Goal: Communication & Community: Answer question/provide support

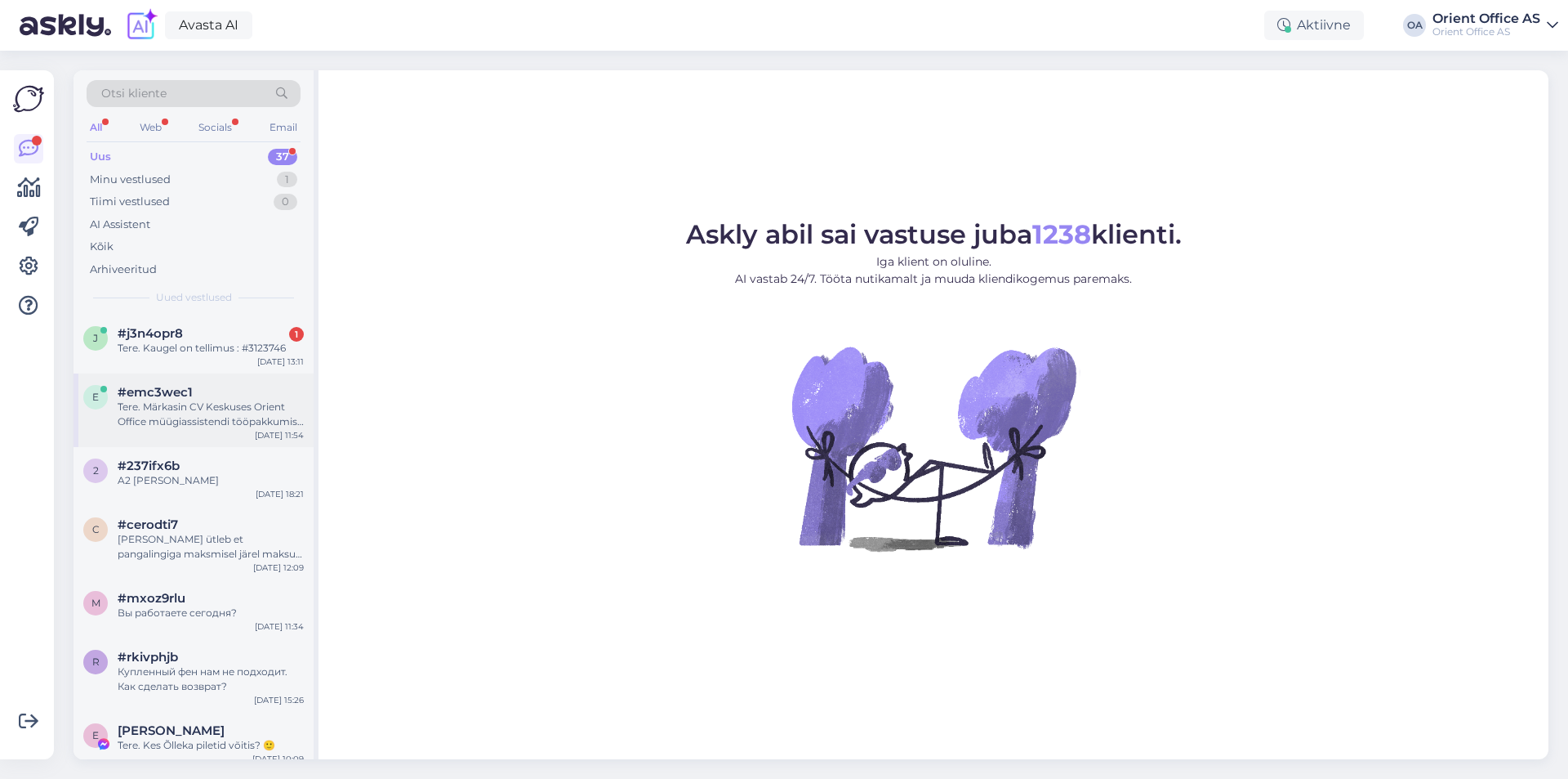
drag, startPoint x: 178, startPoint y: 333, endPoint x: 268, endPoint y: 373, distance: 98.5
click at [179, 333] on span "#j3n4opr8" at bounding box center [151, 333] width 66 height 15
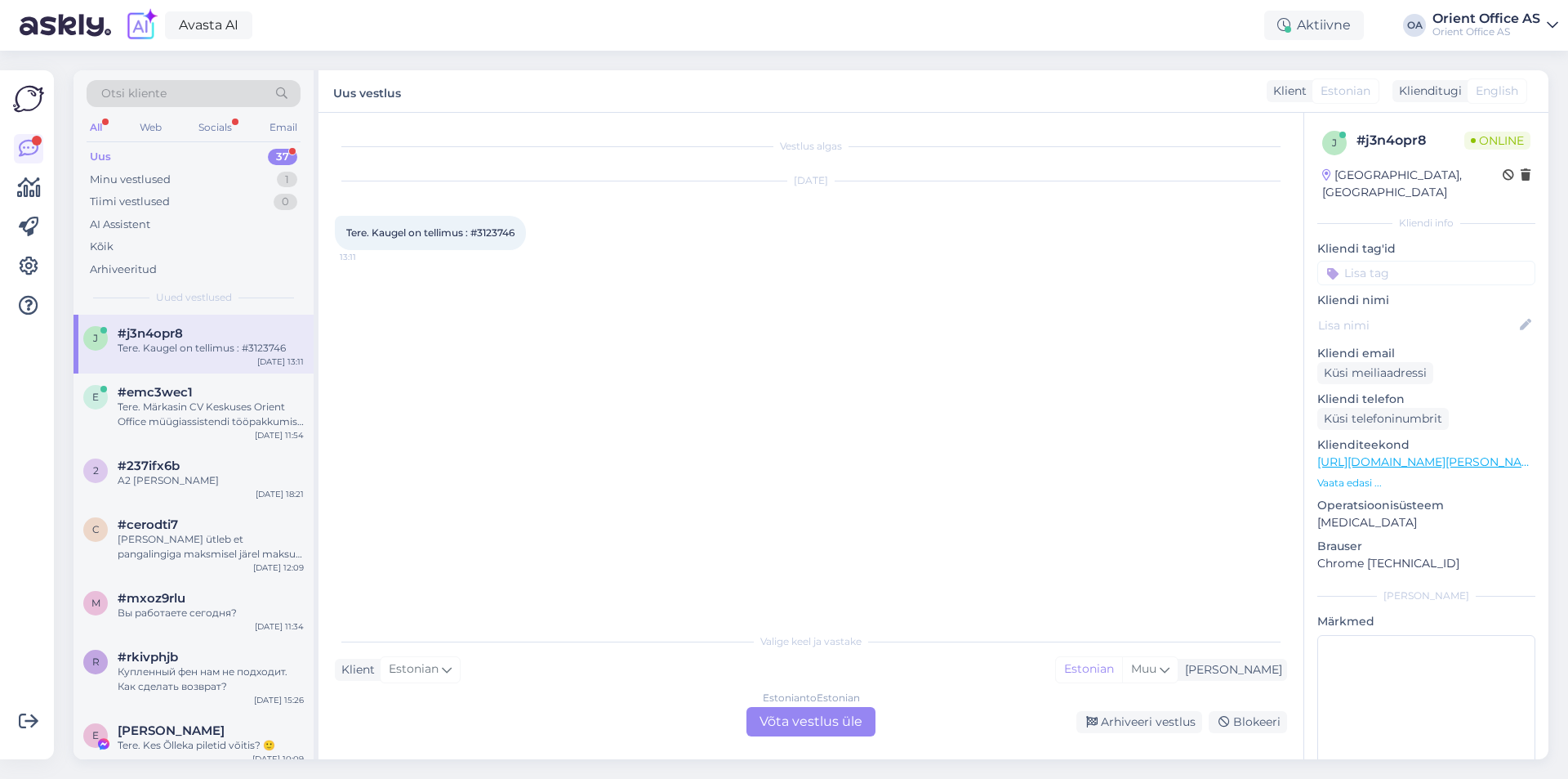
click at [789, 716] on div "Estonian to Estonian Võta vestlus üle" at bounding box center [810, 721] width 129 height 29
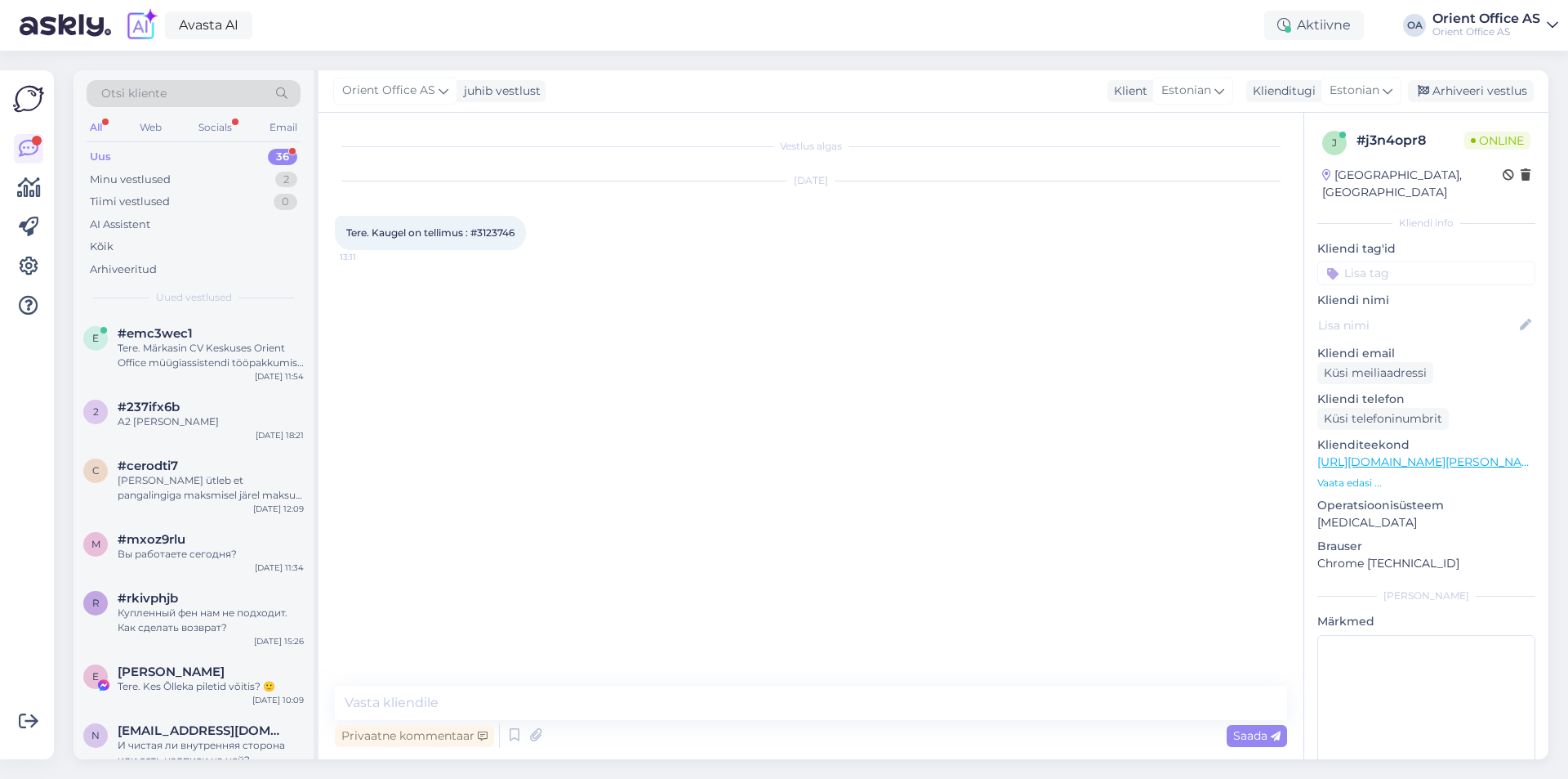
drag, startPoint x: 763, startPoint y: 710, endPoint x: 665, endPoint y: 712, distance: 98.0
click at [656, 705] on textarea at bounding box center [810, 702] width 952 height 34
type textarea "Tere1"
type textarea "Kohe vaatame"
click at [492, 229] on span "Tere. Kaugel on tellimus : #3123746" at bounding box center [430, 232] width 168 height 12
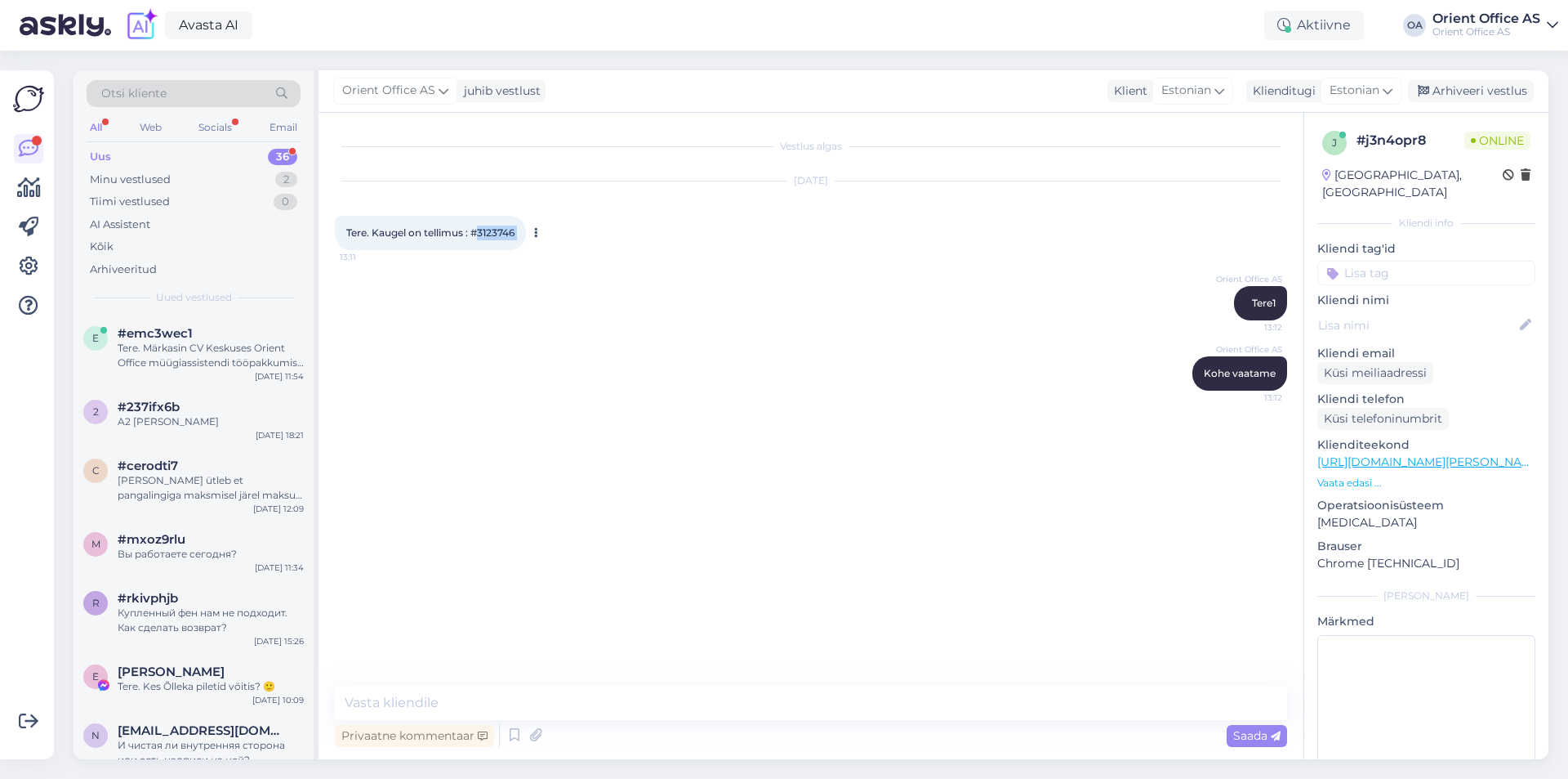
click at [492, 229] on span "Tere. Kaugel on tellimus : #3123746" at bounding box center [430, 232] width 168 height 12
copy div "3123746 13:11"
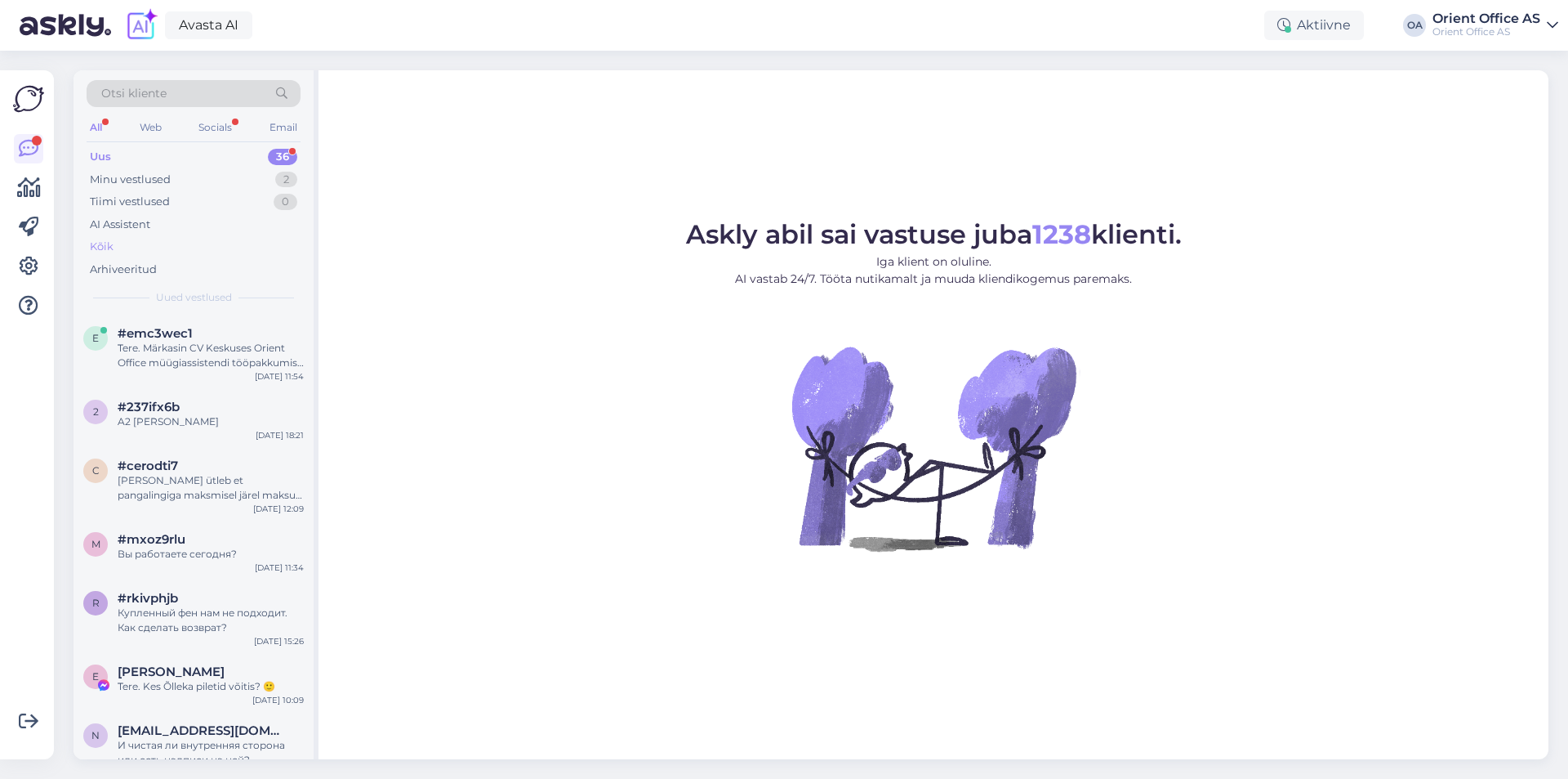
click at [138, 251] on div "Kõik" at bounding box center [193, 246] width 214 height 23
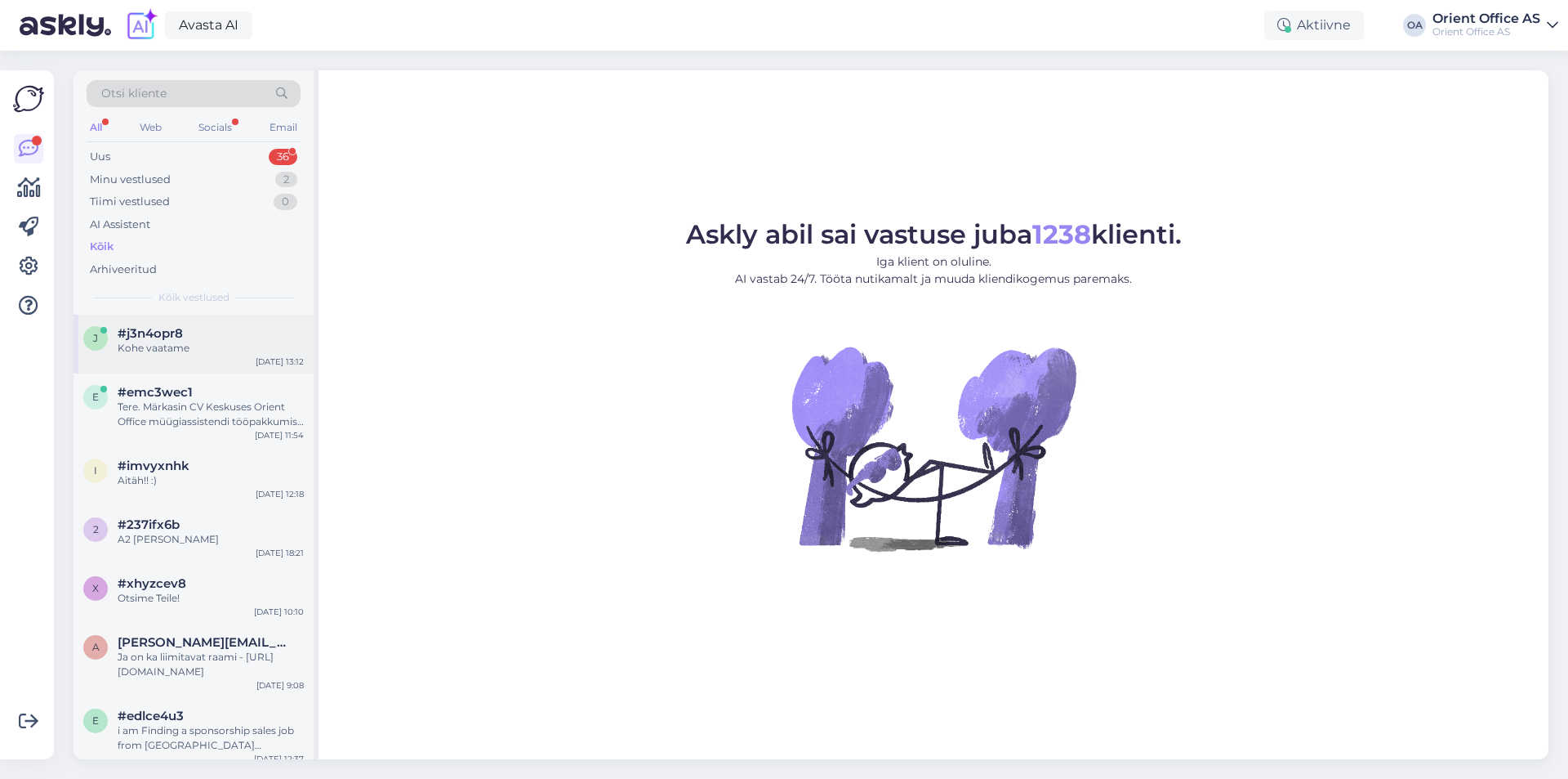
drag, startPoint x: 173, startPoint y: 336, endPoint x: 207, endPoint y: 345, distance: 35.2
click at [174, 336] on span "#j3n4opr8" at bounding box center [151, 333] width 66 height 15
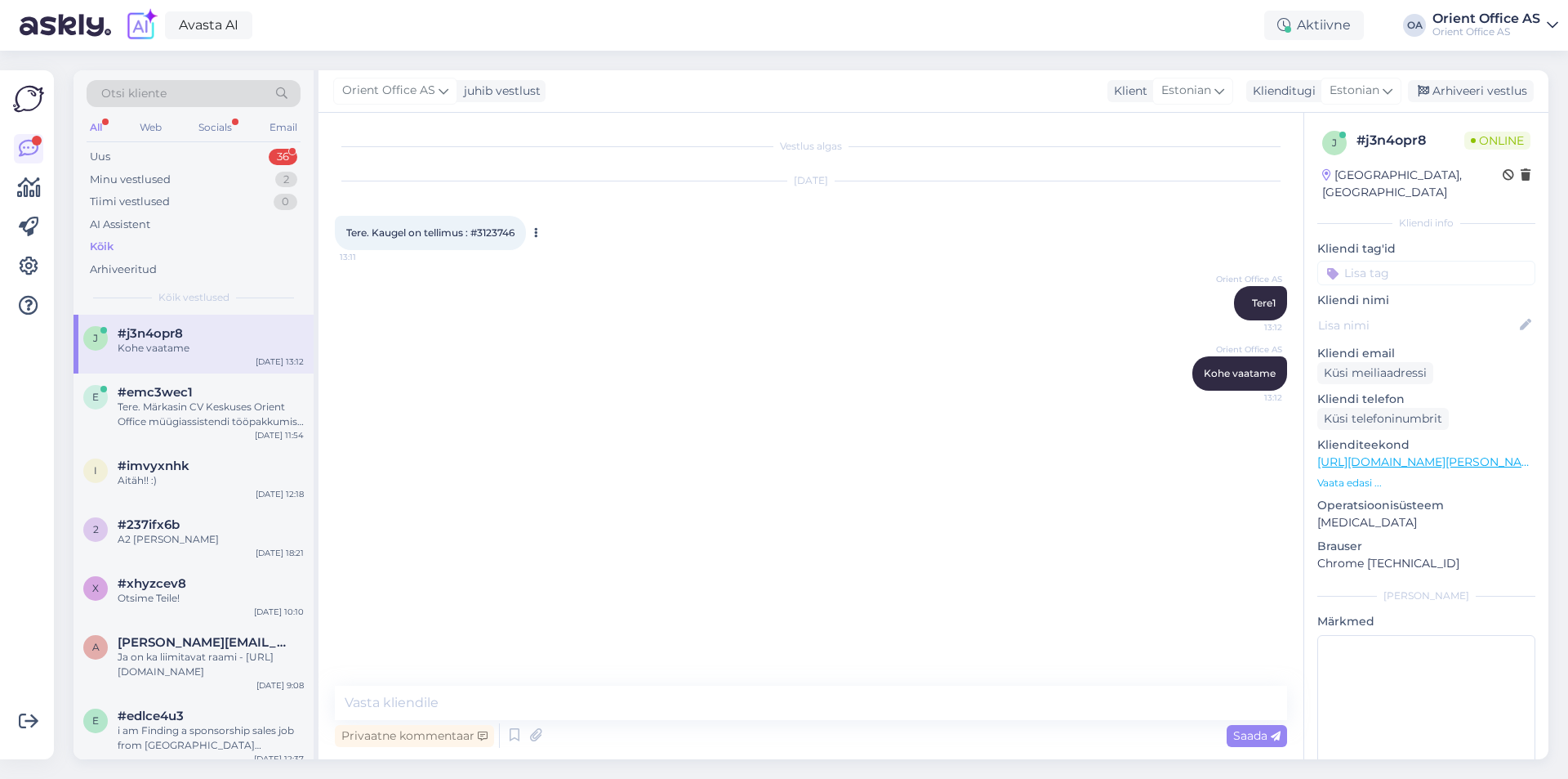
click at [472, 233] on span "Tere. Kaugel on tellimus : #3123746" at bounding box center [430, 232] width 168 height 12
click at [526, 230] on div "Tere. Kaugel on tellimus : #3123746 13:11" at bounding box center [431, 232] width 191 height 34
click at [518, 231] on div "Tere. Kaugel on tellimus : #3123746 13:11" at bounding box center [431, 232] width 191 height 34
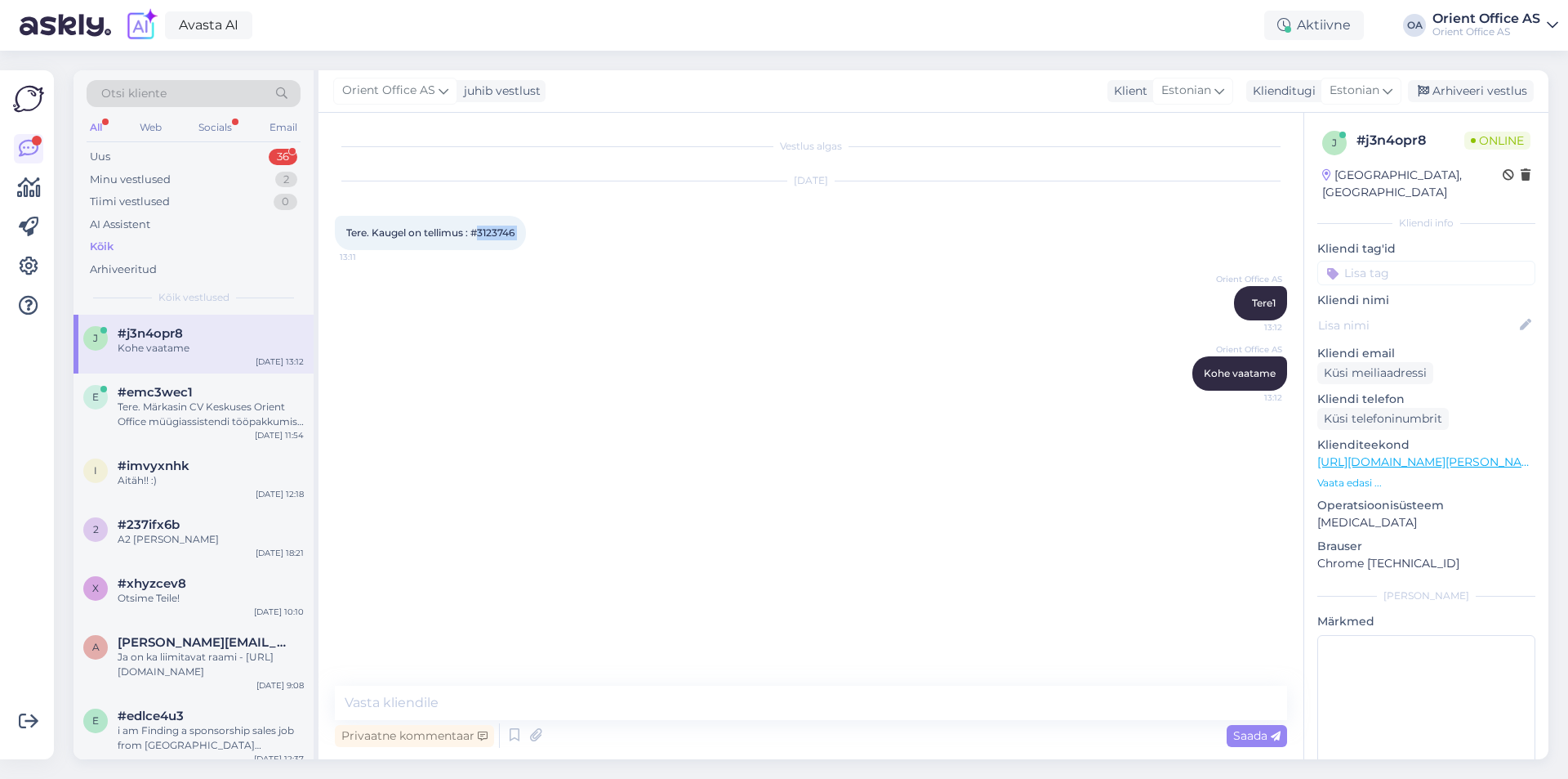
copy div "3123746 13:11"
click at [493, 230] on span "Tere. Kaugel on tellimus : #3123746" at bounding box center [430, 232] width 168 height 12
click at [510, 701] on textarea at bounding box center [810, 702] width 952 height 34
click at [510, 693] on textarea at bounding box center [810, 702] width 952 height 34
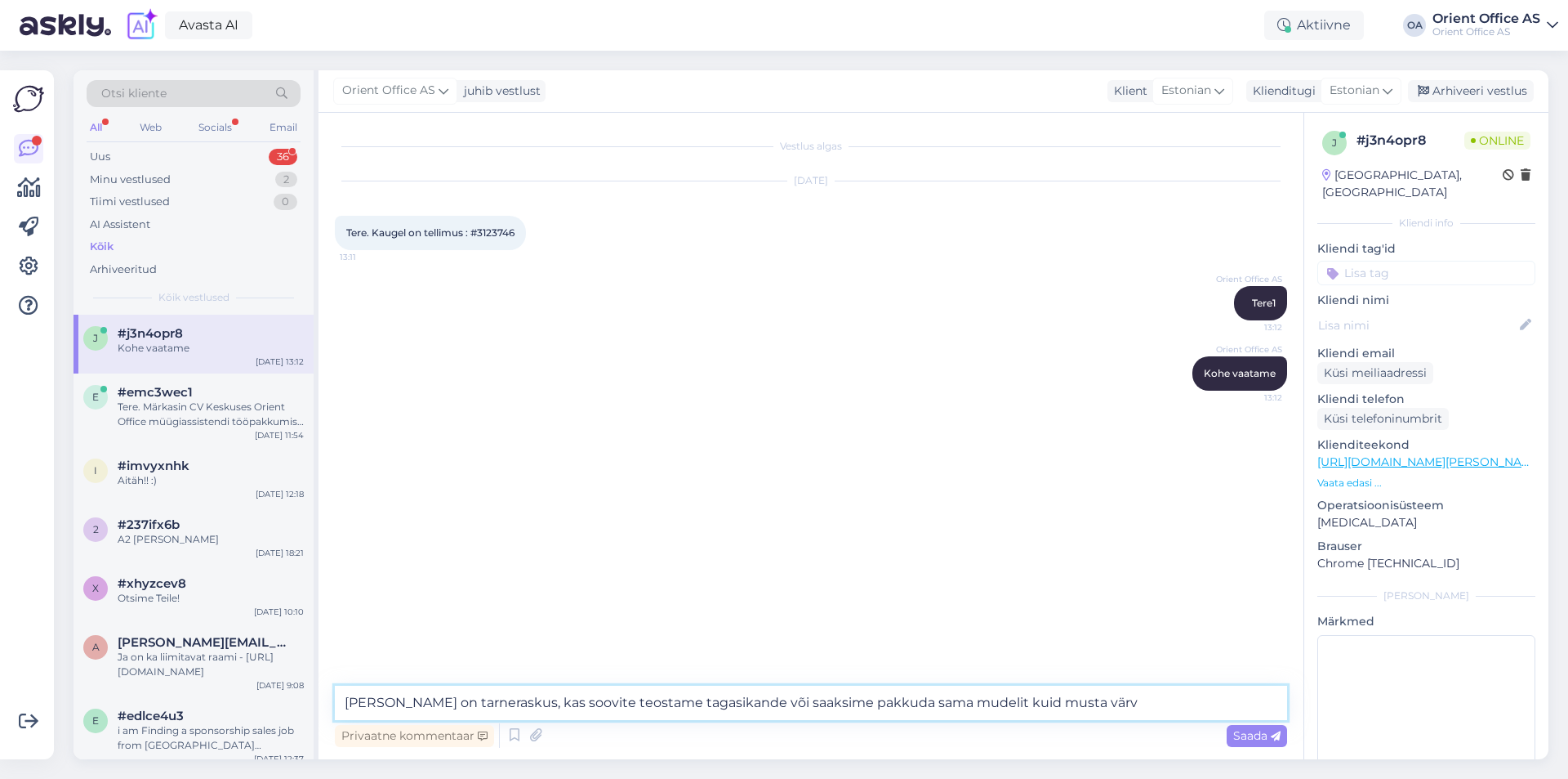
type textarea "Tootel on tarneraskus, kas soovite teostame tagasikande või saaksime pakkuda sa…"
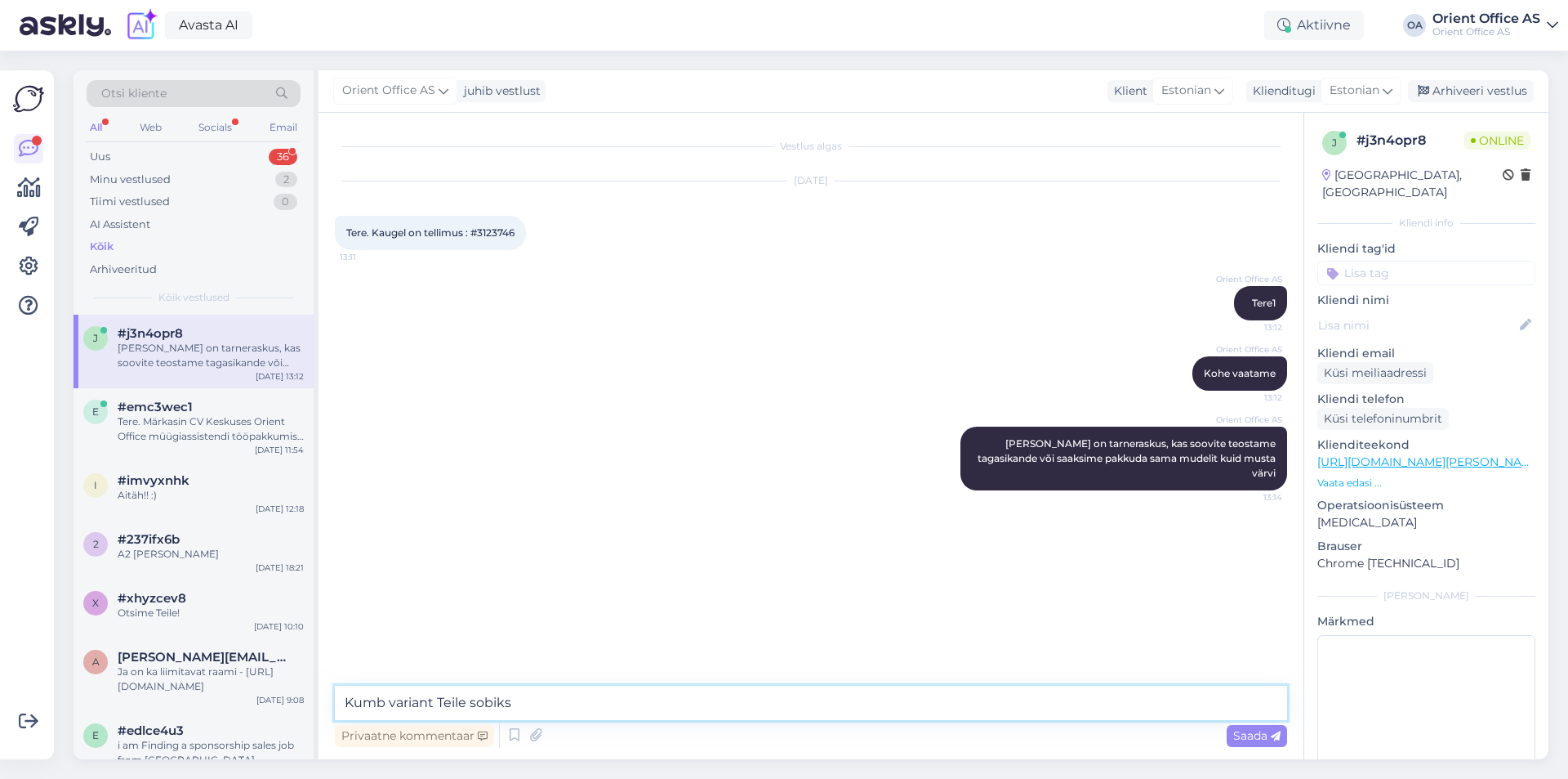
type textarea "Kumb variant Teile sobiks?"
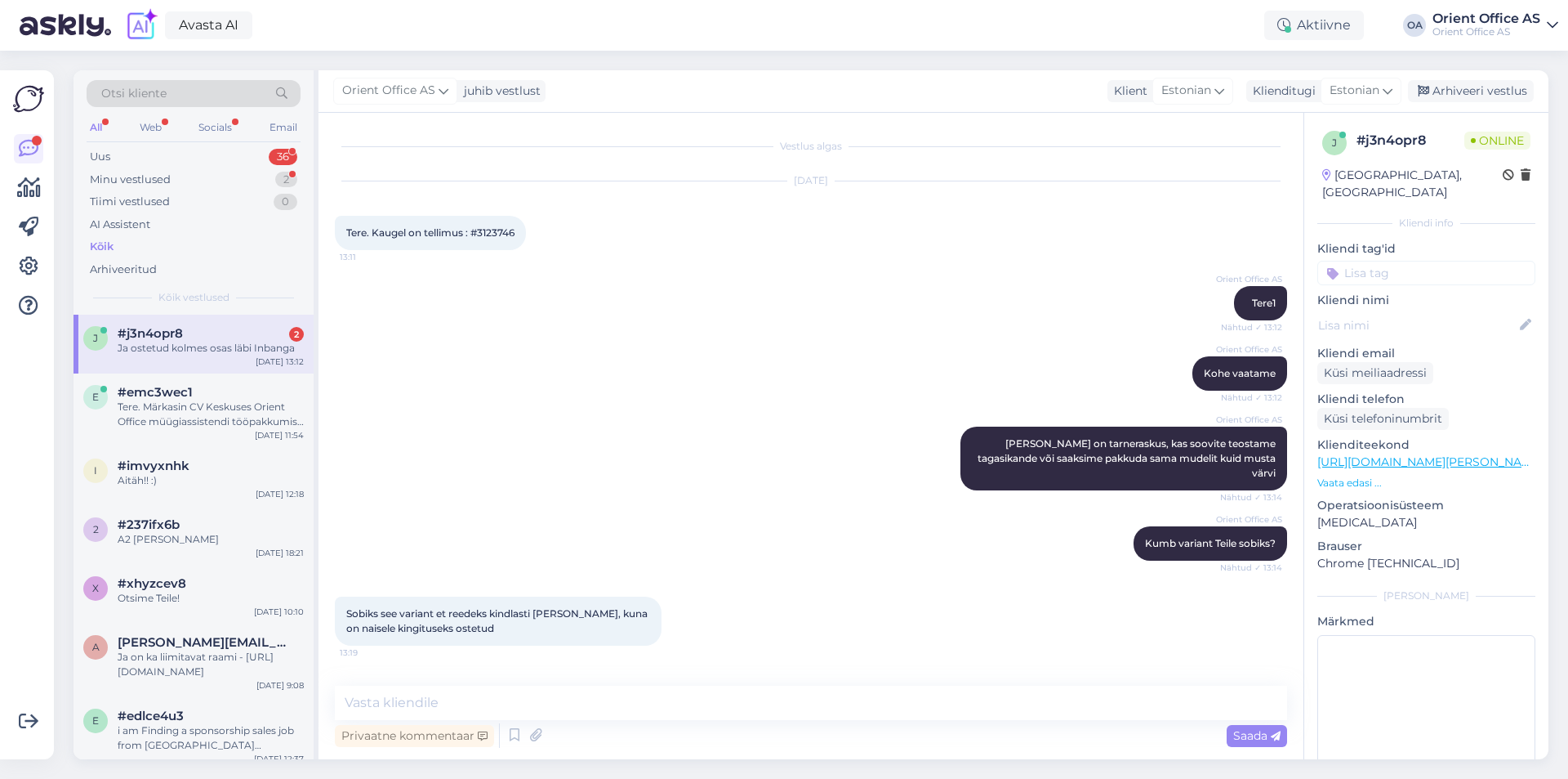
scroll to position [48, 0]
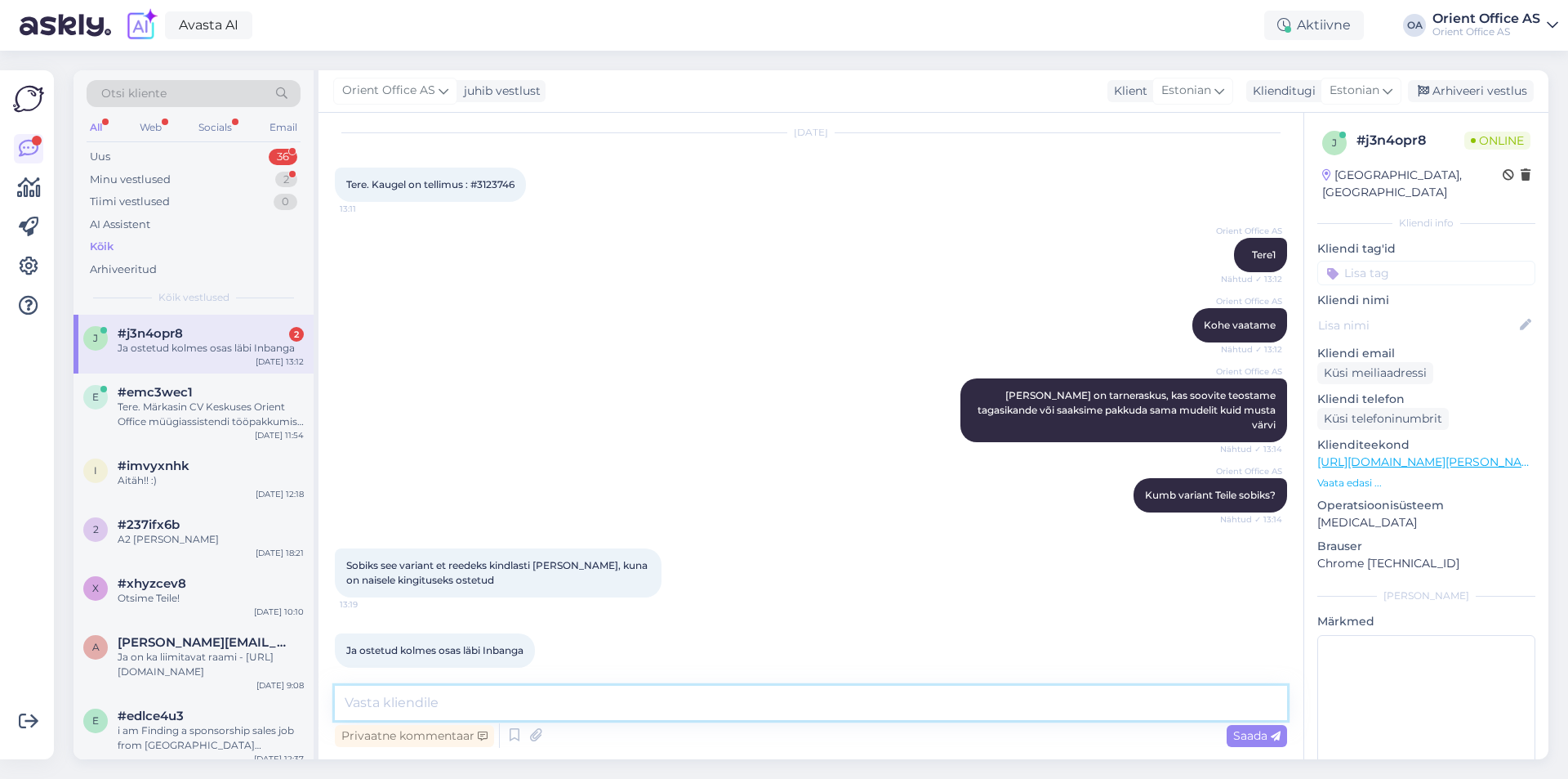
click at [470, 696] on textarea at bounding box center [810, 702] width 952 height 34
click at [471, 698] on textarea at bounding box center [810, 702] width 952 height 34
click at [452, 704] on textarea at bounding box center [810, 702] width 952 height 34
click at [451, 705] on textarea at bounding box center [810, 702] width 952 height 34
click at [479, 709] on textarea at bounding box center [810, 702] width 952 height 34
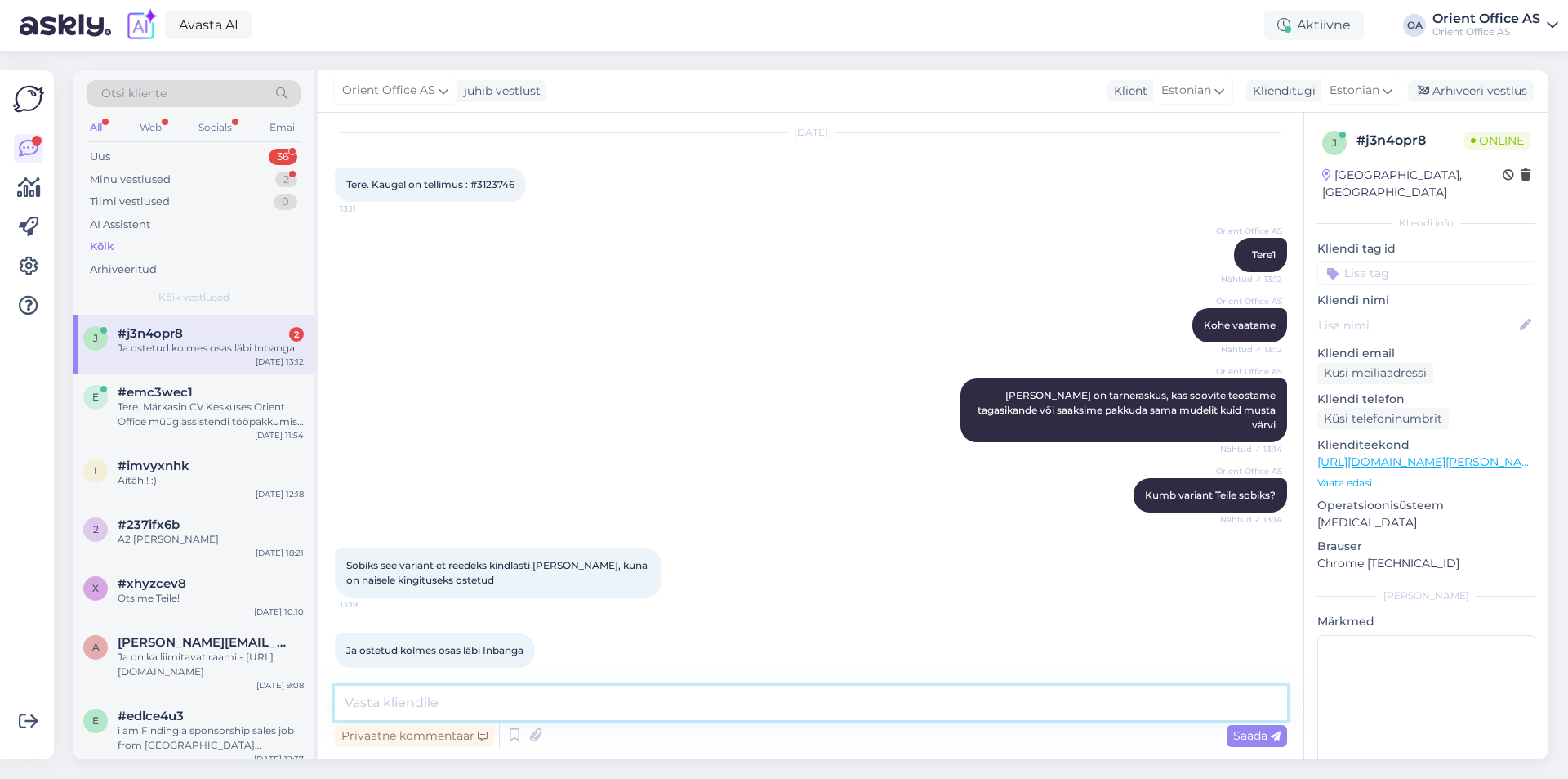
click at [478, 709] on textarea at bounding box center [810, 702] width 952 height 34
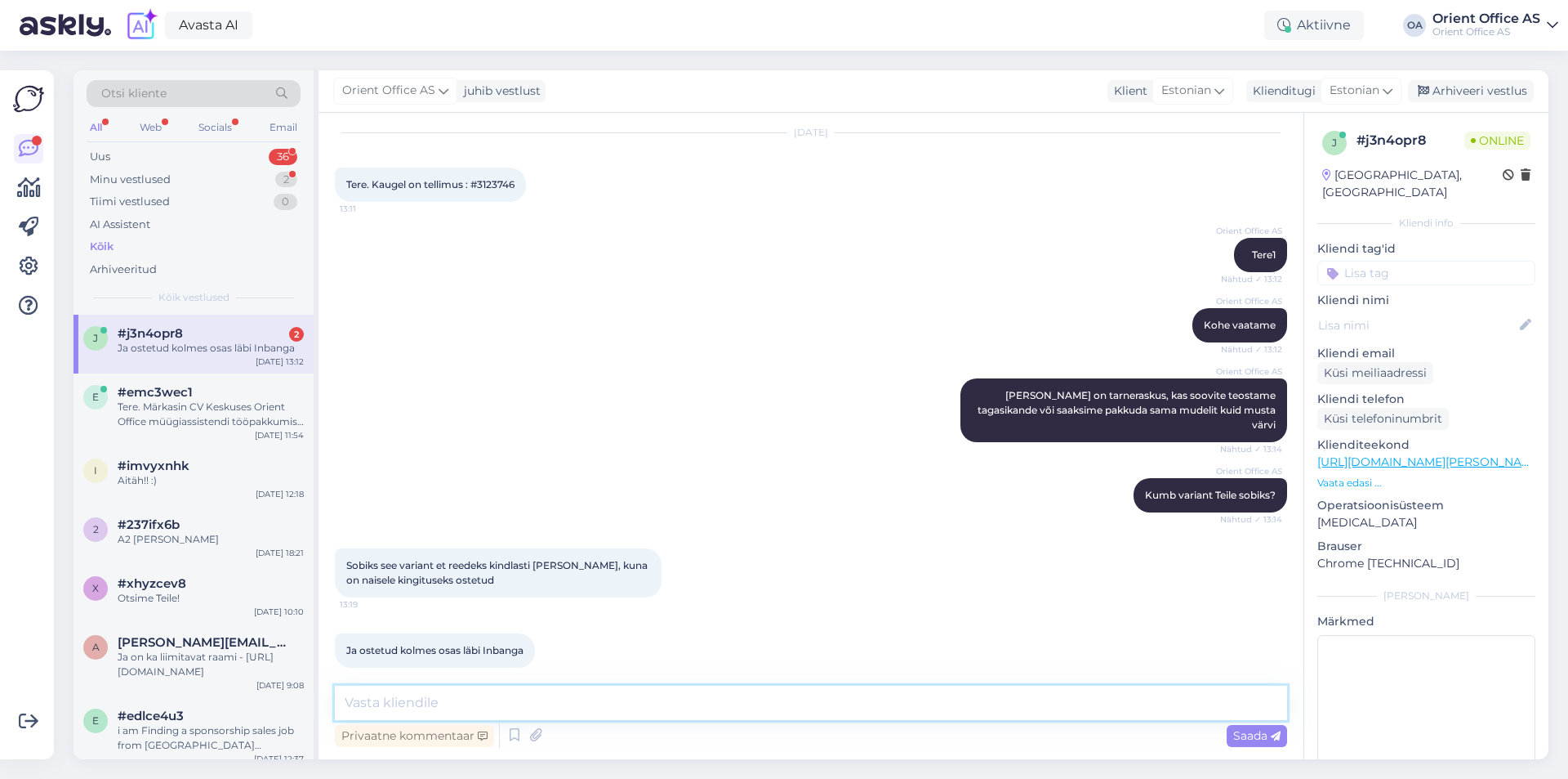
click at [478, 708] on textarea at bounding box center [810, 702] width 952 height 34
click at [662, 531] on div "Sobiks see variant et reedeks kindlasti vaja seda, kuna on naisele kingituseks …" at bounding box center [810, 573] width 952 height 85
drag, startPoint x: 509, startPoint y: 676, endPoint x: 485, endPoint y: 695, distance: 30.6
click at [496, 686] on div "Vestlus algas Oct 15 2025 Tere. Kaugel on tellimus : #3123746 13:11 Orient Offi…" at bounding box center [810, 436] width 985 height 646
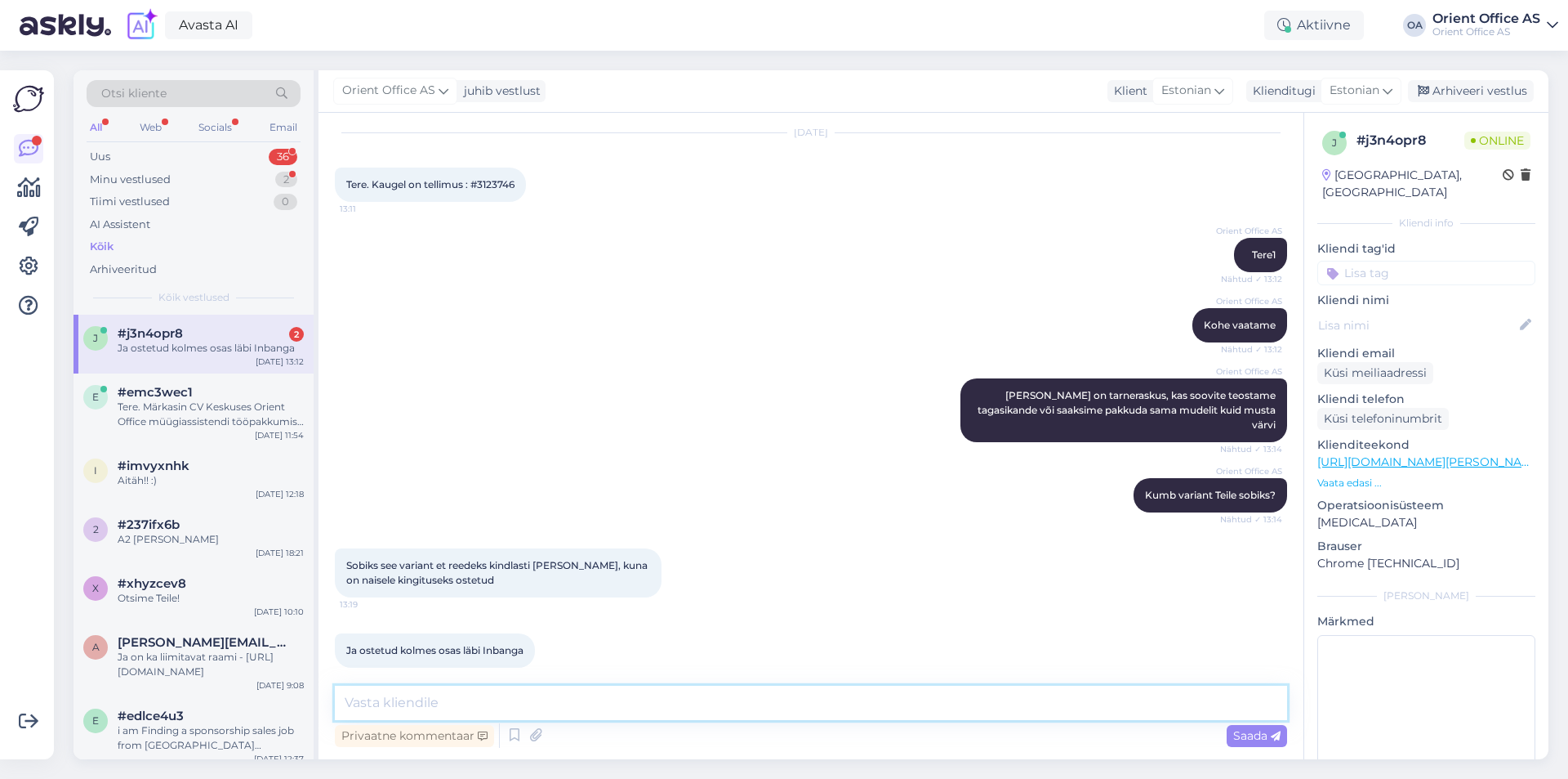
click at [485, 695] on textarea at bounding box center [810, 702] width 952 height 34
drag, startPoint x: 479, startPoint y: 705, endPoint x: 468, endPoint y: 732, distance: 29.2
click at [478, 705] on textarea at bounding box center [810, 702] width 952 height 34
type textarea "Kohe uurin ja tulen tagasi Teie juurde"
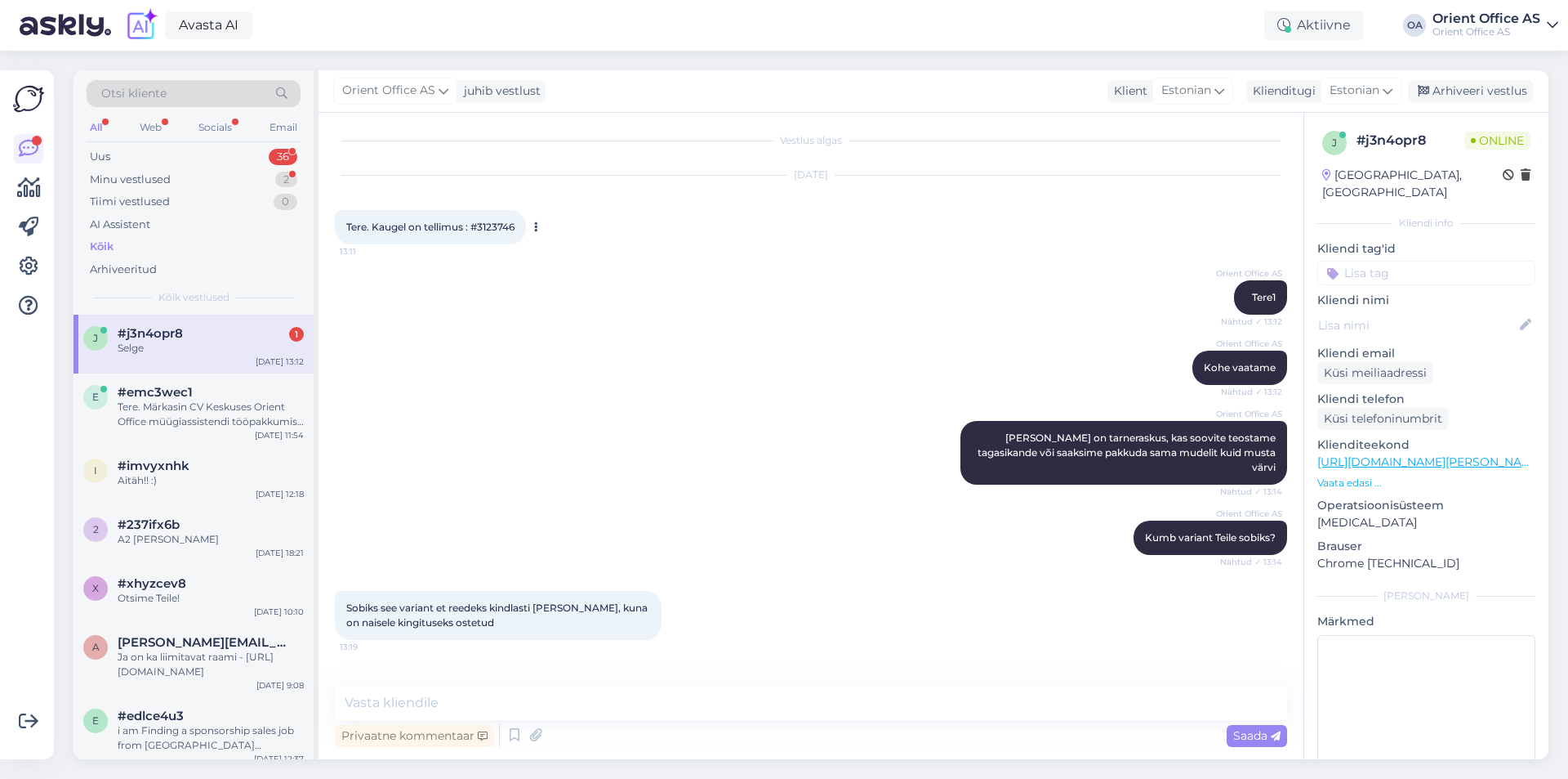
scroll to position [0, 0]
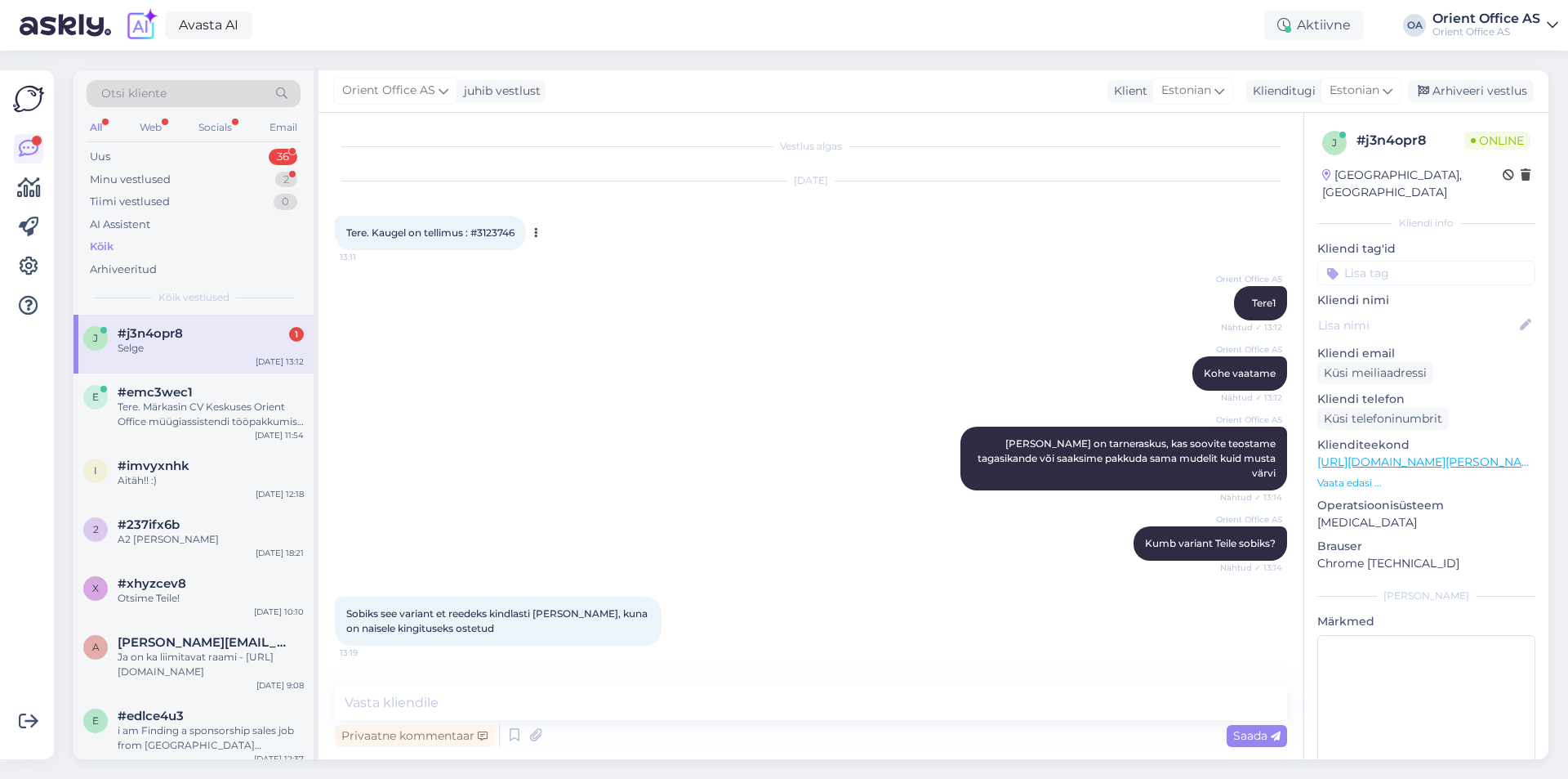
click at [489, 234] on span "Tere. Kaugel on tellimus : #3123746" at bounding box center [430, 232] width 168 height 12
copy div "3123746 13:11"
click at [417, 697] on textarea at bounding box center [810, 702] width 952 height 34
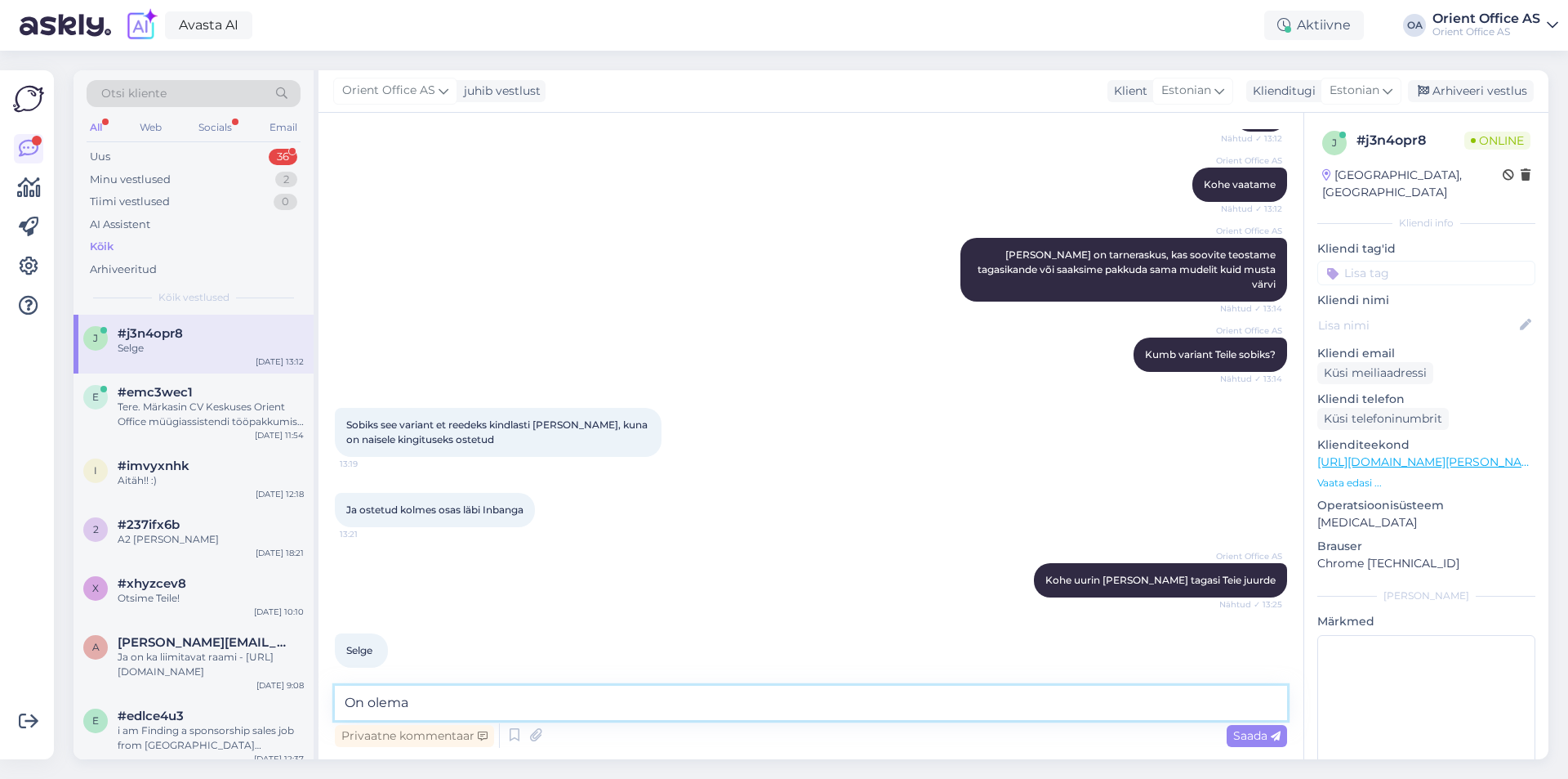
type textarea "On olemas"
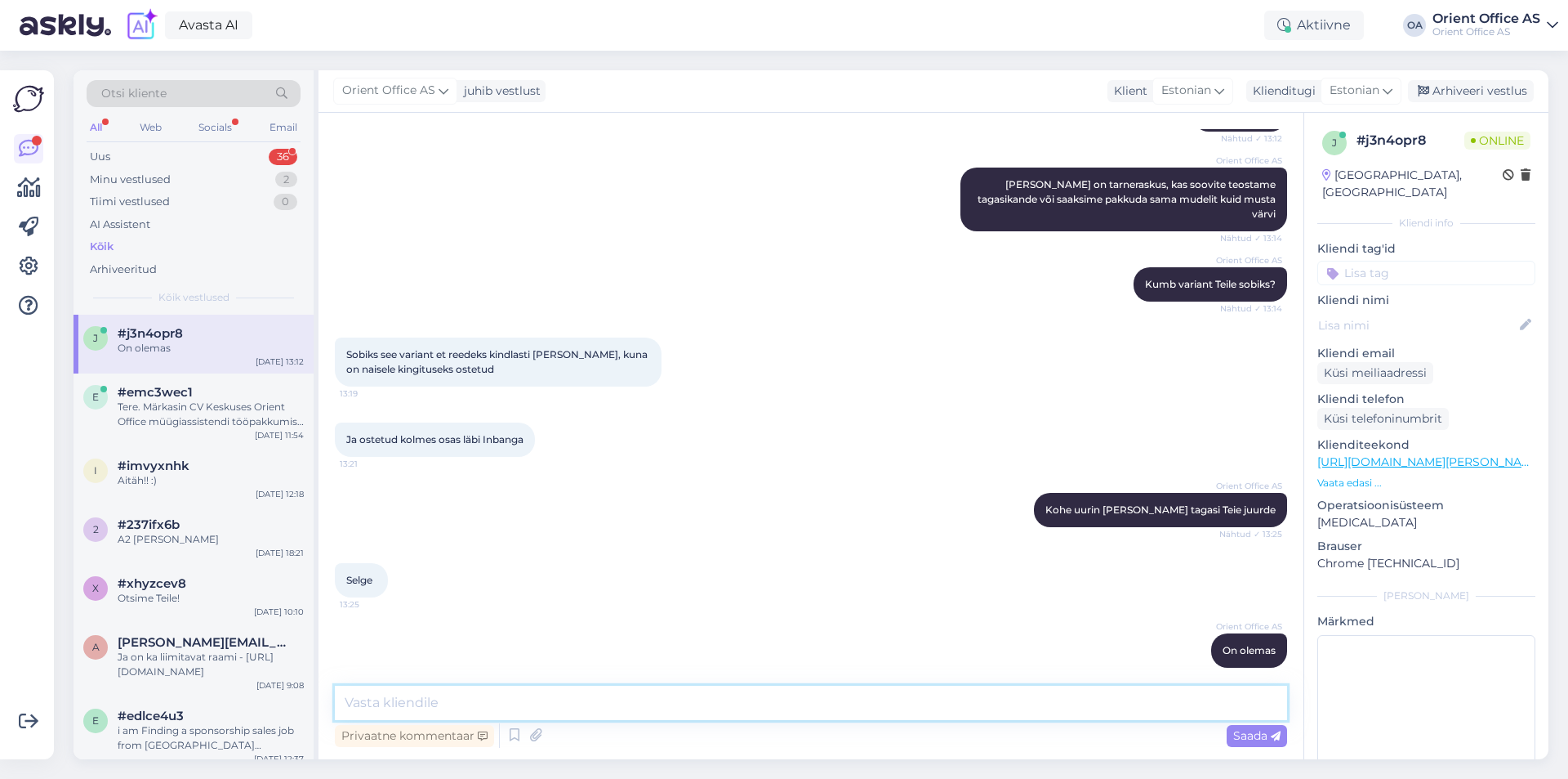
click at [575, 706] on textarea at bounding box center [810, 702] width 952 height 34
type textarea "O"
type textarea "Olen"
type textarea "Paneme homme kauba teele Smartpostiga"
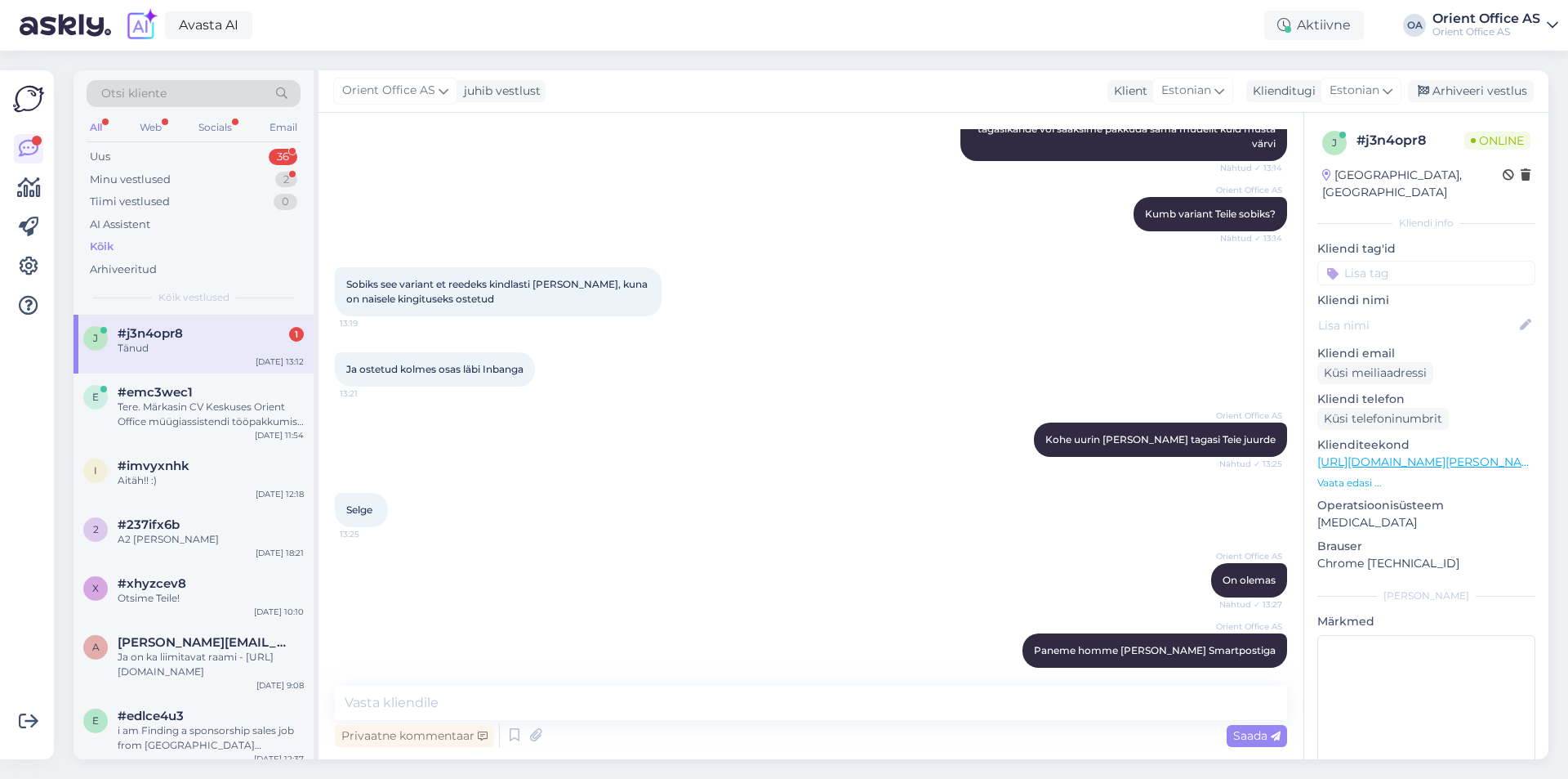
scroll to position [400, 0]
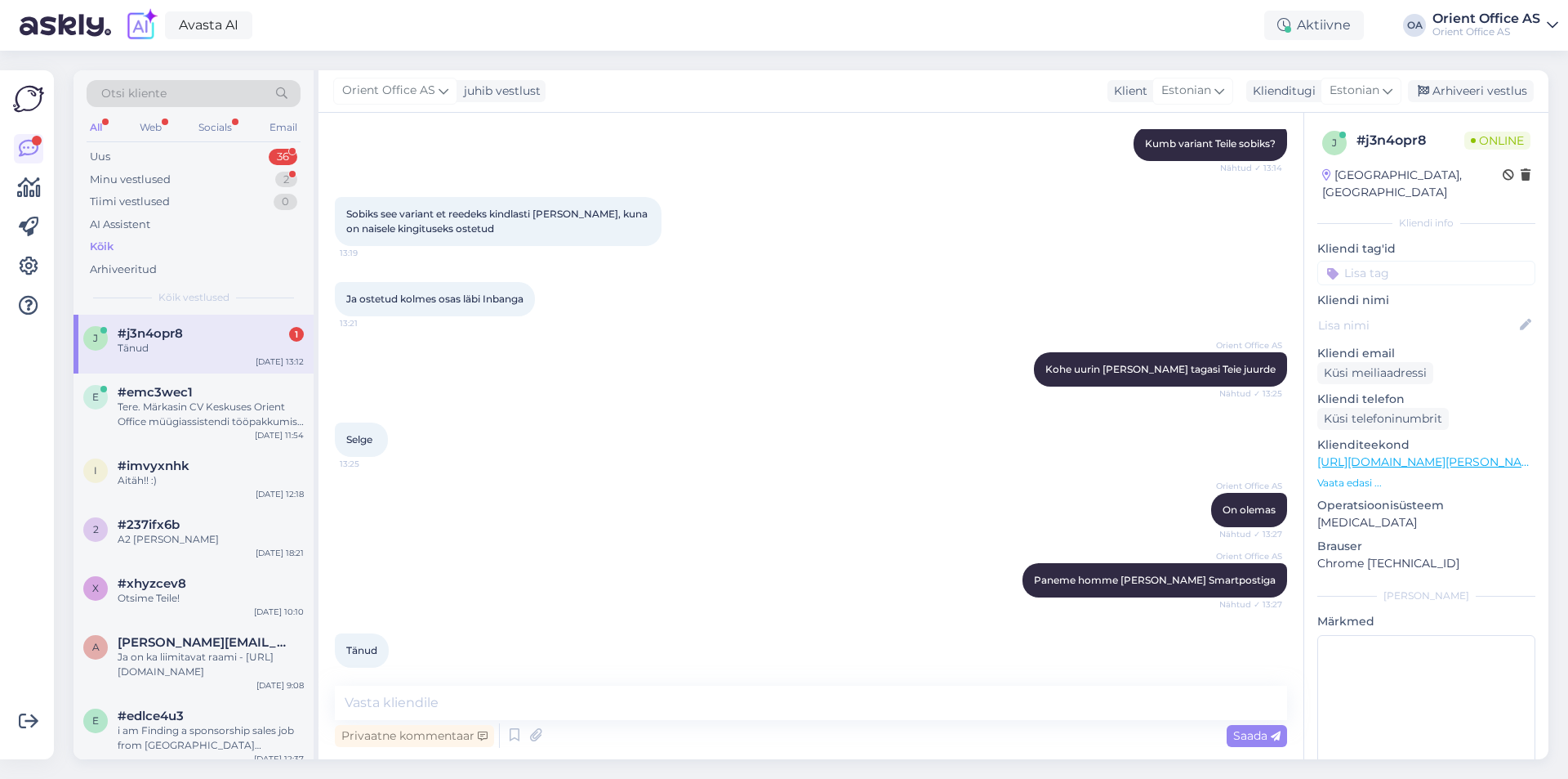
click at [133, 250] on div "Kõik" at bounding box center [193, 246] width 214 height 23
drag, startPoint x: 197, startPoint y: 404, endPoint x: 196, endPoint y: 381, distance: 23.0
click at [196, 395] on div "#emc3wec1 Tere. Märkasin CV Keskuses Orient Office müügiassistendi tööpakkumist…" at bounding box center [210, 407] width 186 height 44
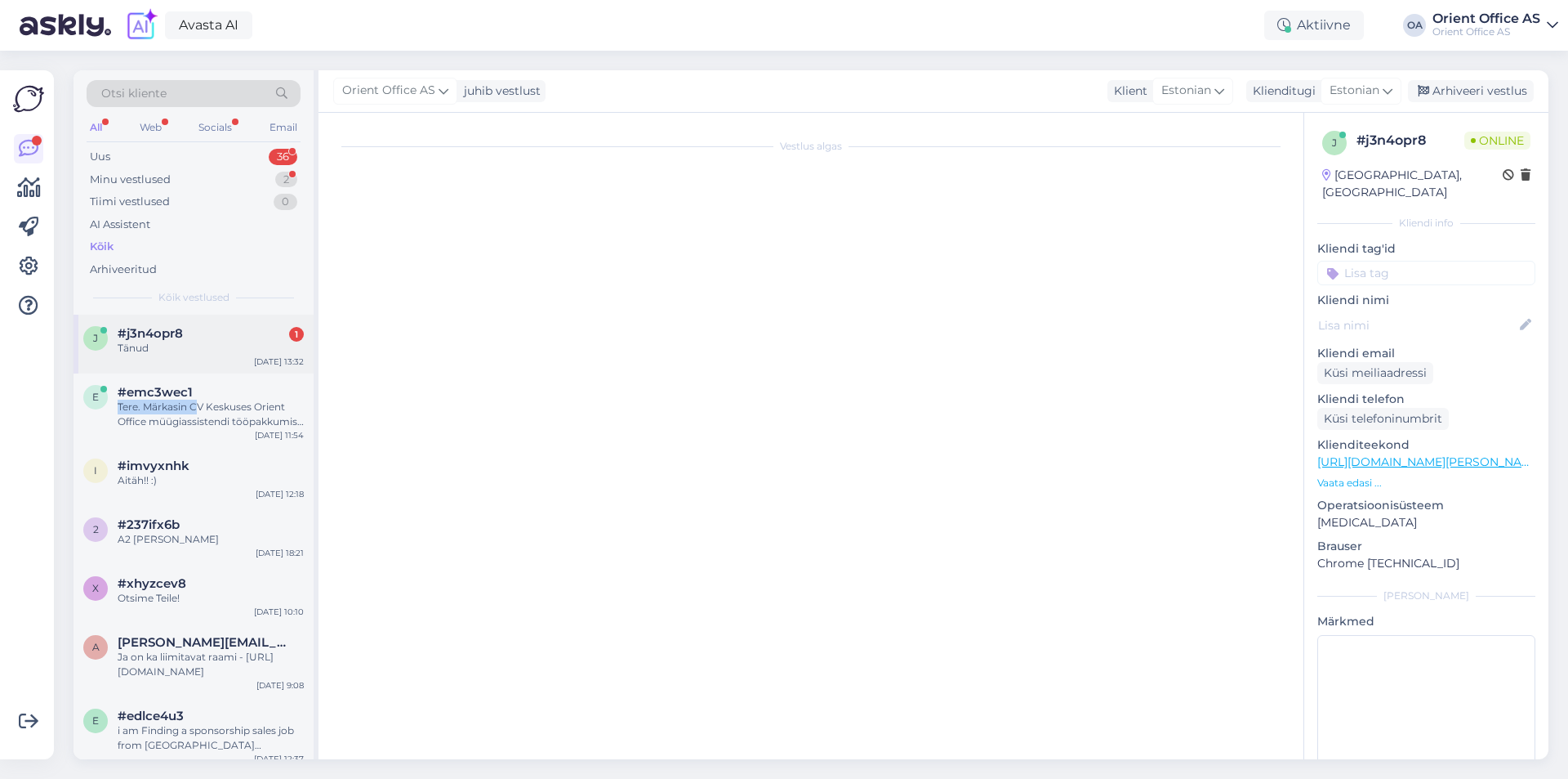
scroll to position [0, 0]
click at [194, 350] on div "Tänud" at bounding box center [210, 348] width 186 height 15
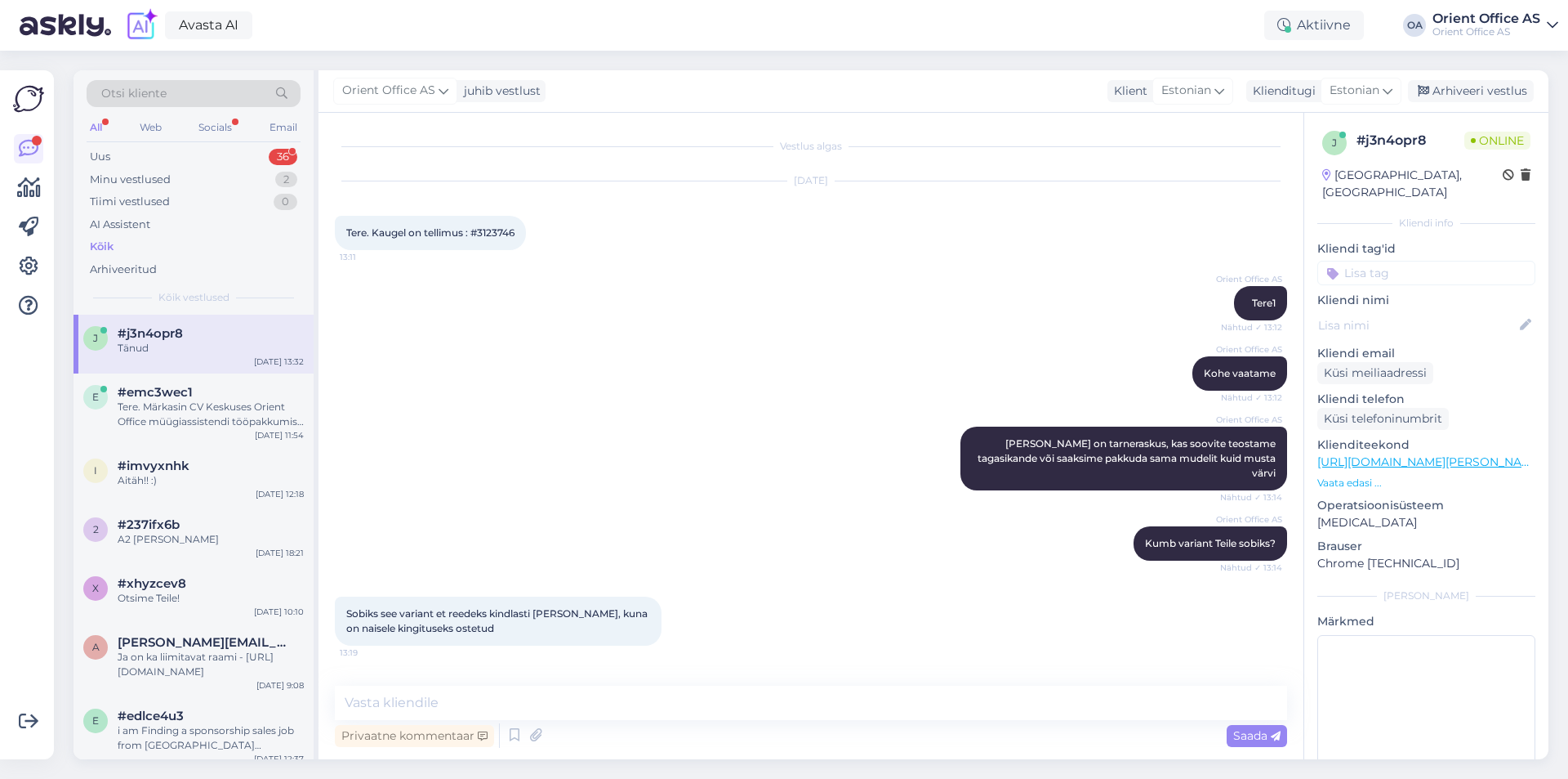
scroll to position [400, 0]
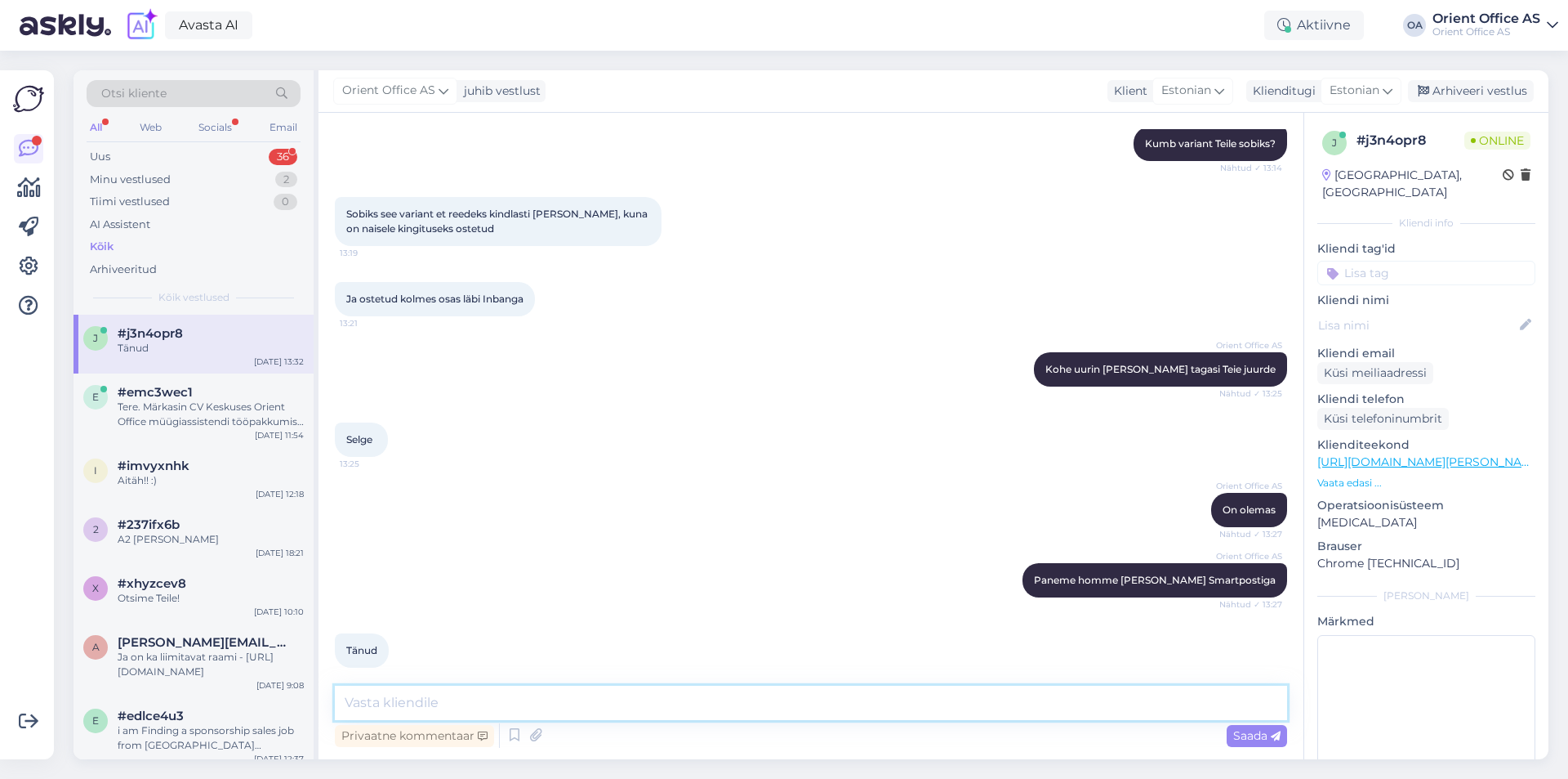
click at [497, 716] on textarea at bounding box center [810, 702] width 952 height 34
type textarea "Palun, kena päeva jätku!"
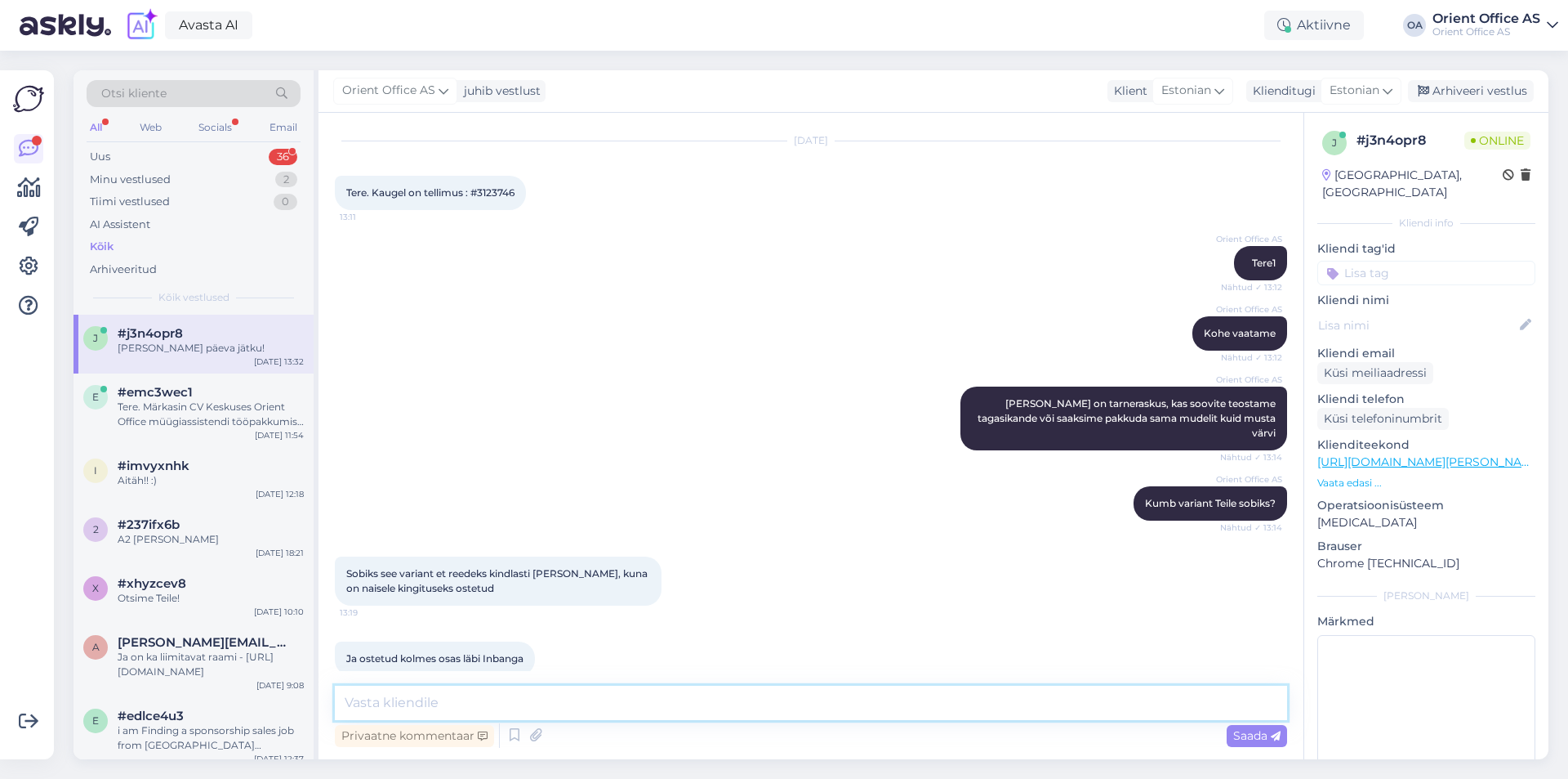
scroll to position [0, 0]
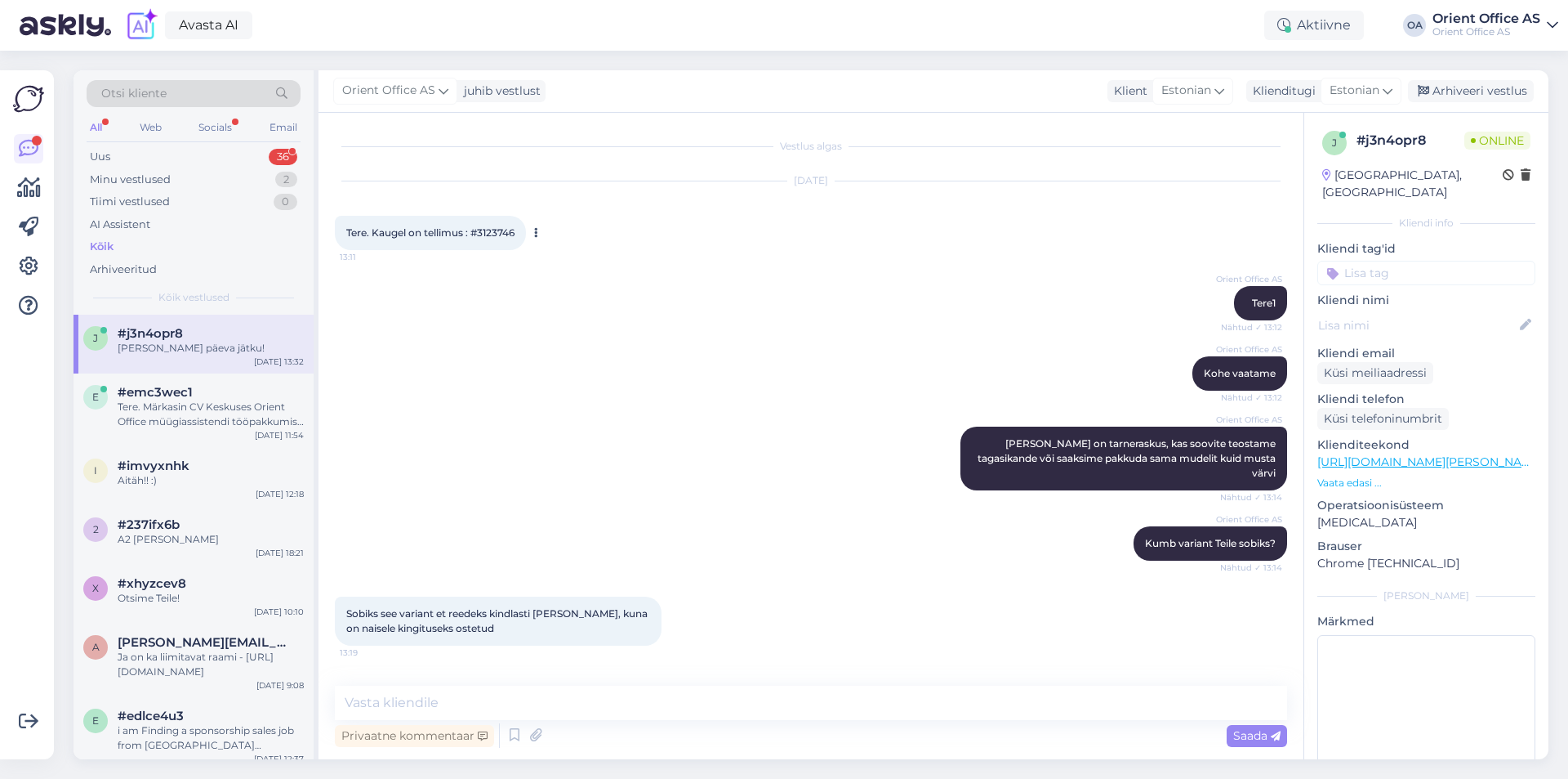
click at [508, 231] on span "Tere. Kaugel on tellimus : #3123746" at bounding box center [430, 232] width 168 height 12
copy div "3123746 13:11"
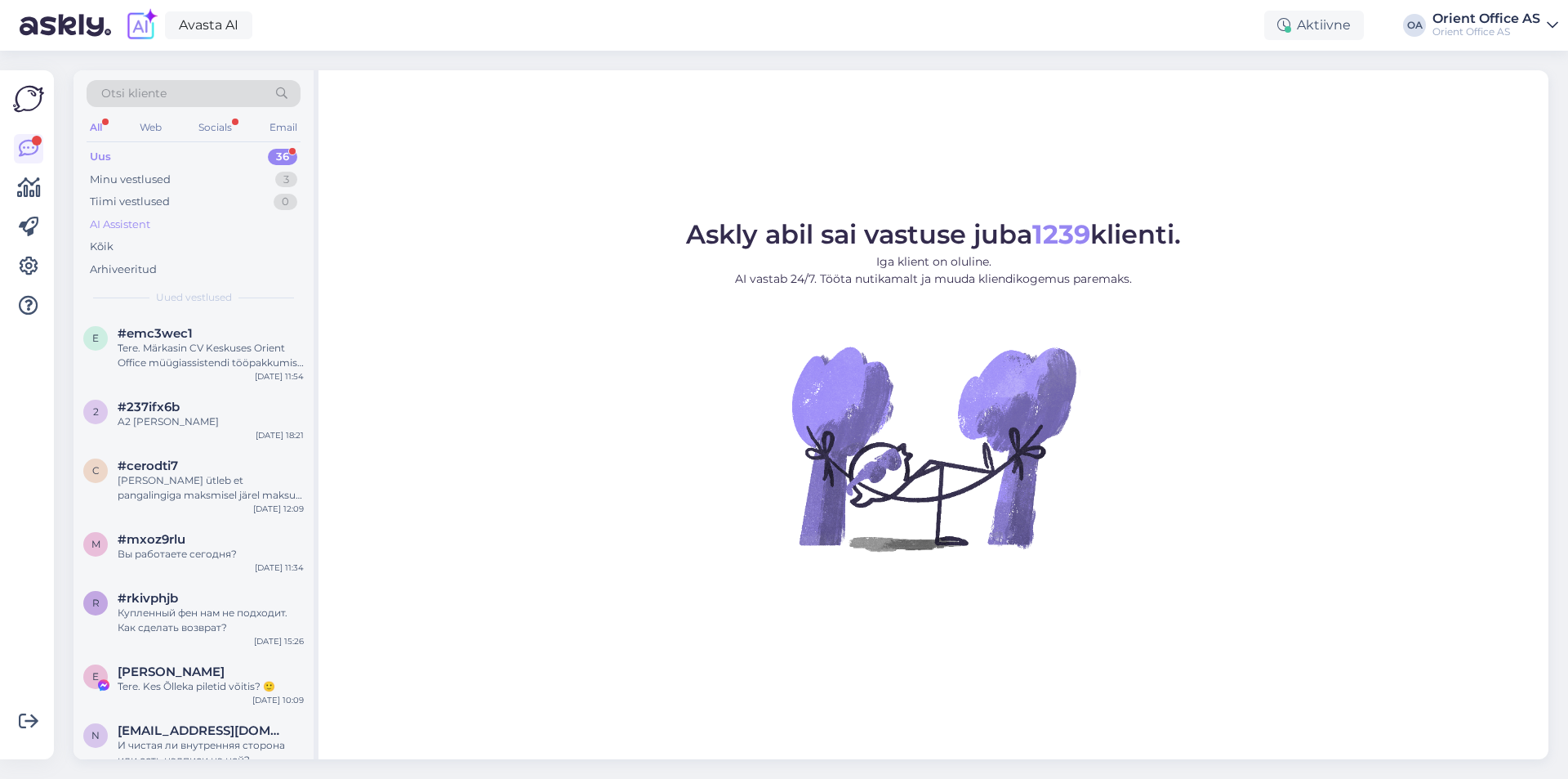
click at [140, 234] on div "AI Assistent" at bounding box center [193, 224] width 214 height 23
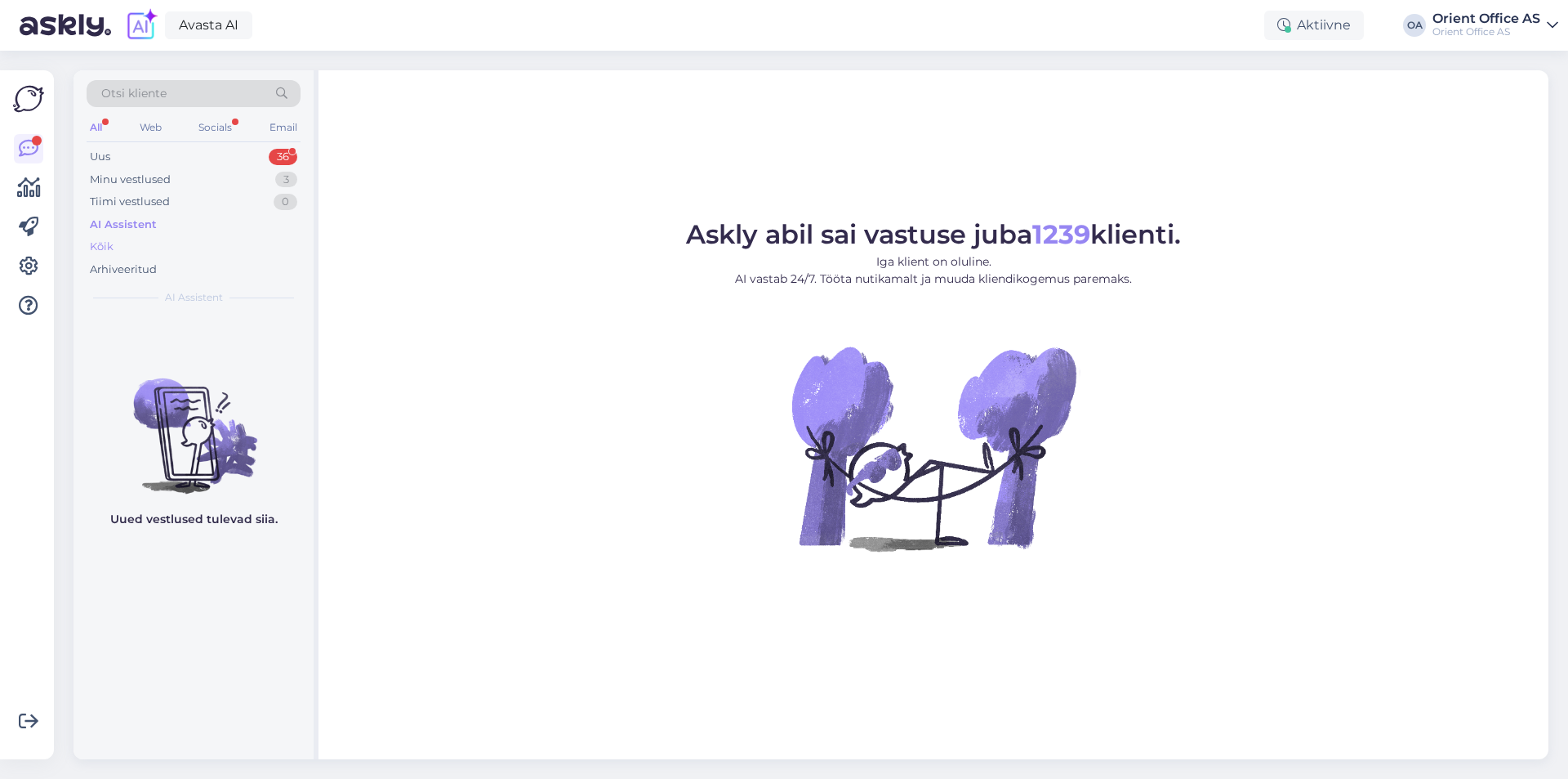
click at [132, 247] on div "Kõik" at bounding box center [193, 246] width 214 height 23
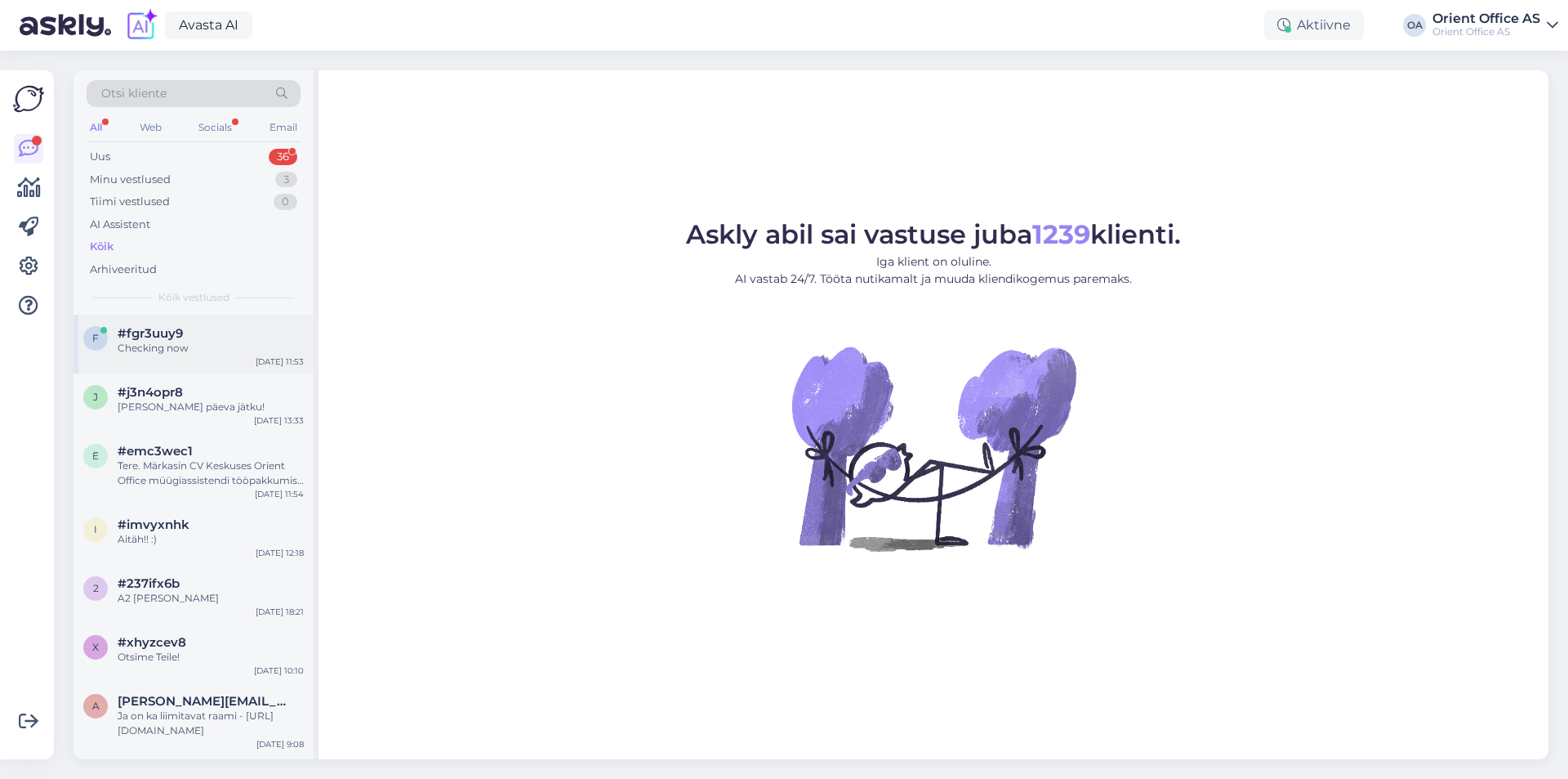
click at [170, 330] on span "#fgr3uuy9" at bounding box center [151, 333] width 66 height 15
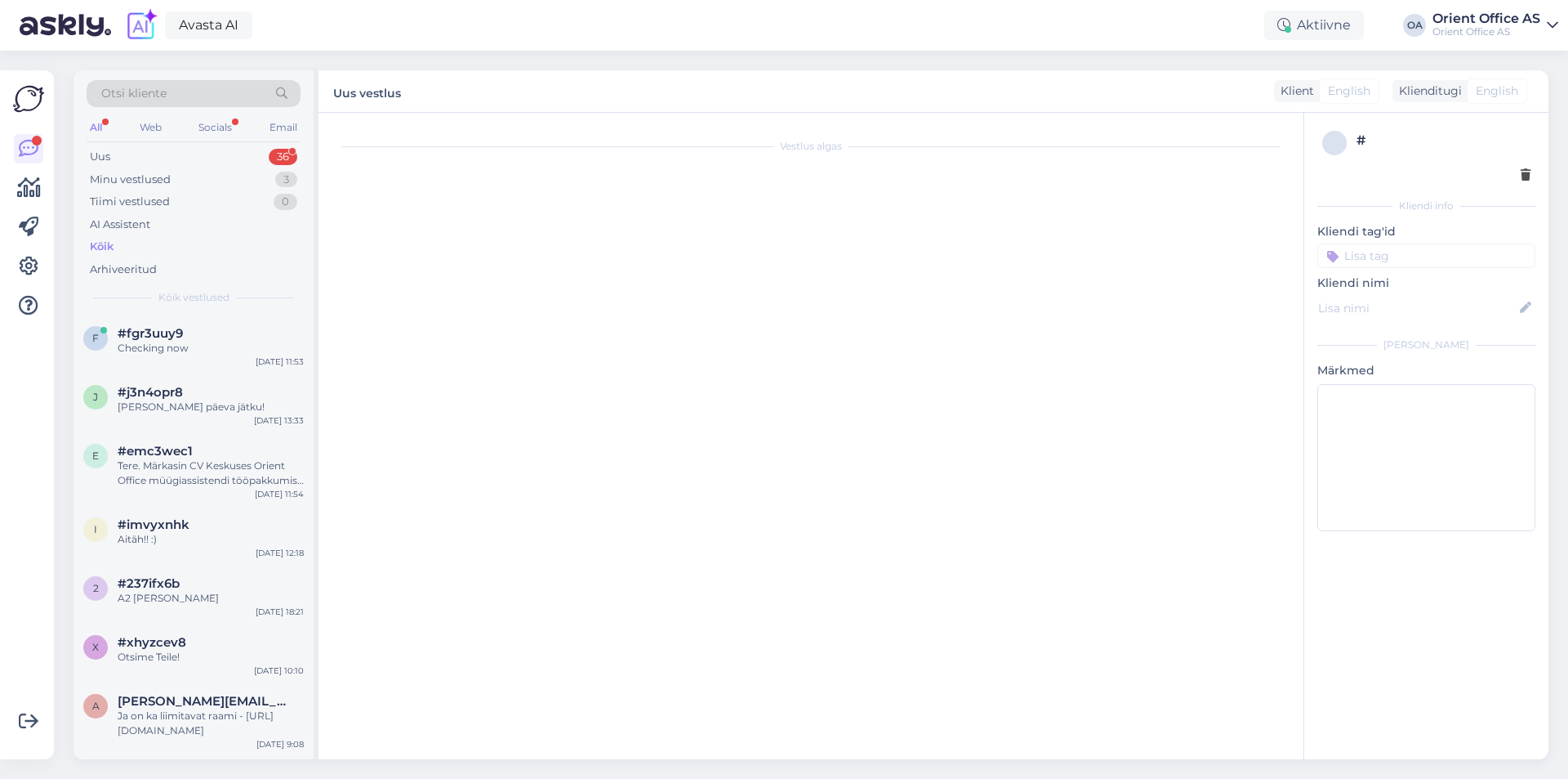
scroll to position [39, 0]
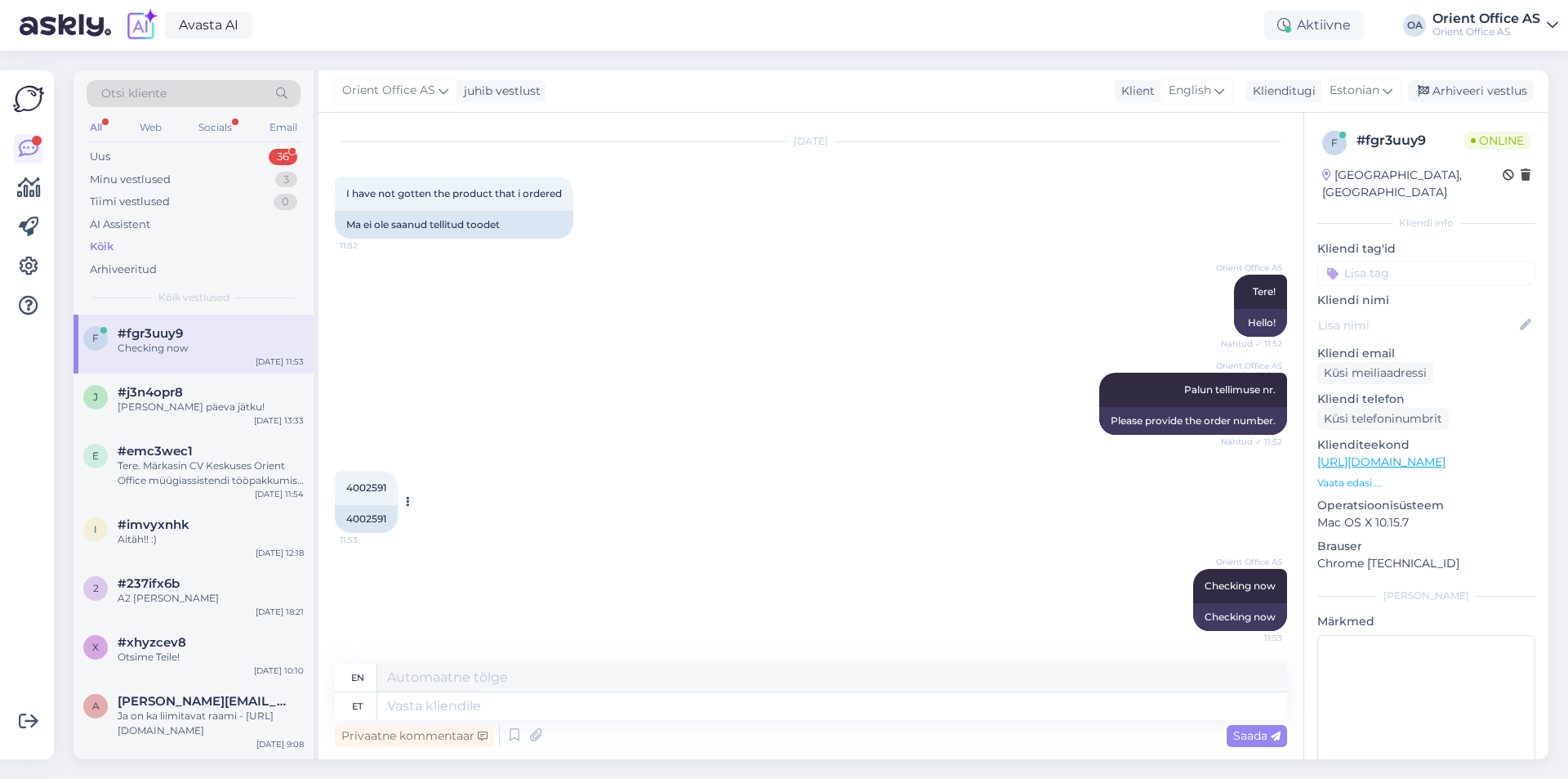
click at [374, 527] on div "4002591" at bounding box center [366, 519] width 63 height 28
click at [374, 521] on div "4002591" at bounding box center [366, 519] width 63 height 28
copy div "4002591"
click at [440, 705] on textarea at bounding box center [831, 706] width 910 height 28
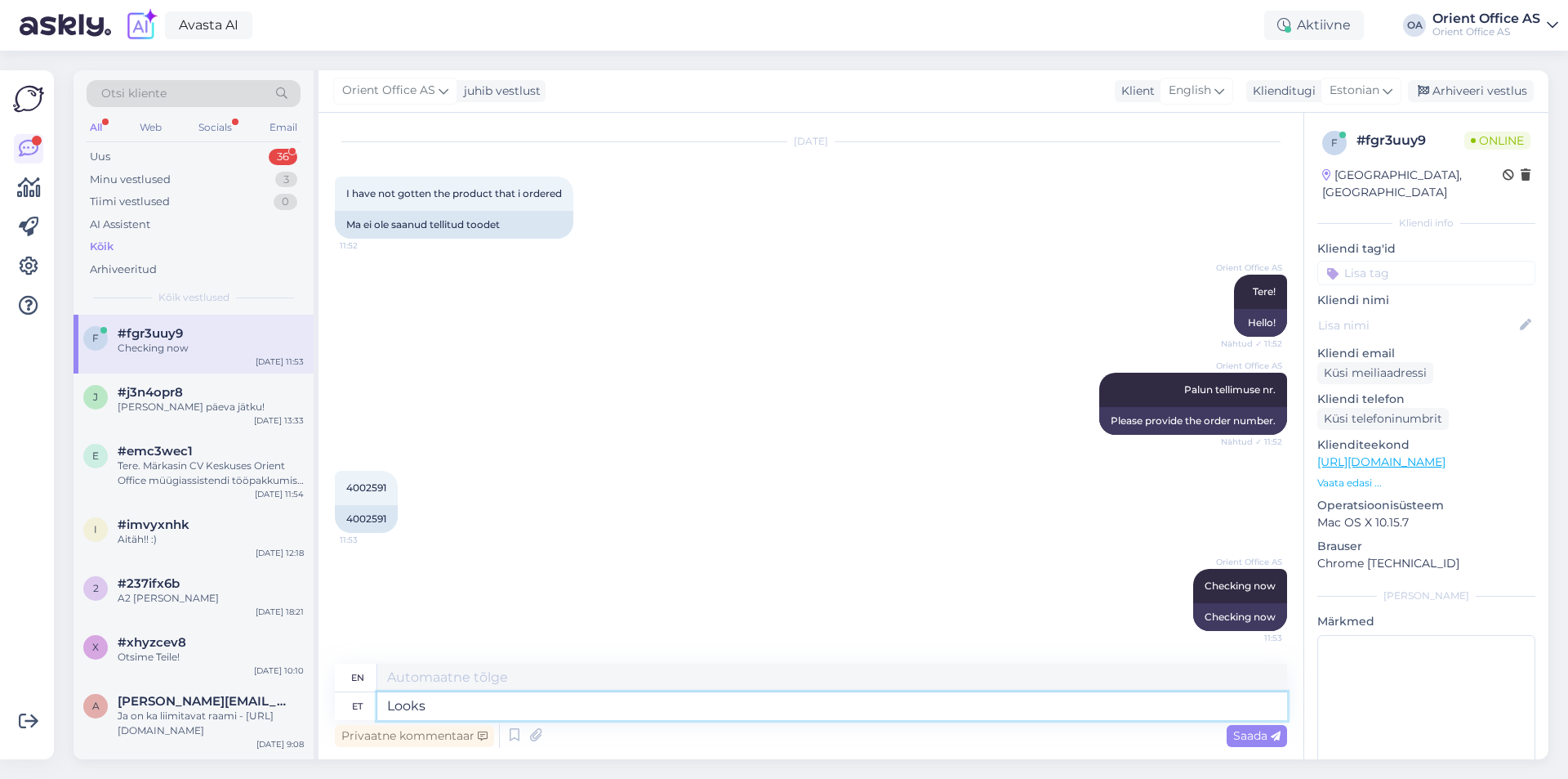
type textarea "Looks l"
type textarea "Looks"
type textarea "Looks like"
type textarea "Looks like courier c"
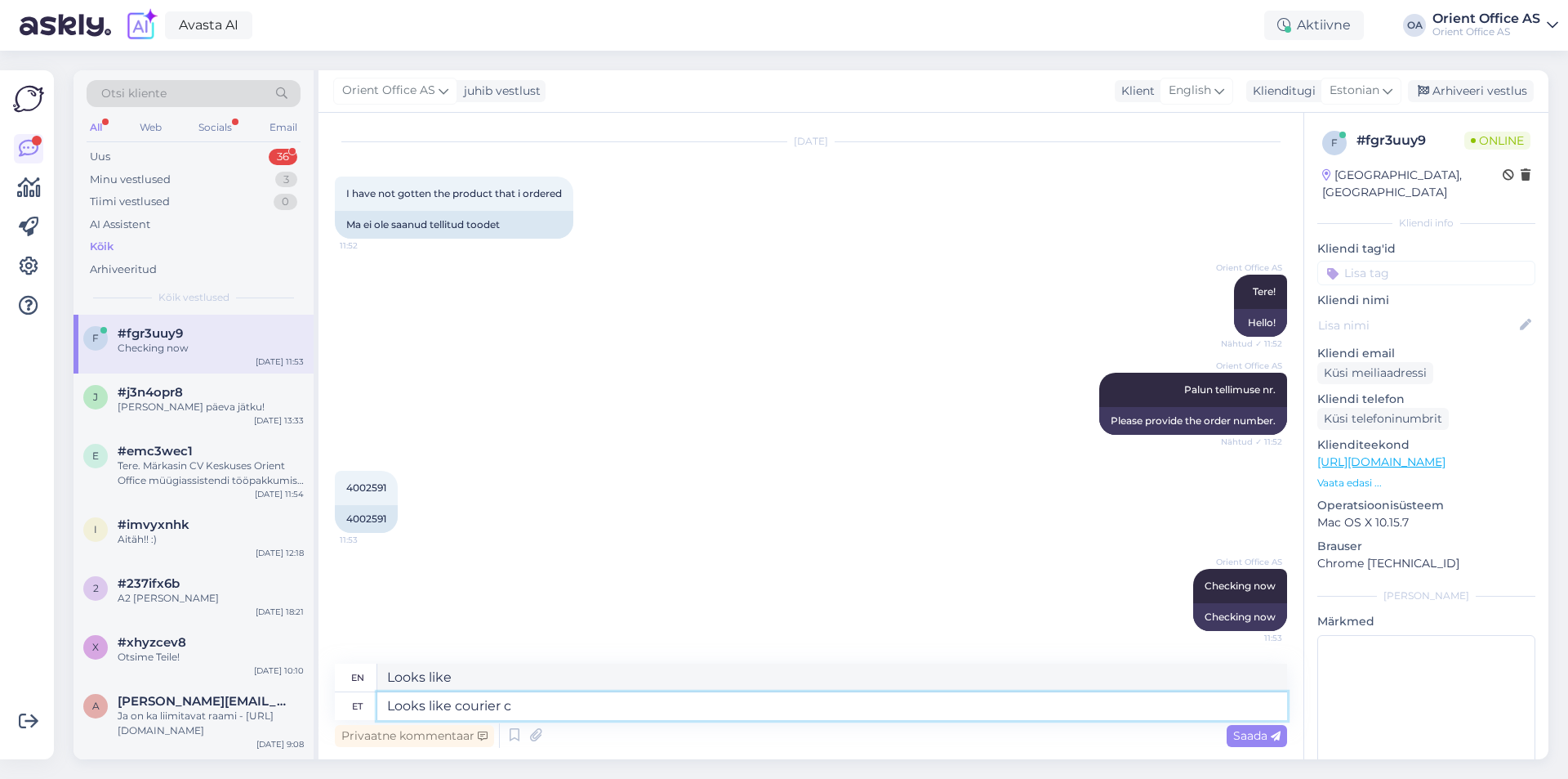
type textarea "Looks like a courier"
type textarea "Looks like courier coudln"
type textarea "Looks like courier could"
type textarea "Looks like courier could noy"
type textarea "Looks like courier could not"
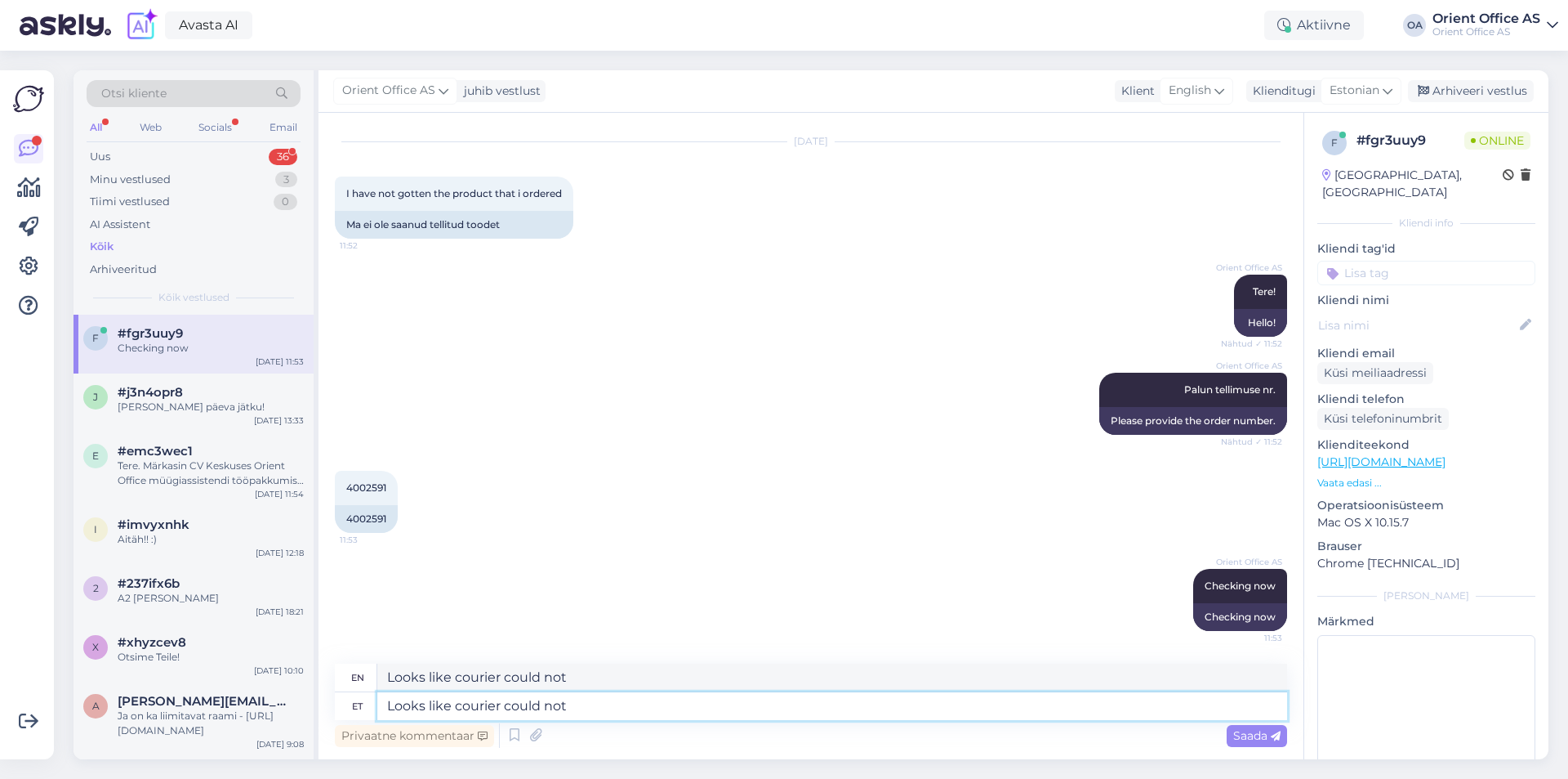
type textarea "Looks like courier could not"
type textarea "Looks like courier couldn't"
type textarea "Looks like courier could not hand"
type textarea "Looks like courier could not handover"
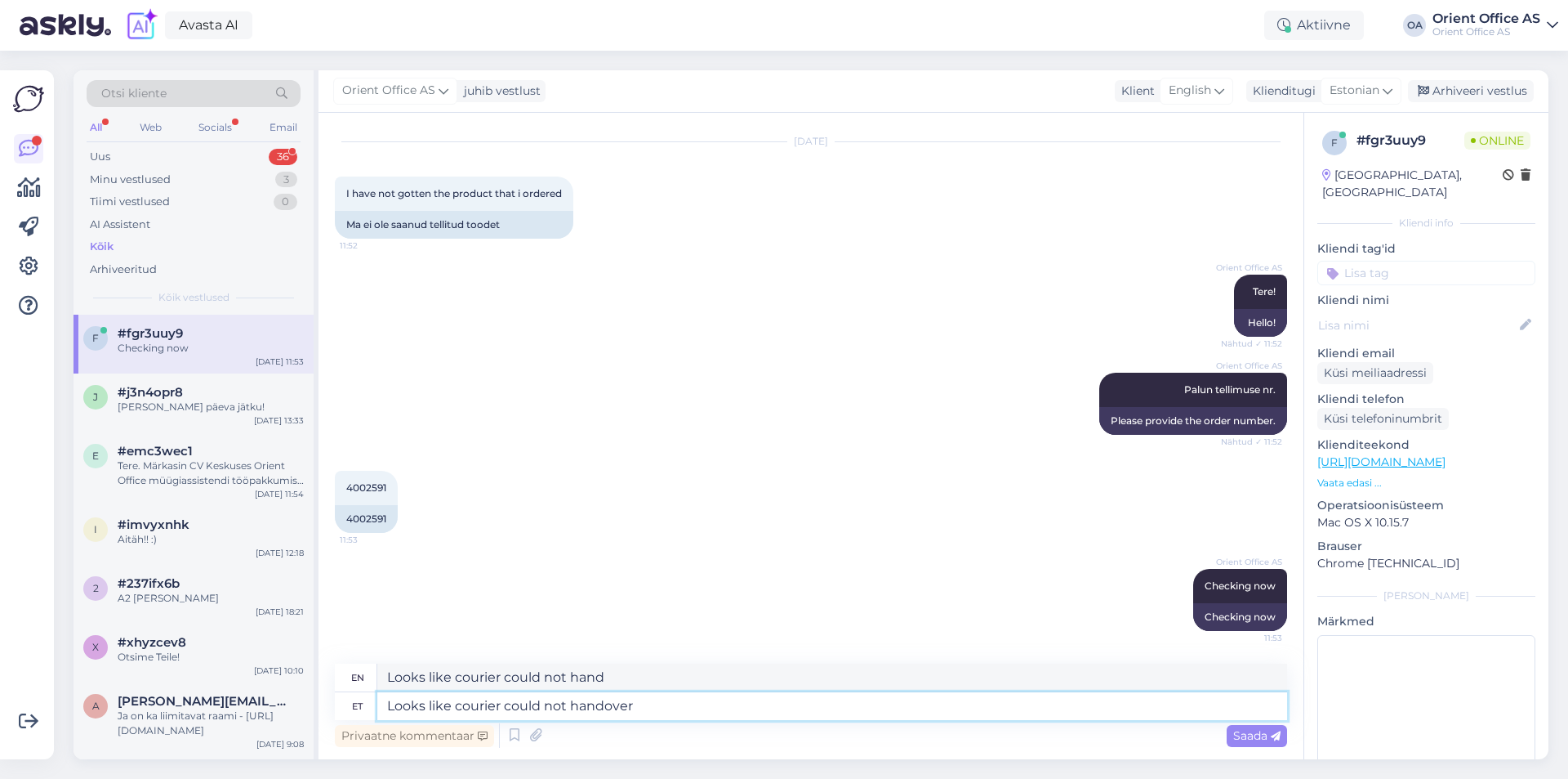
type textarea "Looks like courier could not handover"
type textarea "Looks like courier could not handover for you"
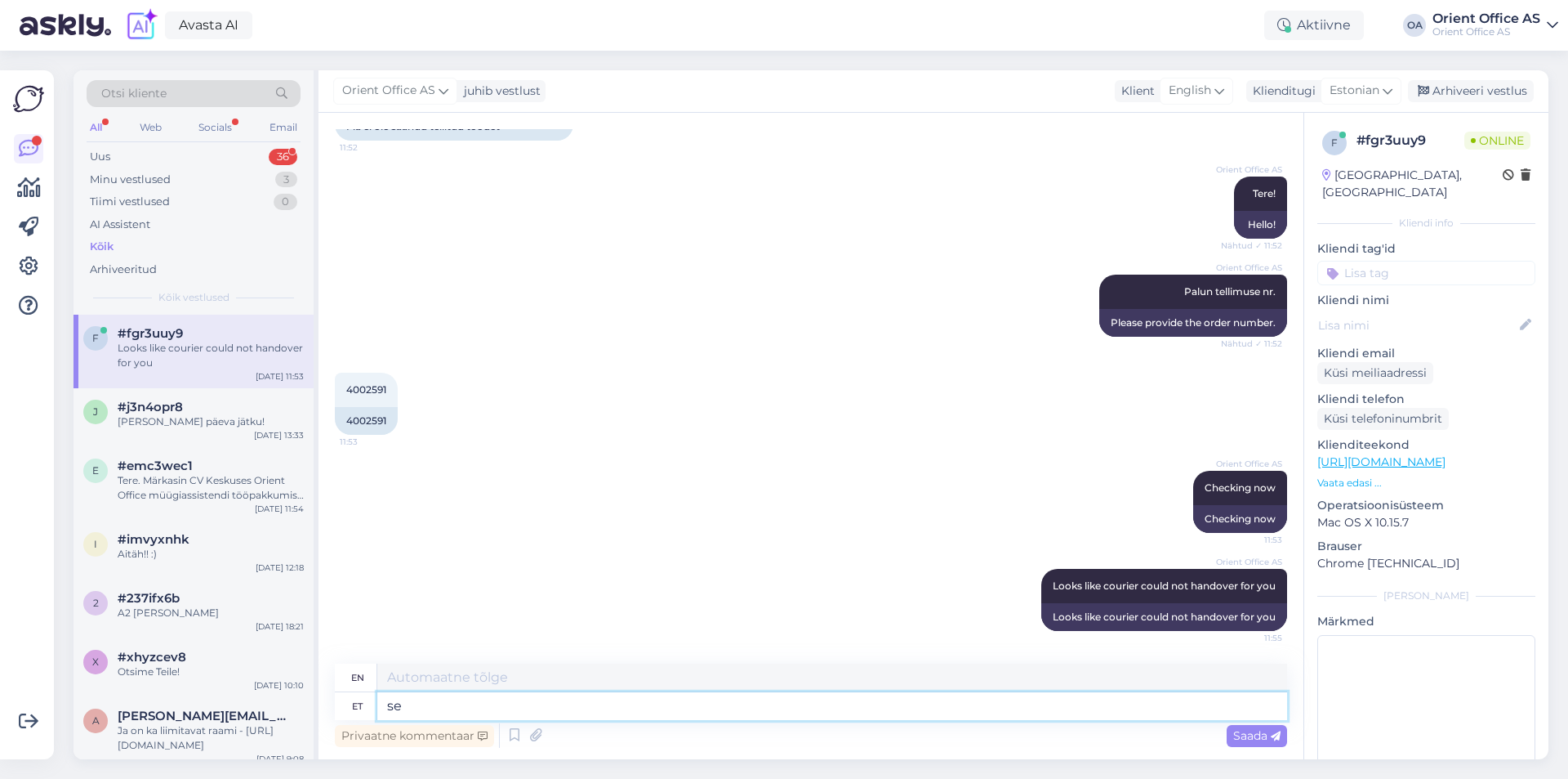
type textarea "s"
type textarea "it w"
type textarea "it"
type textarea "it was"
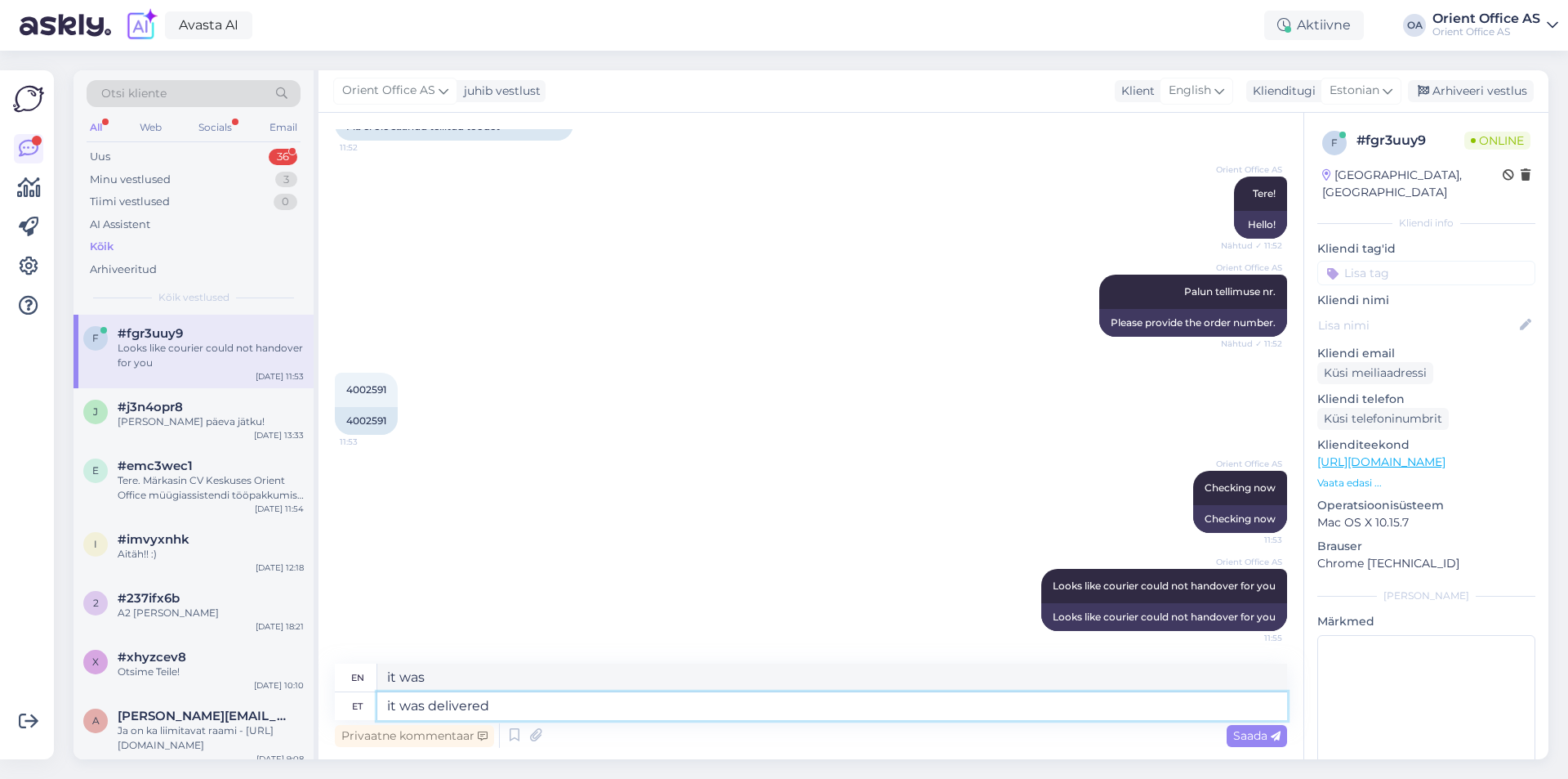
type textarea "it was delivered t"
type textarea "it was delivered"
type textarea "it was delivered to:"
click at [671, 696] on textarea "it was delivered to:" at bounding box center [831, 706] width 910 height 28
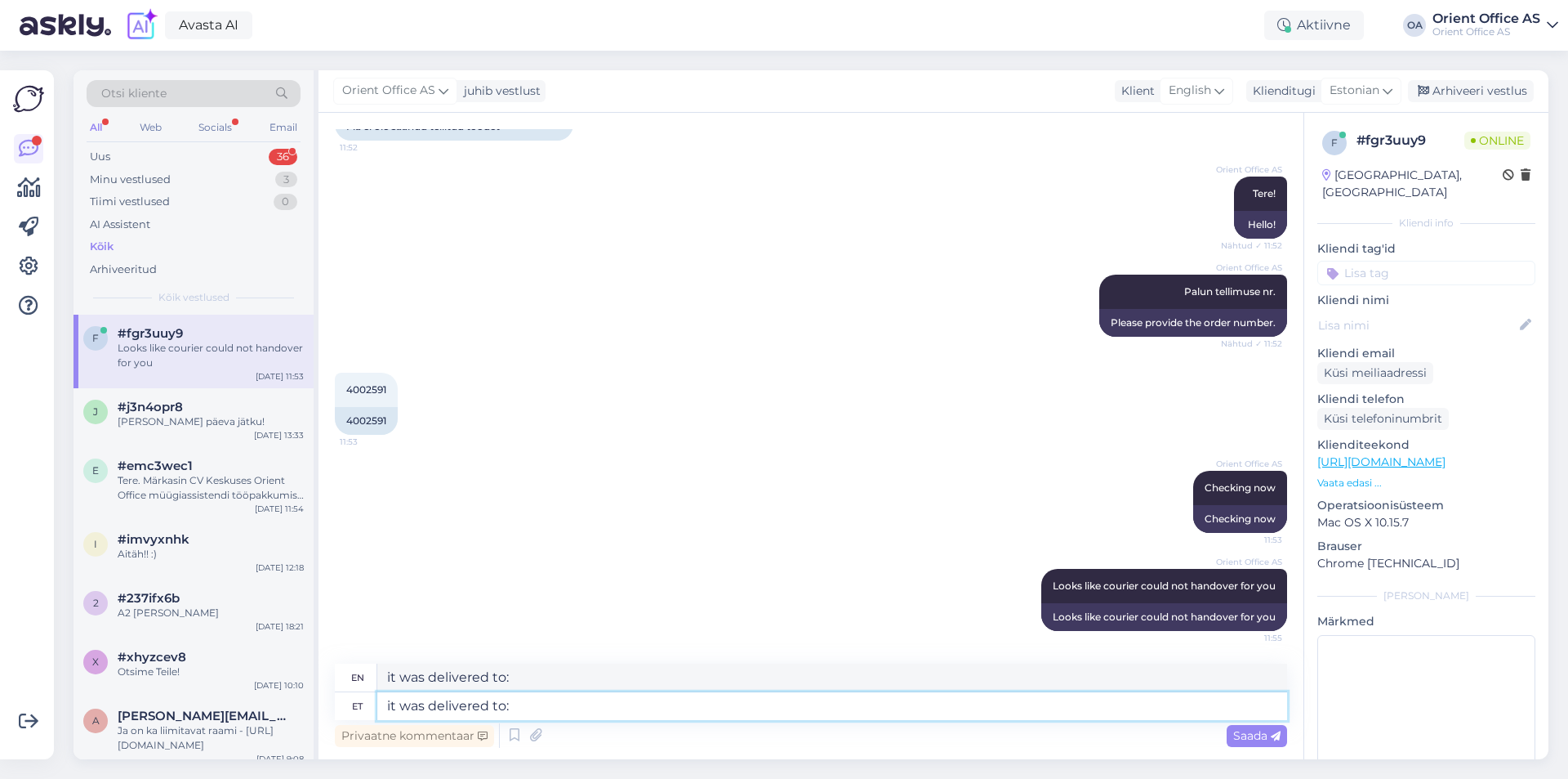
paste textarea "Algatan 4"
type textarea "it was delivered to: Algatan 4"
type textarea "it was delivered to: Algatan 4,"
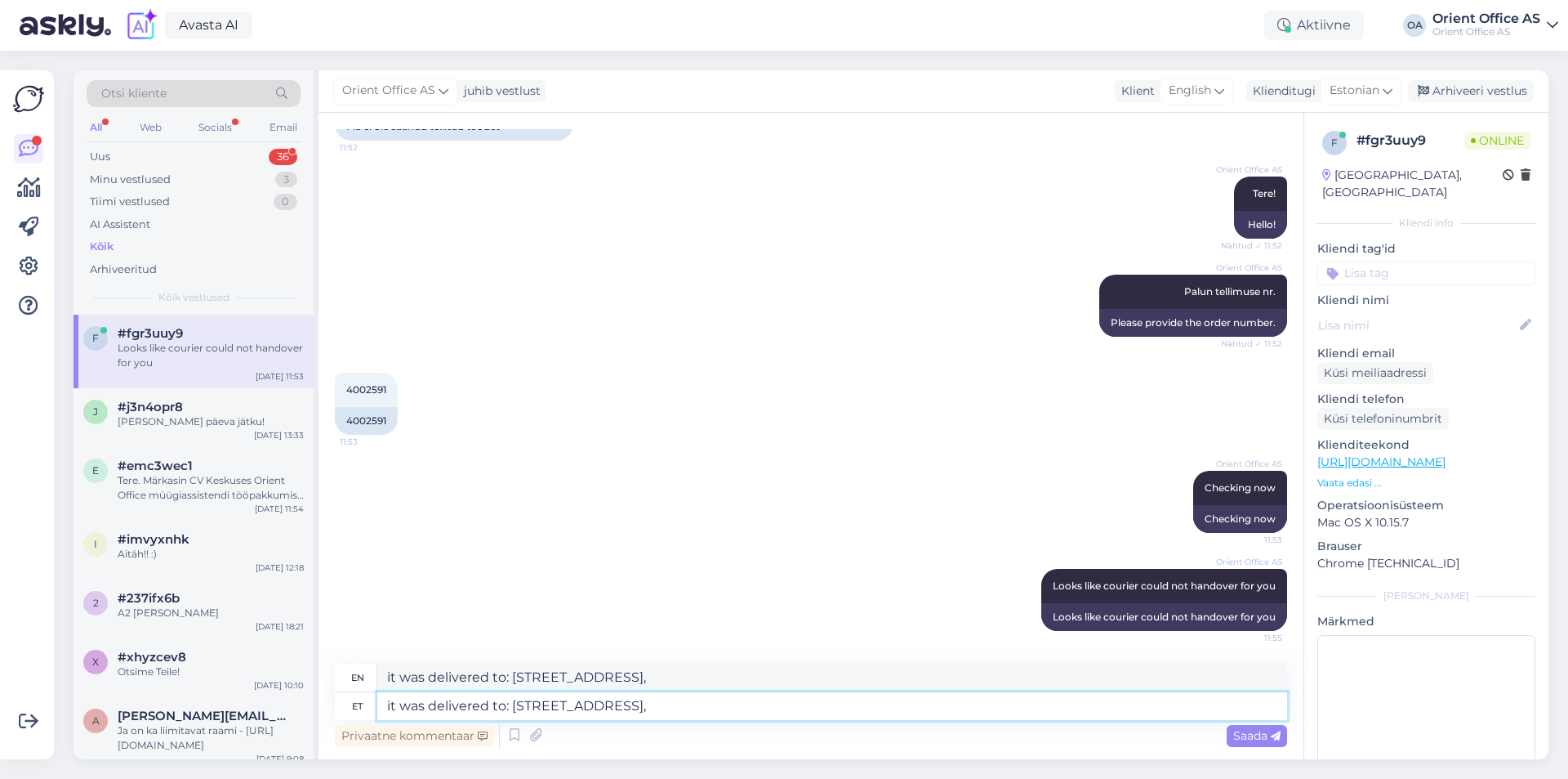
click at [752, 715] on textarea "it was delivered to: Algatan 4," at bounding box center [831, 706] width 910 height 28
paste textarea "65230"
type textarea "it was delivered to: Algatan 4, 65230,"
type textarea "it was delivered to: Algatan 4, 65230"
type textarea "it was delivered to: Algatan 4, 65230, S"
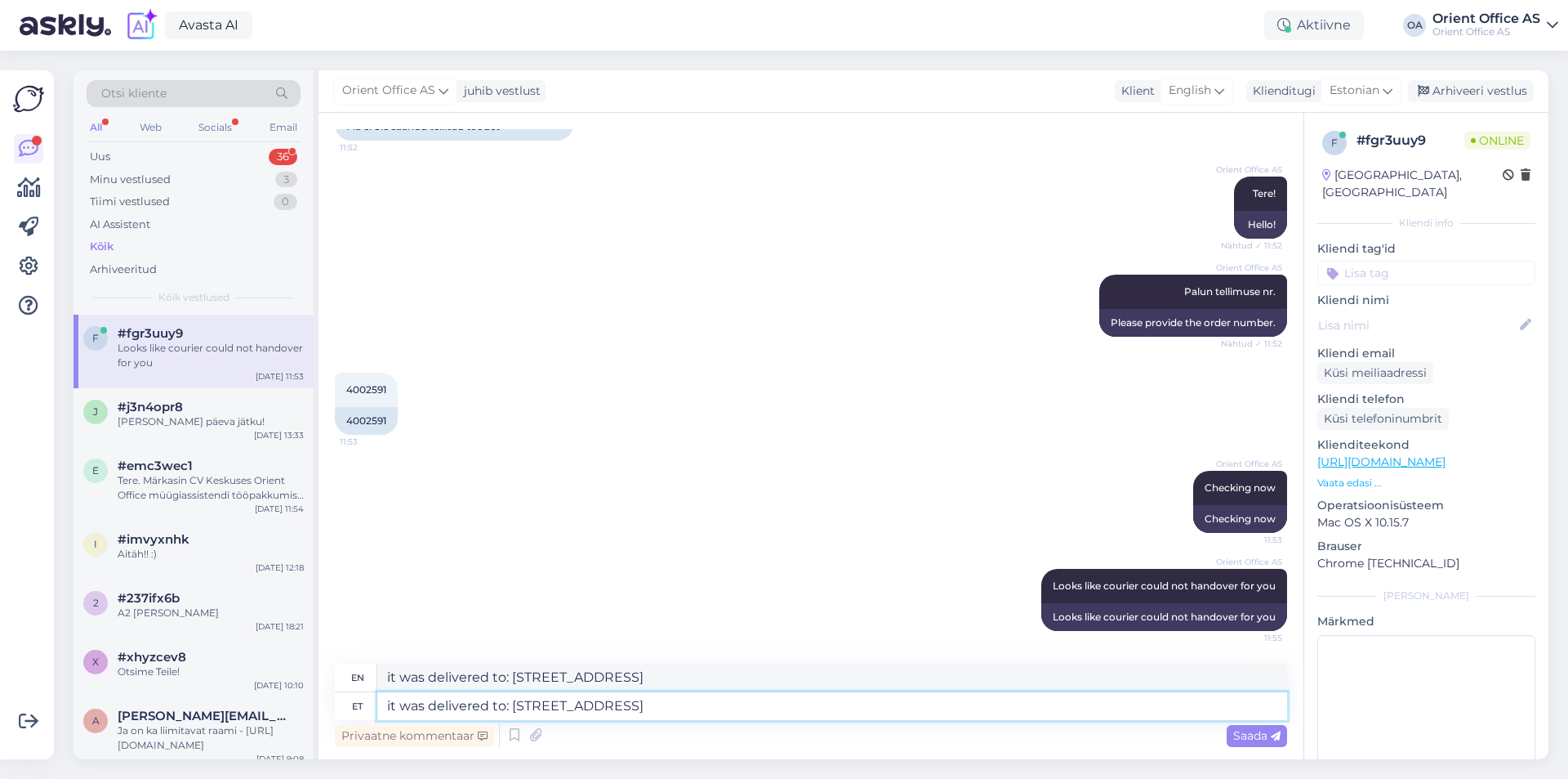
type textarea "it was delivered to: Algatan 4, 65230,"
type textarea "it was delivered to: Algatan 4, 65230, Sweden"
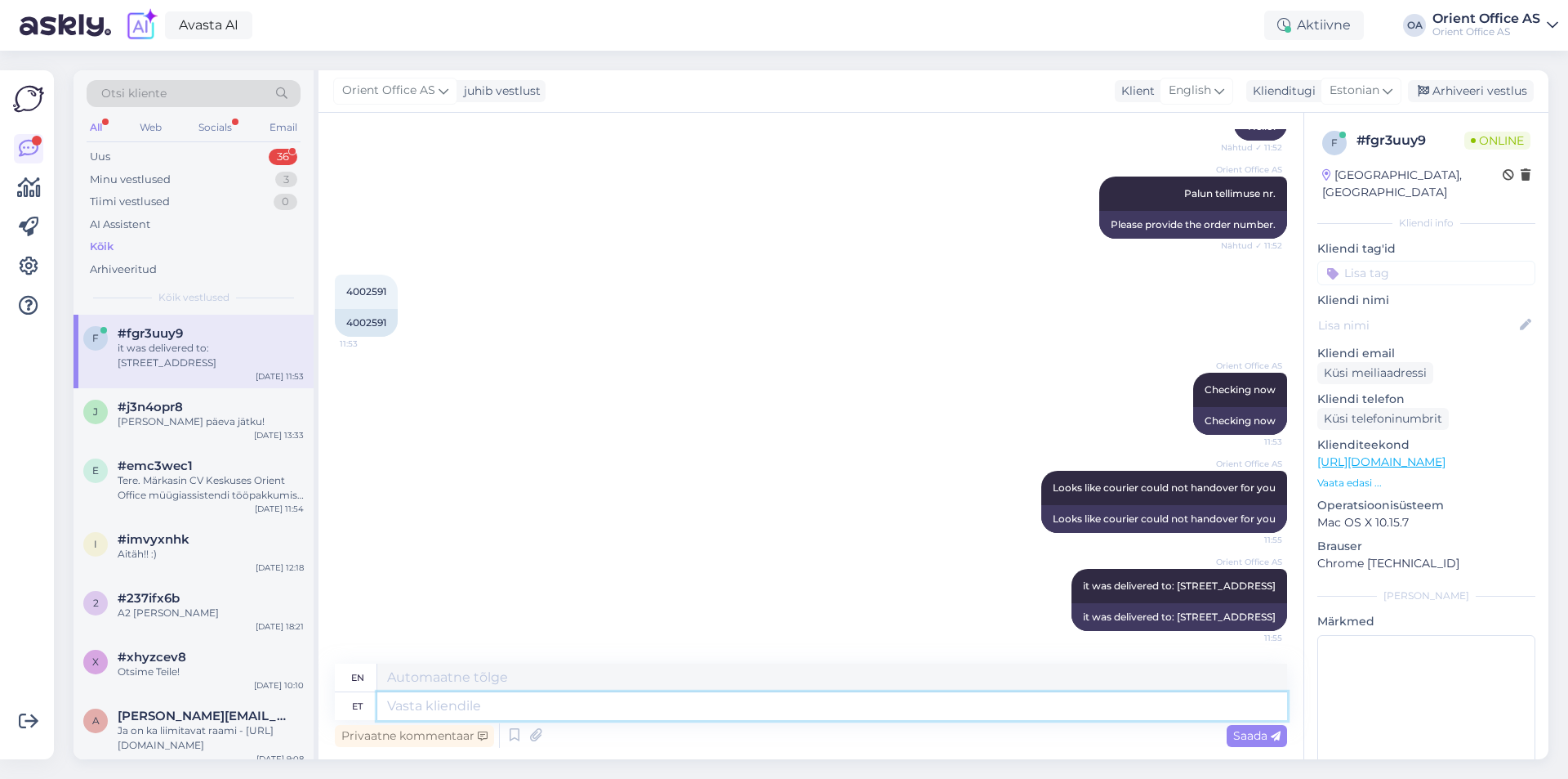
click at [521, 709] on textarea at bounding box center [831, 706] width 910 height 28
type textarea "number:"
paste textarea "0735184668"
type textarea "number: +0735184668"
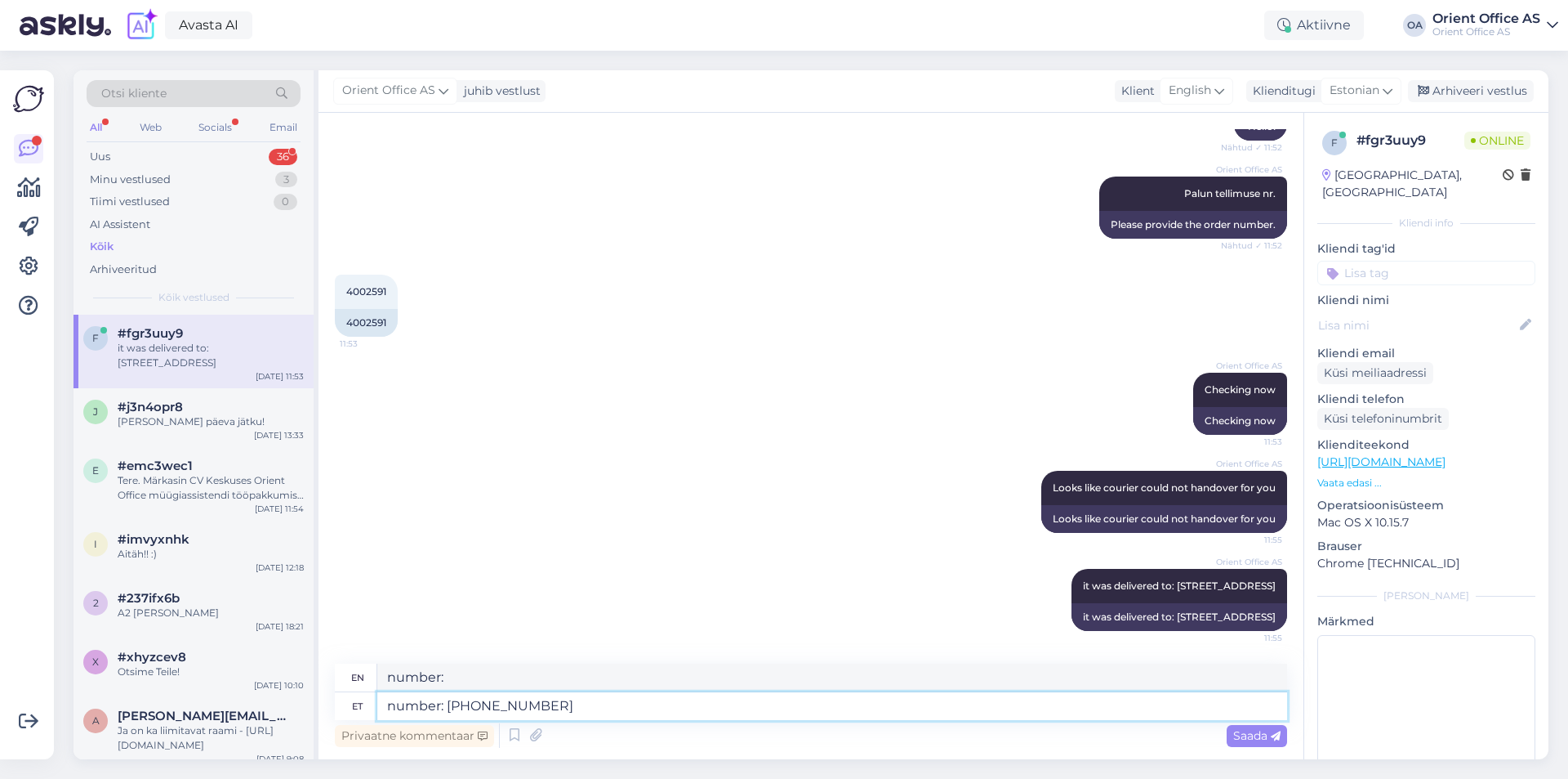
type textarea "number: +0735184668"
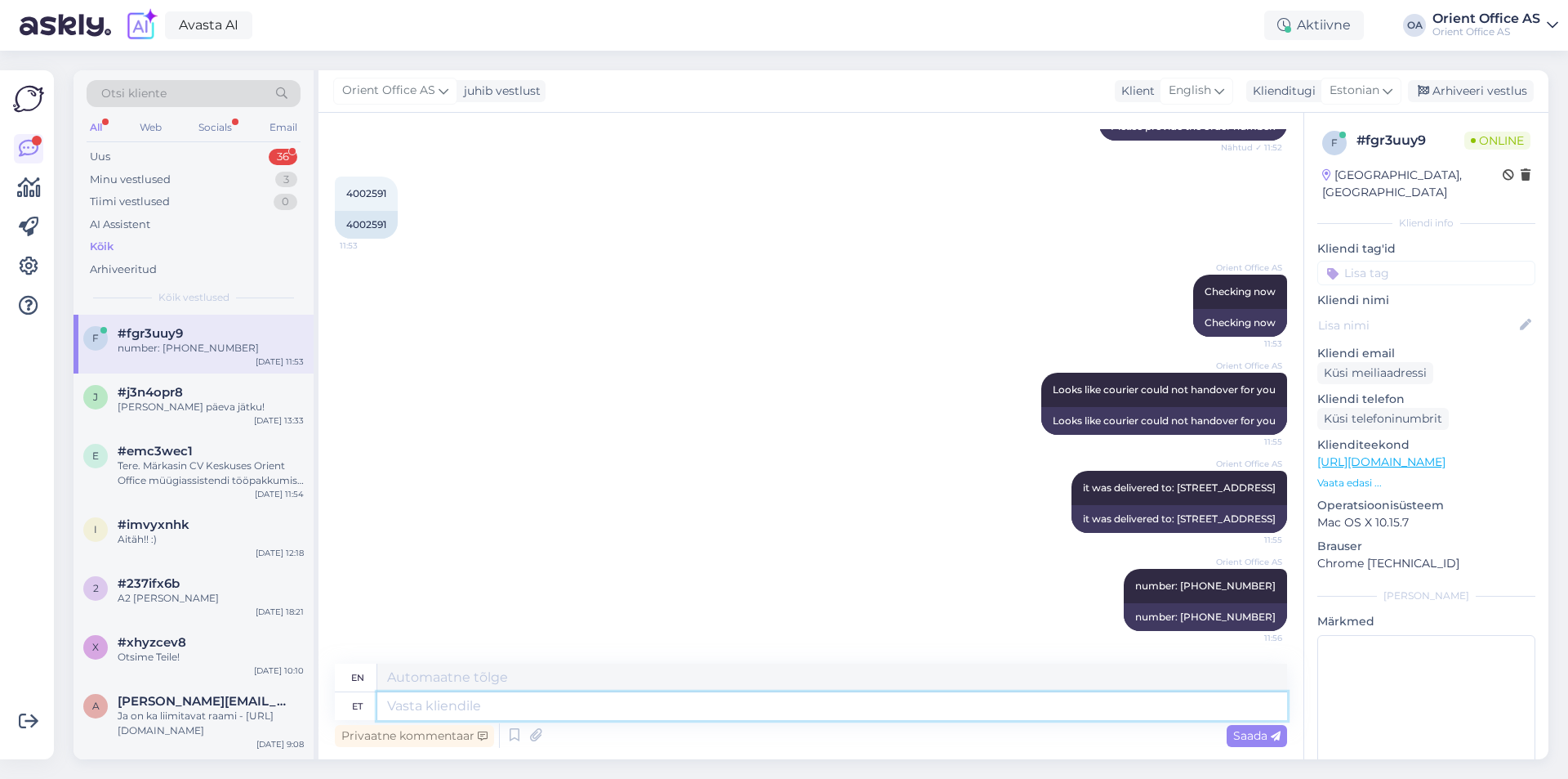
click at [517, 705] on textarea at bounding box center [831, 706] width 910 height 28
paste textarea "Godisgodis1000@gmail.com"
type textarea "Godisgodis1000@gmail.com"
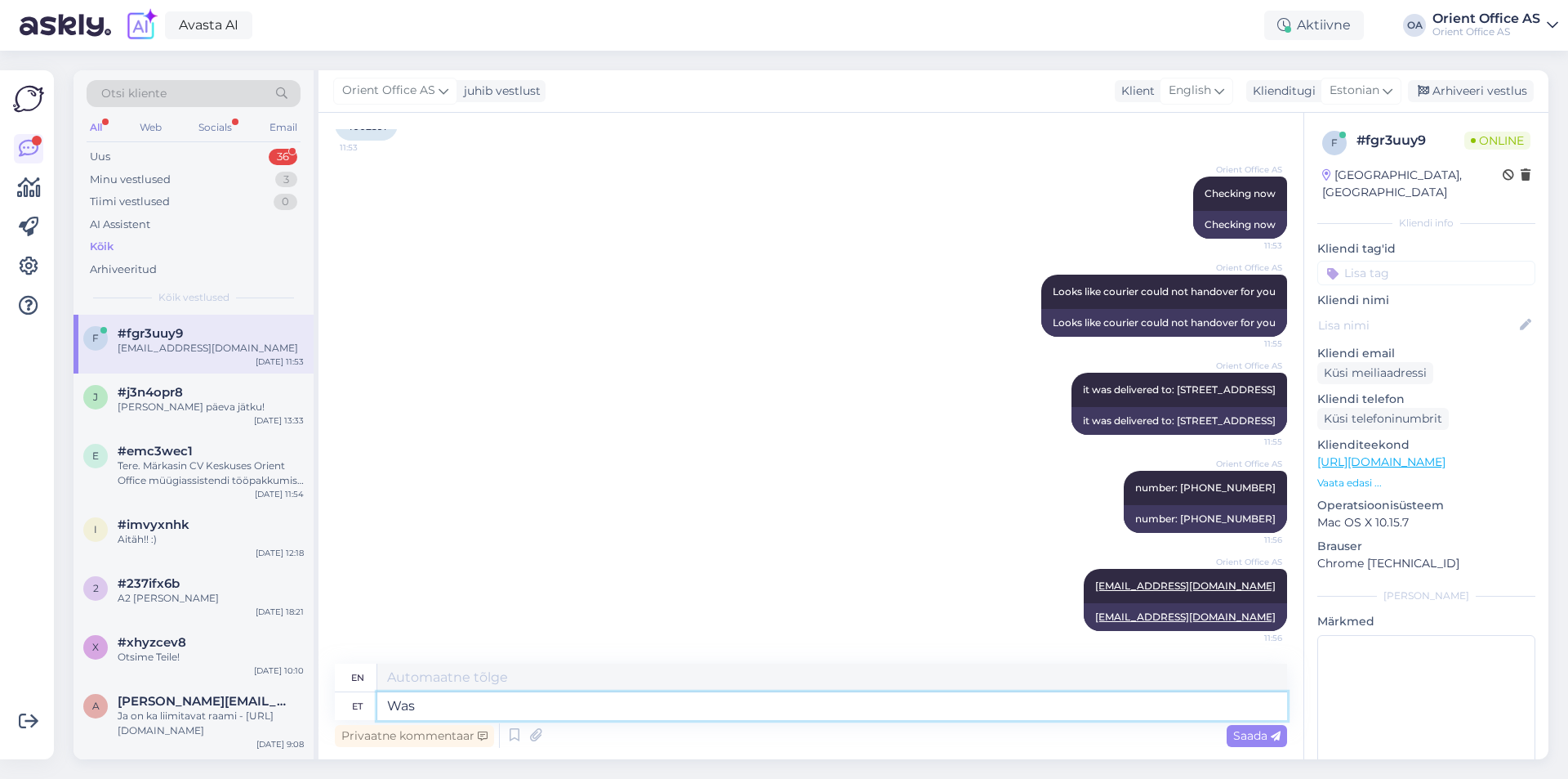
type textarea "Was"
type textarea "Was delivered wi"
type textarea "Was delivered"
type textarea "Was delivered with D"
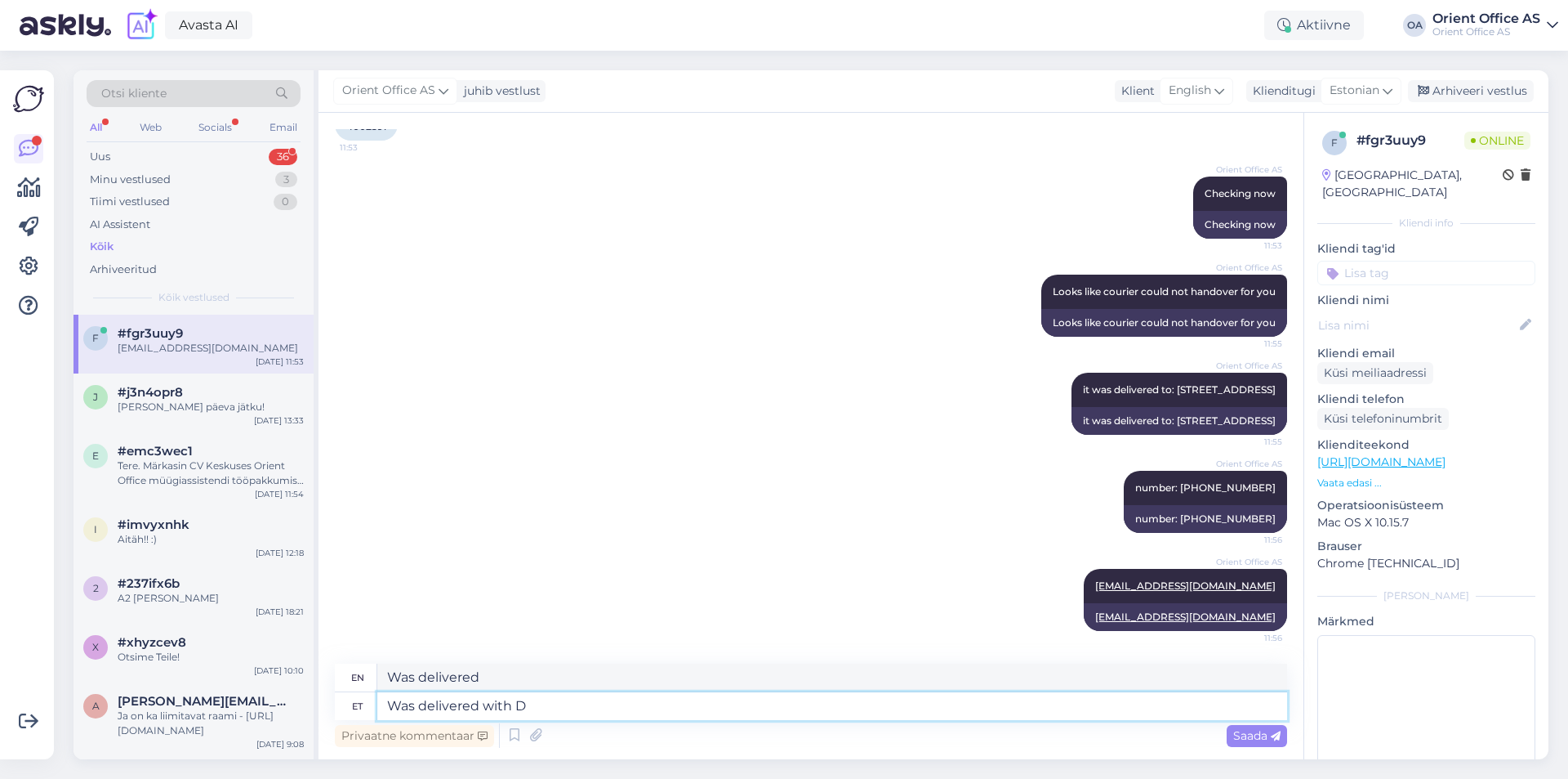
type textarea "Was delivered with"
type textarea "Was delivered with DPD"
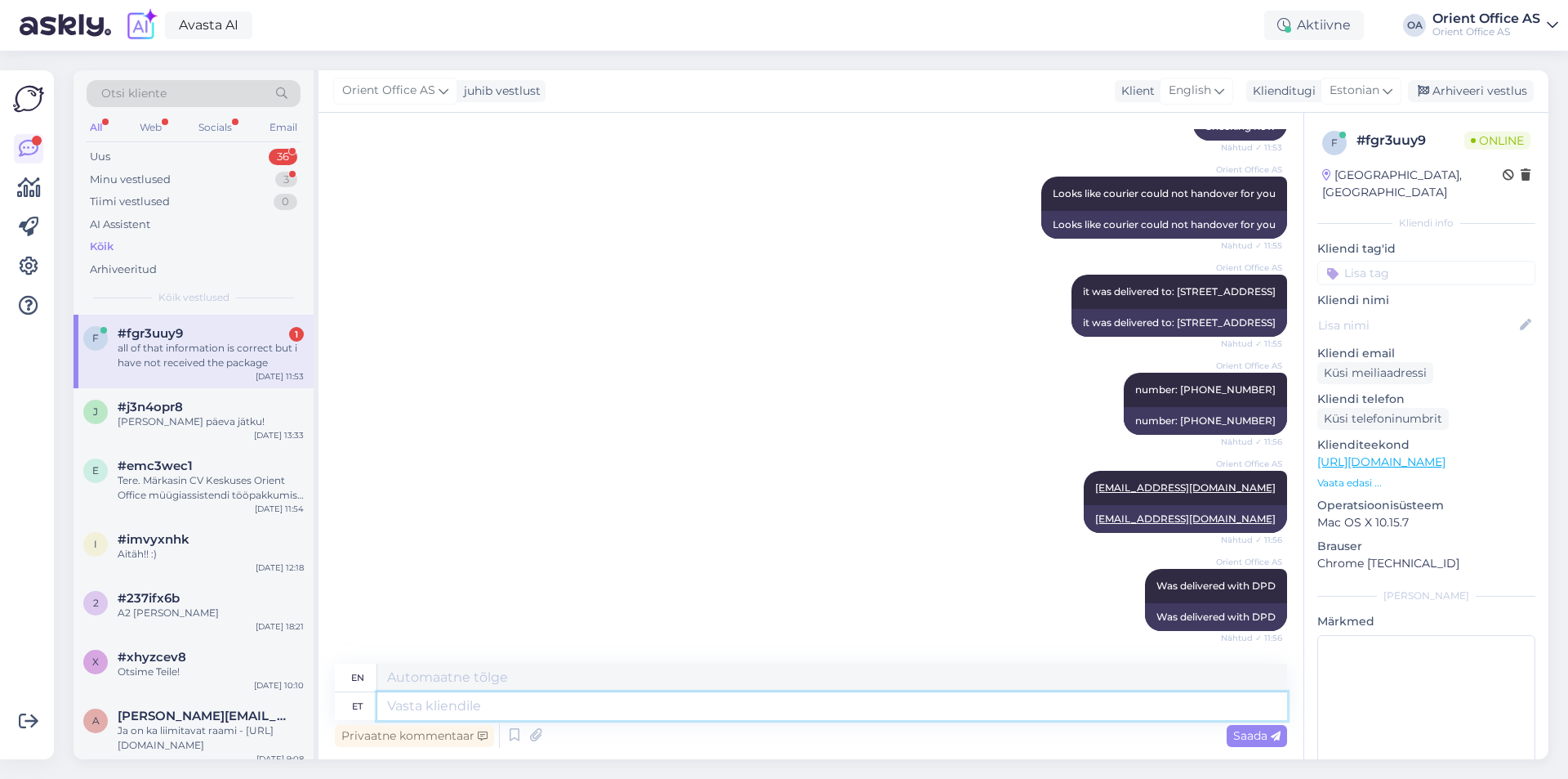
scroll to position [642, 0]
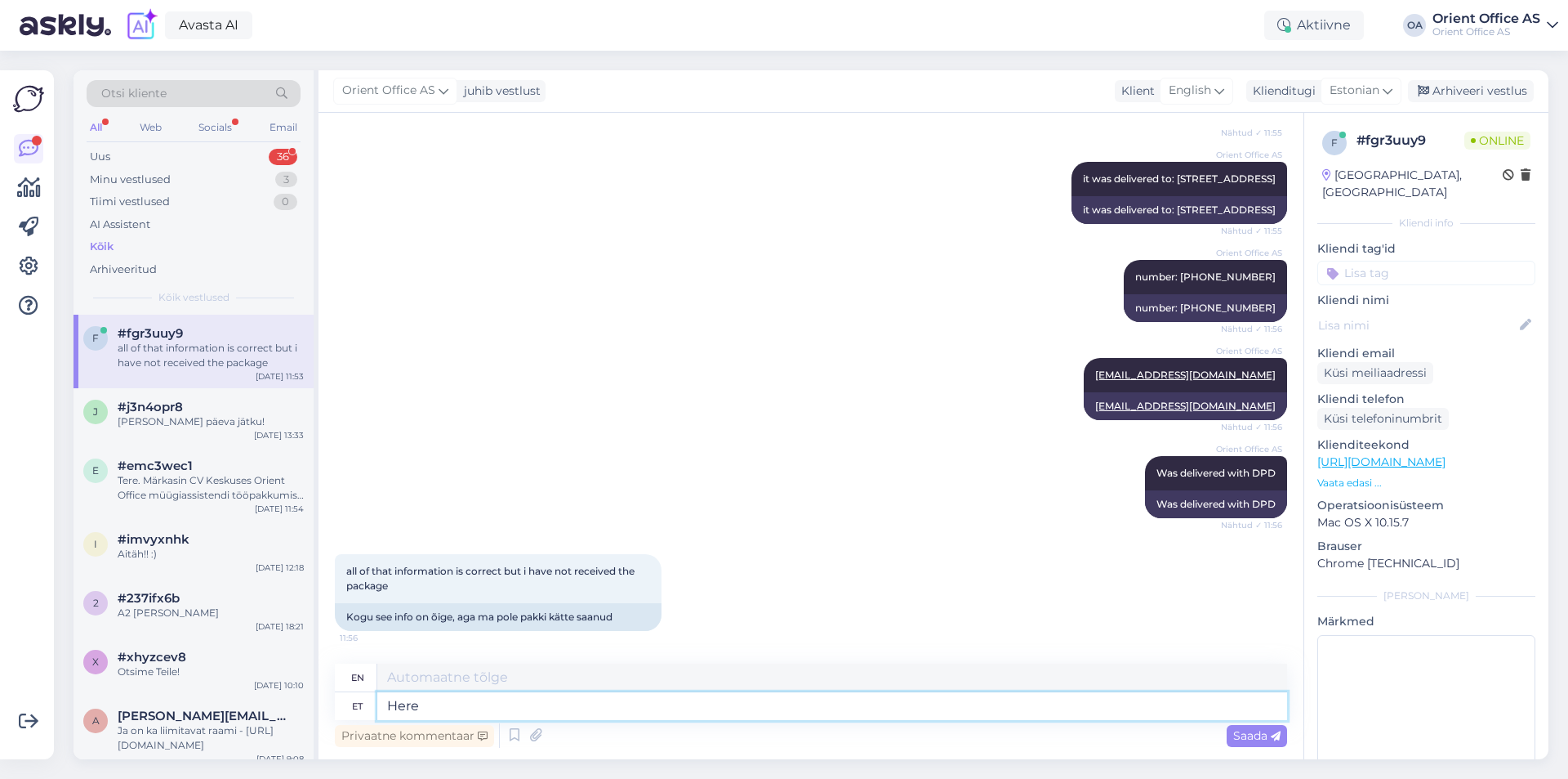
type textarea "Here i"
type textarea "Here"
type textarea "Here is t"
type textarea "Here is"
paste textarea "https://www.dpdgroup.com/ee/mydpd/my-parcels/track?lang=et&parcelNumber=0560713…"
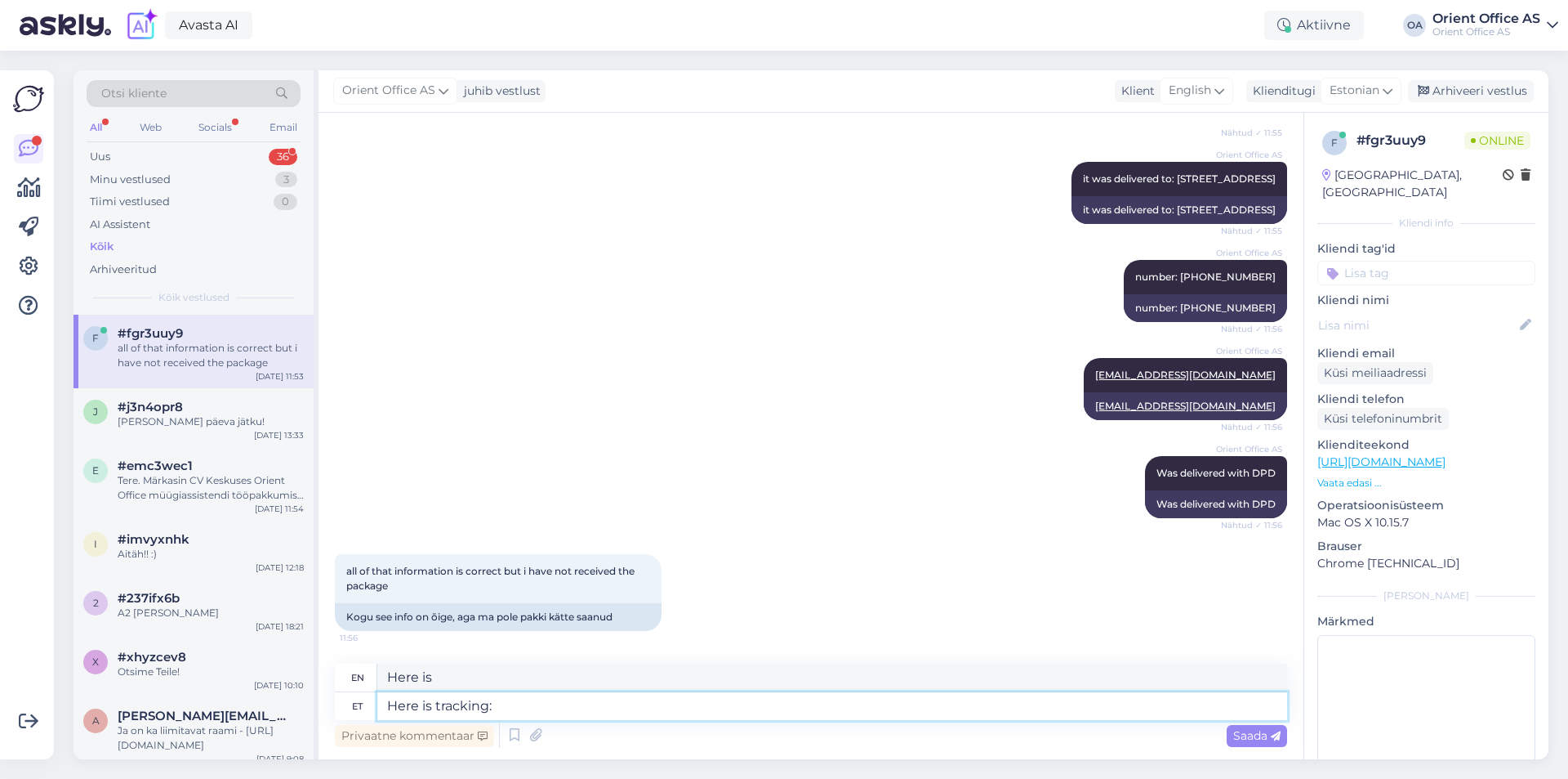
type textarea "Here is tracking: https://www.dpdgroup.com/ee/mydpd/my-parcels/track?lang=et&pa…"
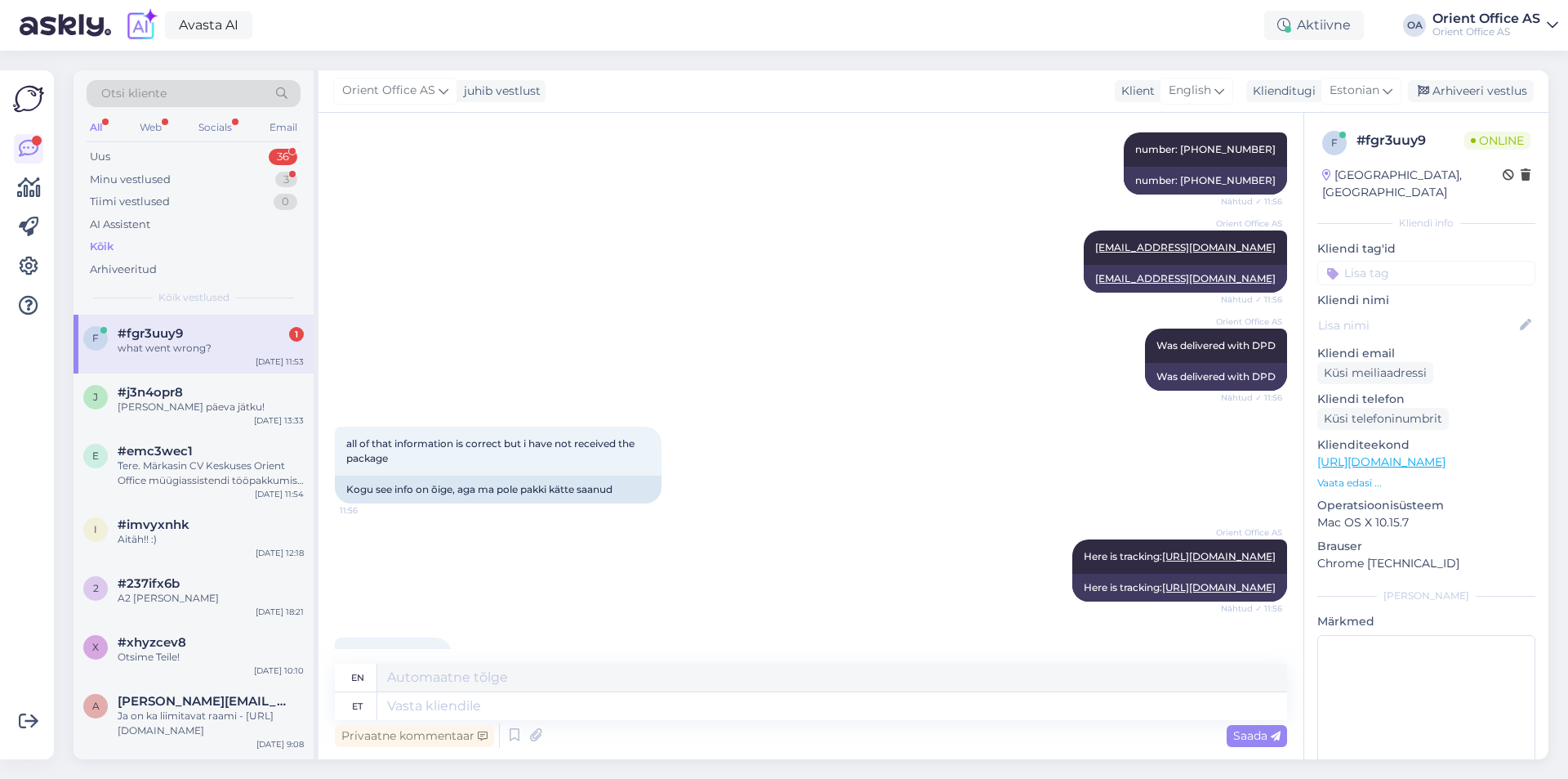
scroll to position [868, 0]
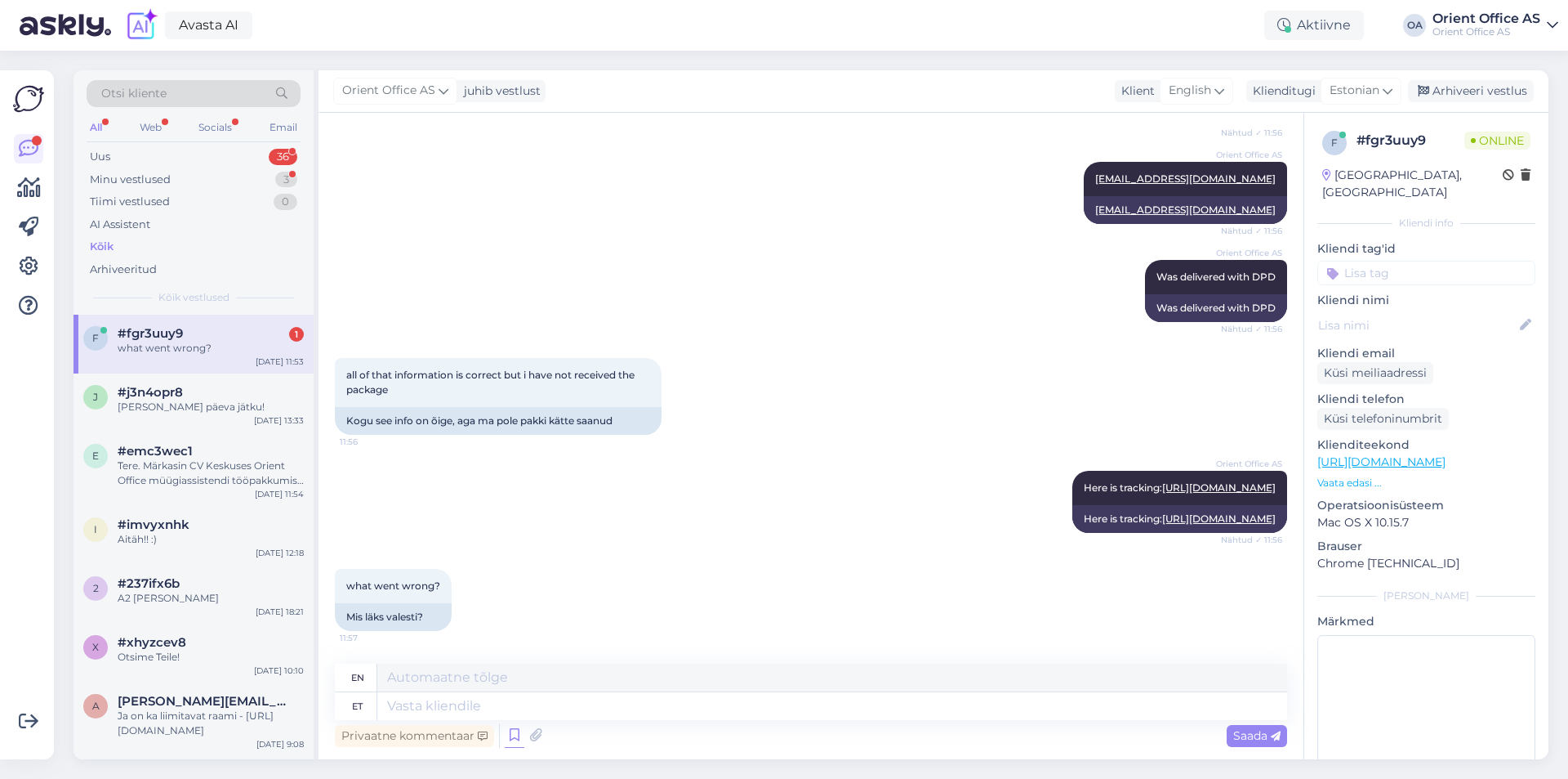
click at [521, 732] on icon at bounding box center [514, 735] width 20 height 25
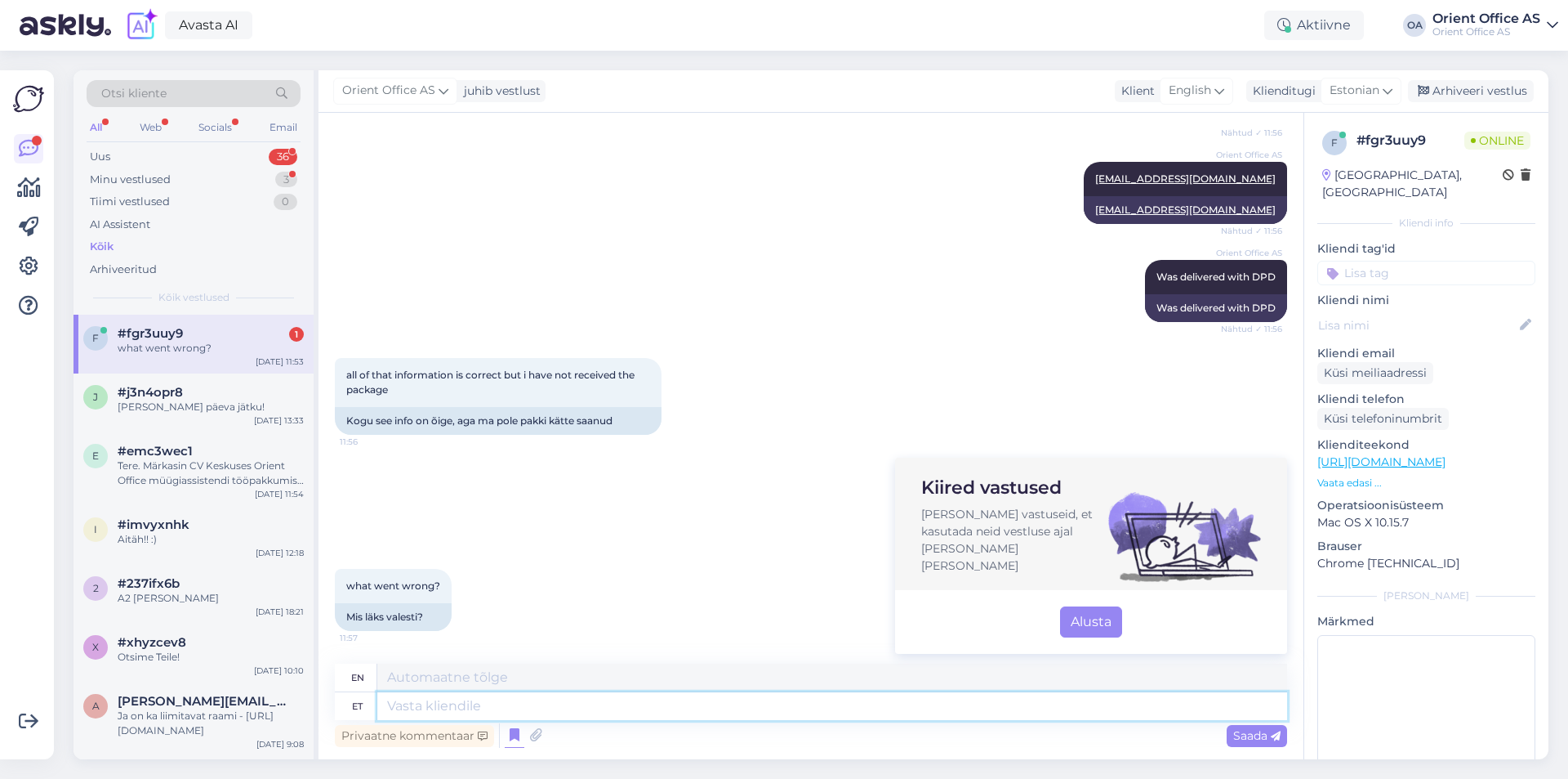
click at [473, 707] on textarea at bounding box center [831, 706] width 910 height 28
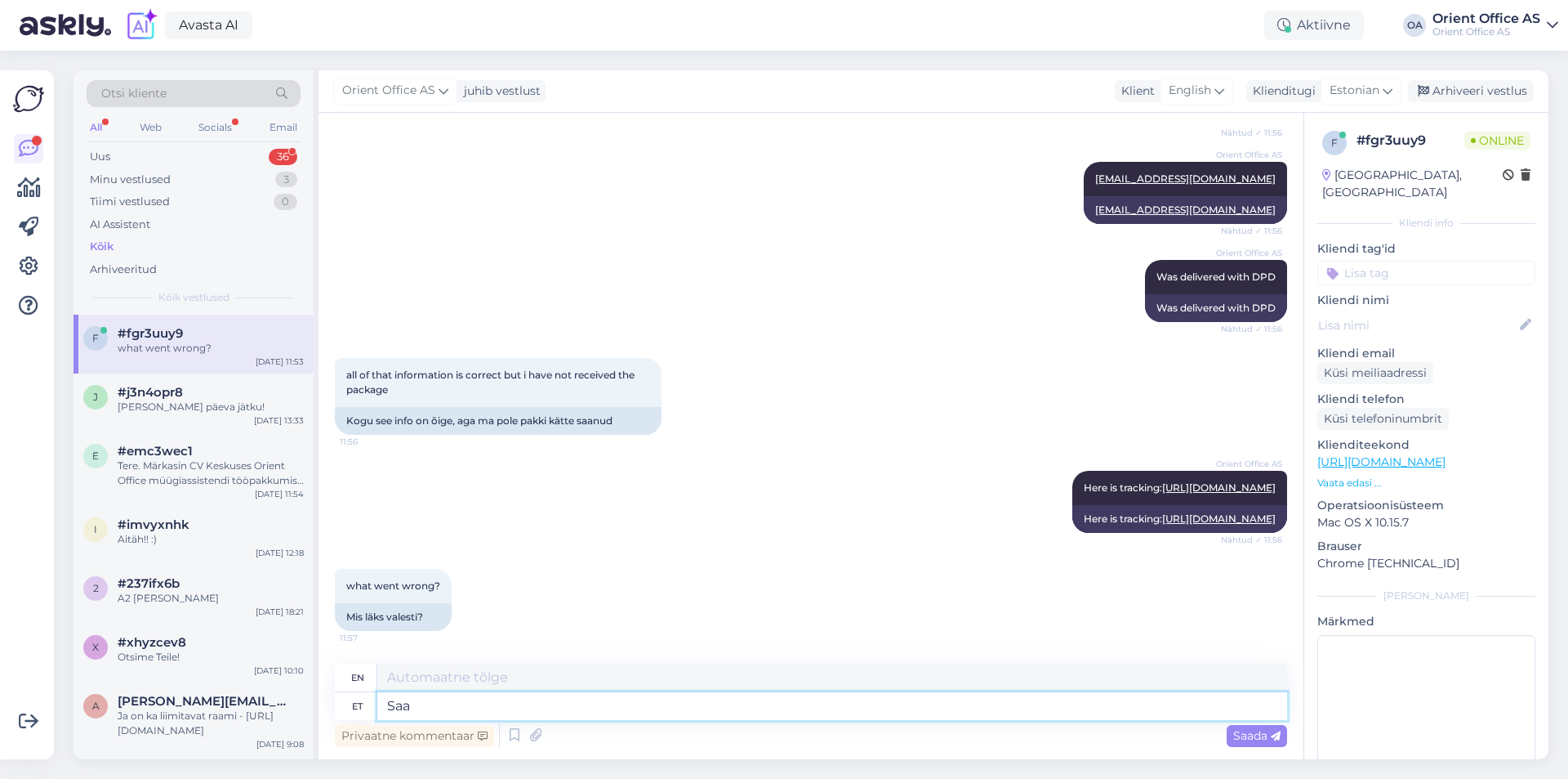
type textarea "Saad"
type textarea "You can"
type textarea "S"
type textarea "Saadame"
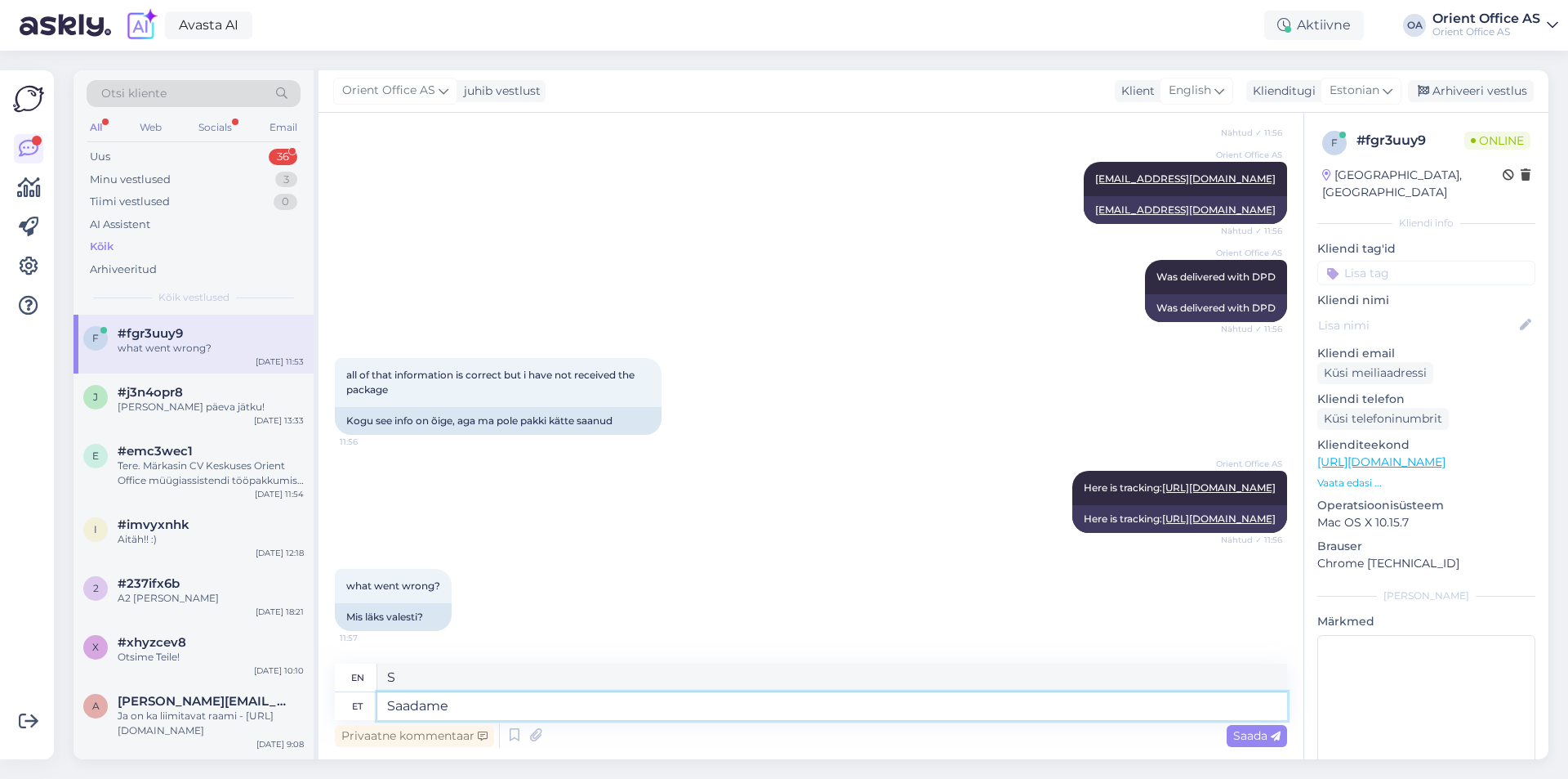
type textarea "We send"
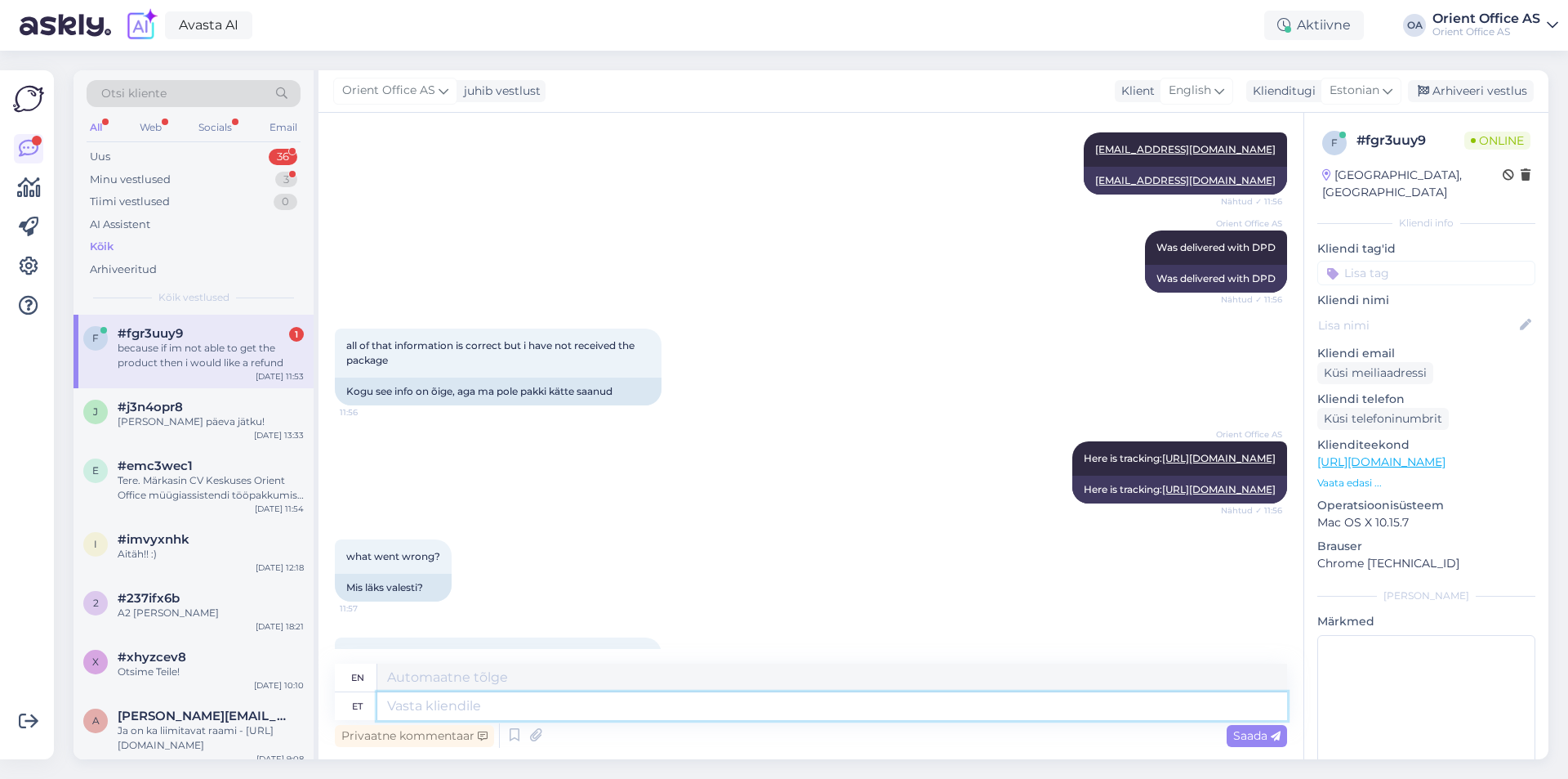
scroll to position [980, 0]
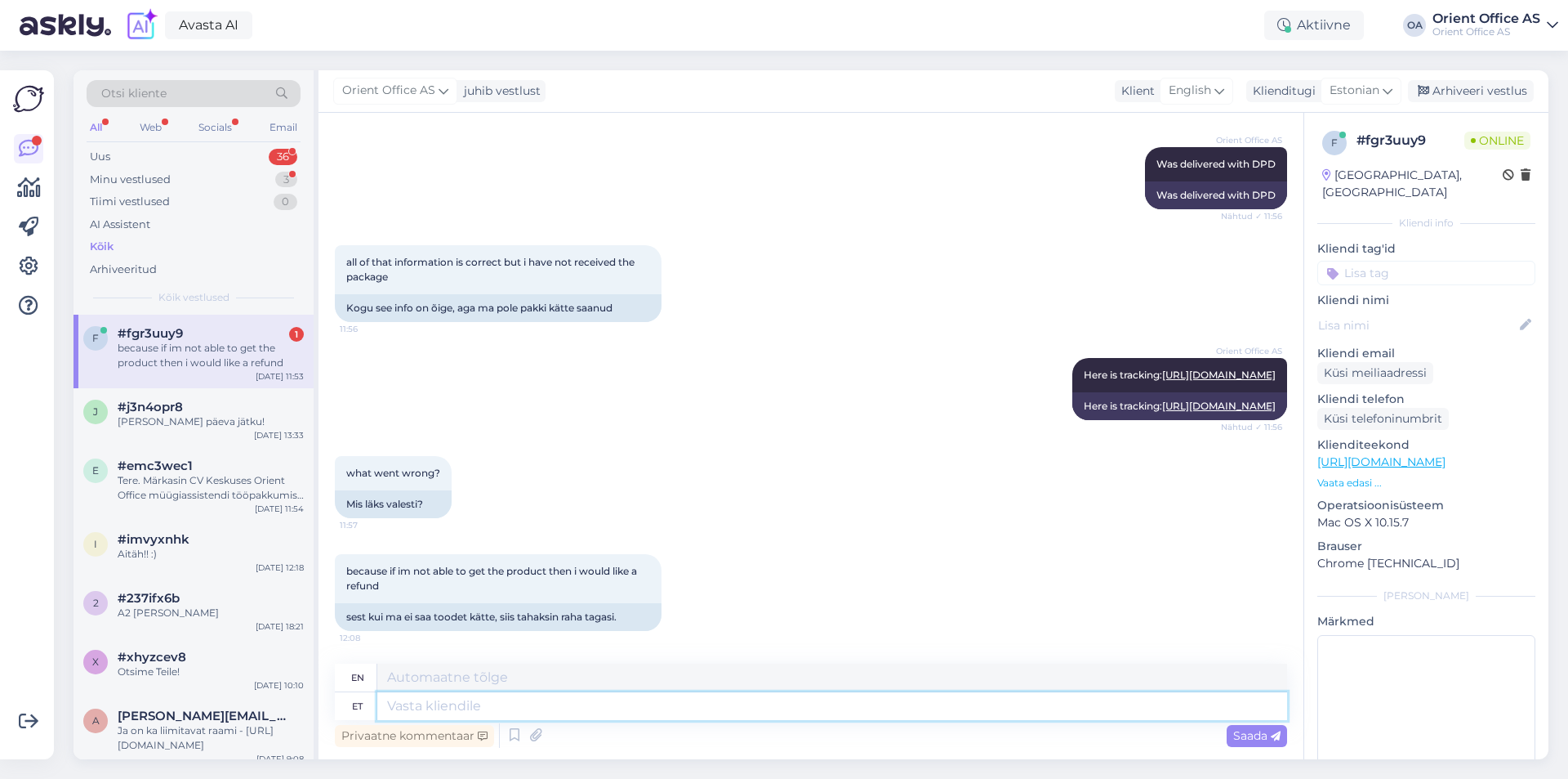
click at [480, 704] on textarea at bounding box center [831, 706] width 910 height 28
type textarea "a"
type textarea "Jah"
type textarea "Yes"
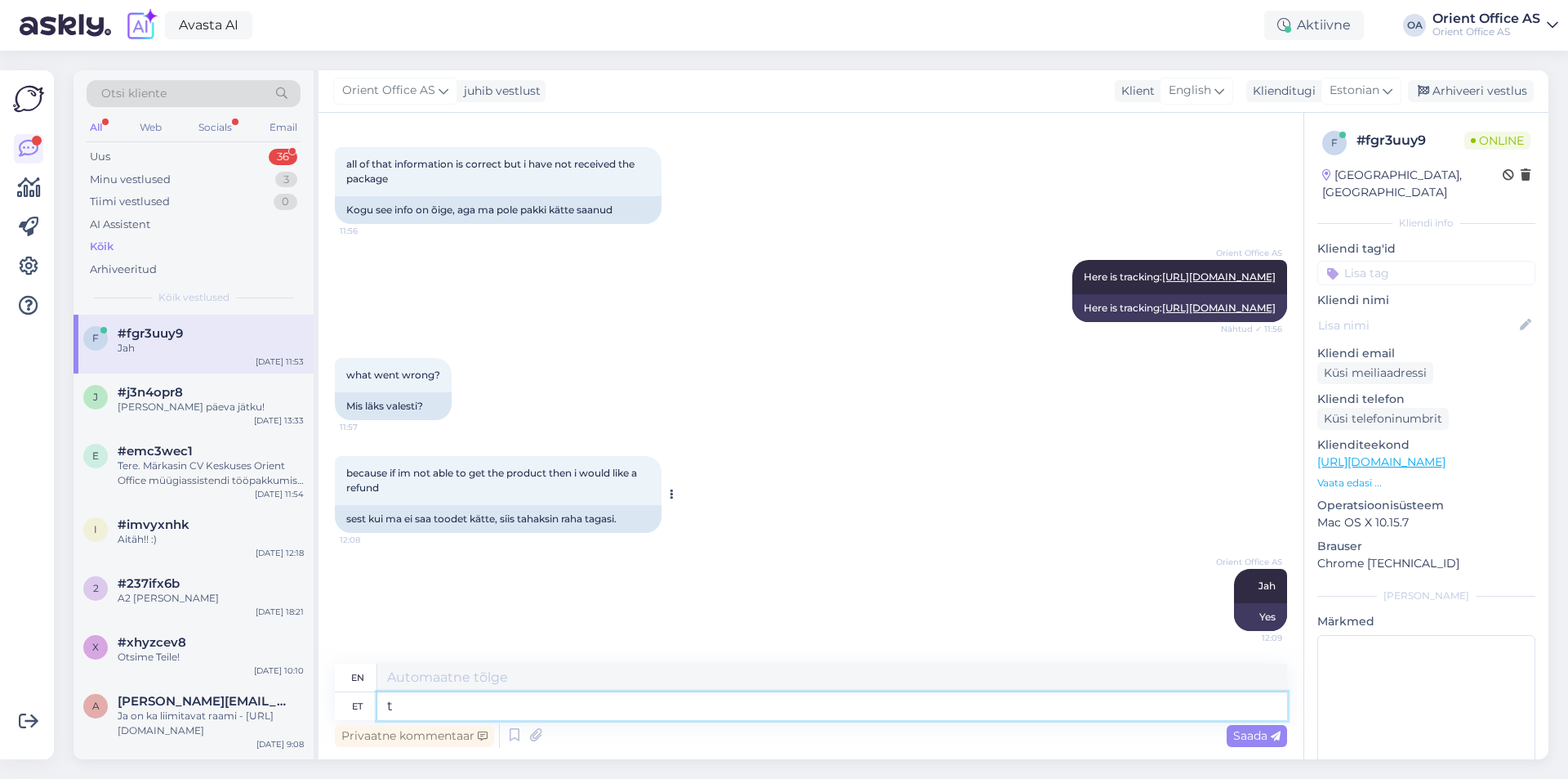
type textarea "tä"
type textarea "full"
type textarea "täpsustame D"
type textarea "we specify"
type textarea "täpsustame DPD-ga"
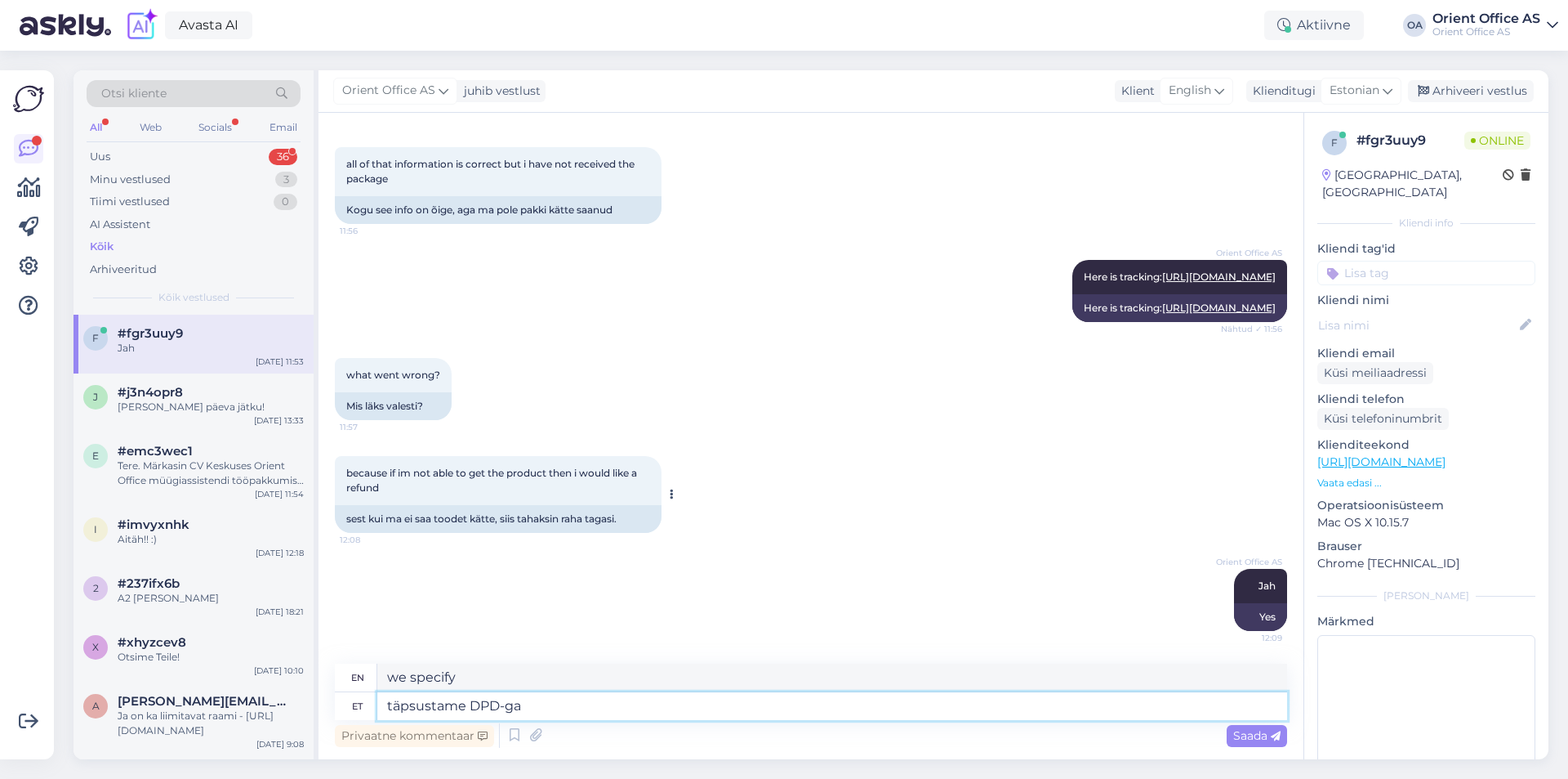
type textarea "we will specify with DPD"
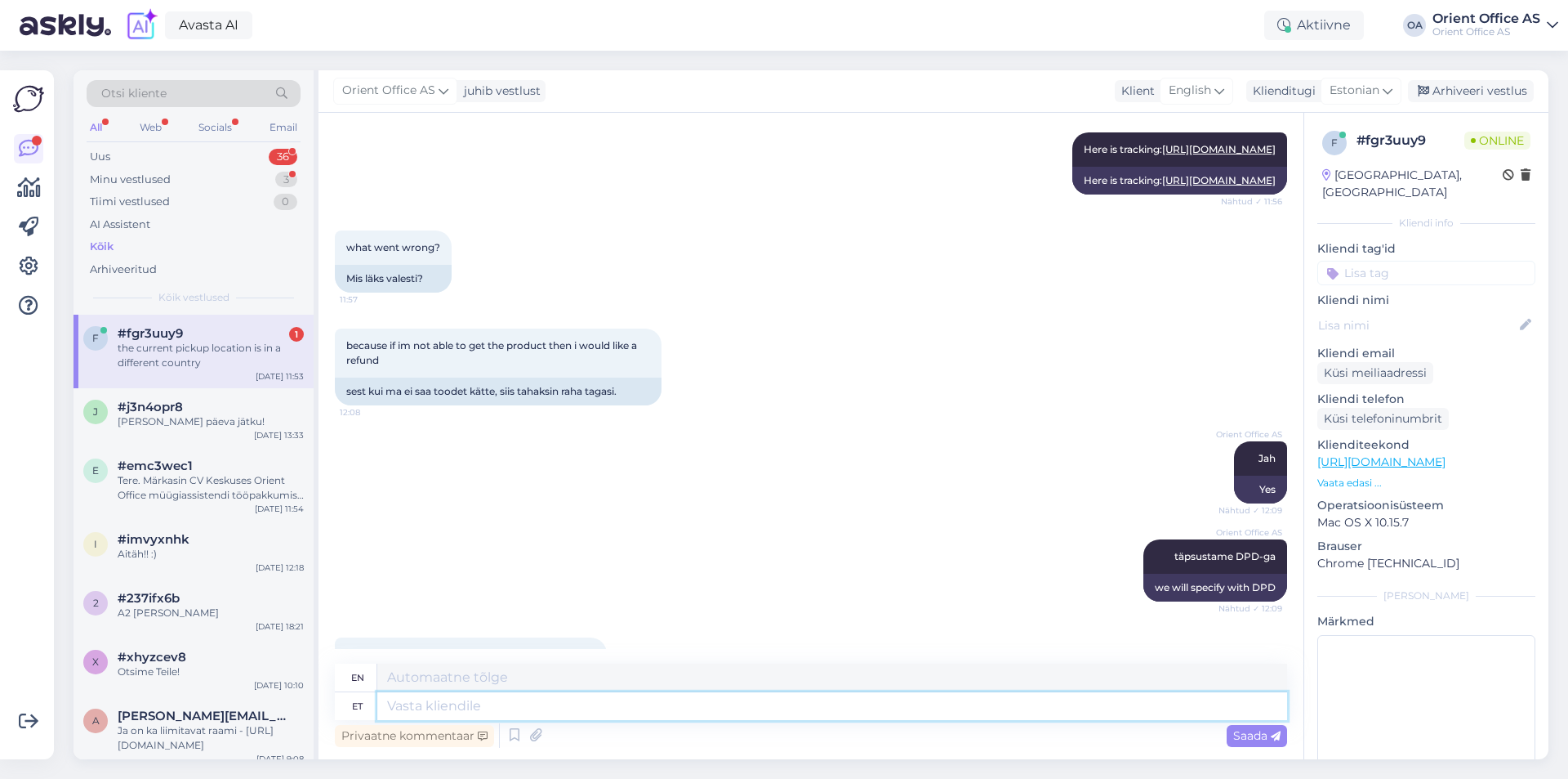
scroll to position [1275, 0]
